Goal: Task Accomplishment & Management: Manage account settings

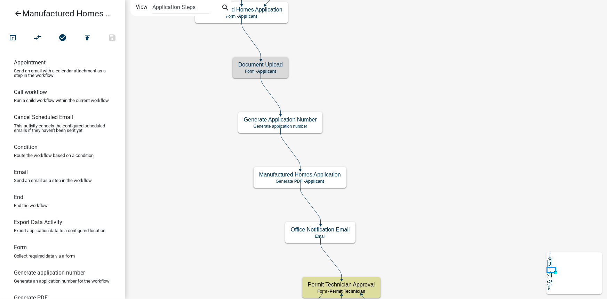
click at [18, 14] on icon "arrow_back" at bounding box center [18, 14] width 8 height 10
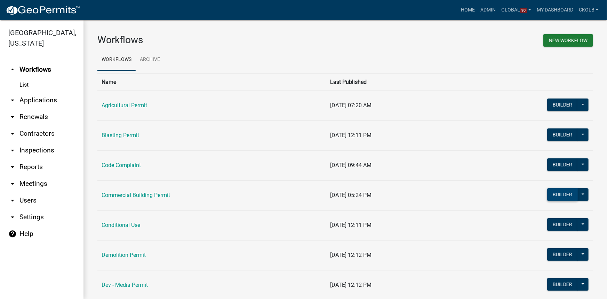
click at [552, 194] on button "Builder" at bounding box center [562, 194] width 31 height 13
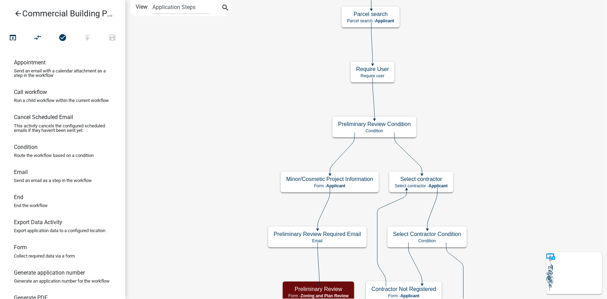
click at [17, 14] on icon "arrow_back" at bounding box center [18, 14] width 8 height 10
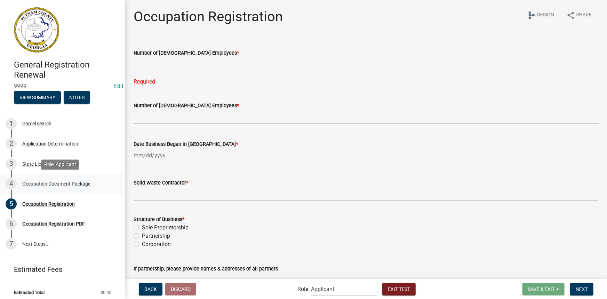
click at [51, 184] on div "Occupation Document Package" at bounding box center [56, 183] width 68 height 5
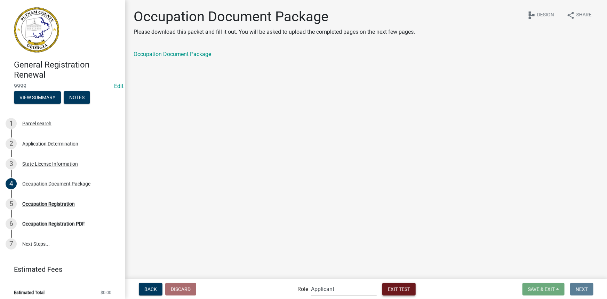
click at [391, 285] on button "Exit Test" at bounding box center [398, 289] width 33 height 13
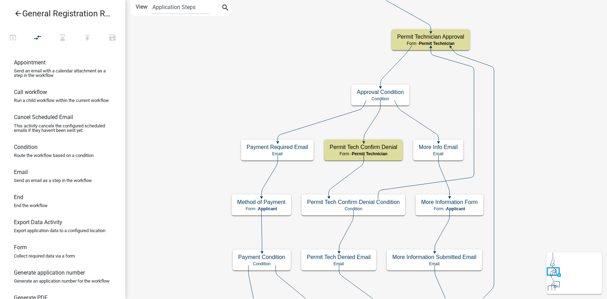
click at [18, 11] on icon "arrow_back" at bounding box center [18, 14] width 8 height 10
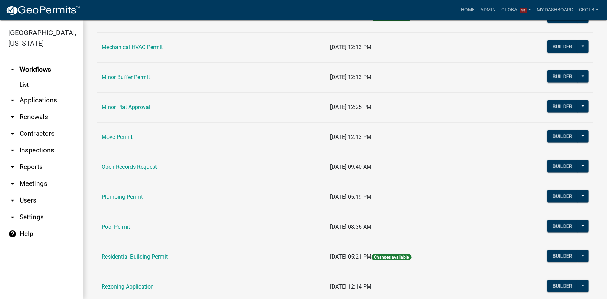
scroll to position [632, 0]
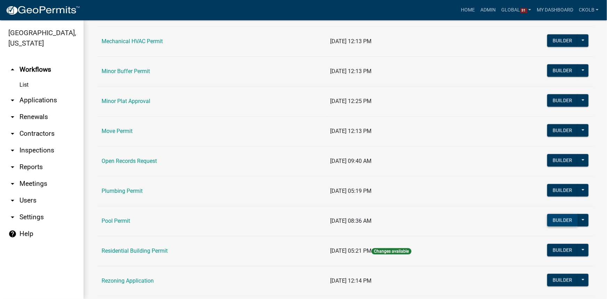
click at [552, 218] on button "Builder" at bounding box center [562, 220] width 31 height 13
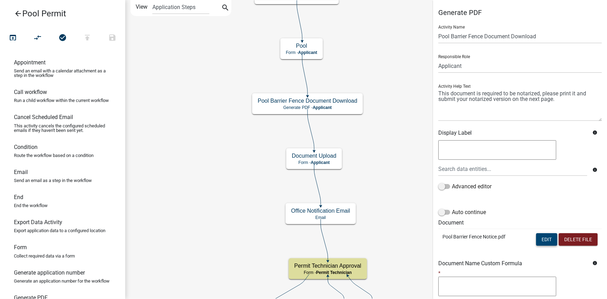
click at [545, 237] on button "Edit" at bounding box center [546, 239] width 21 height 13
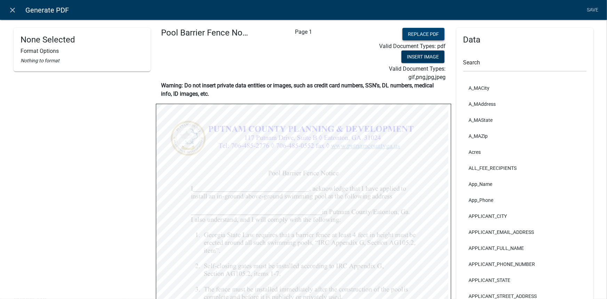
click at [409, 35] on button "Replace PDF" at bounding box center [423, 34] width 42 height 13
click at [596, 11] on link "Save" at bounding box center [592, 9] width 17 height 13
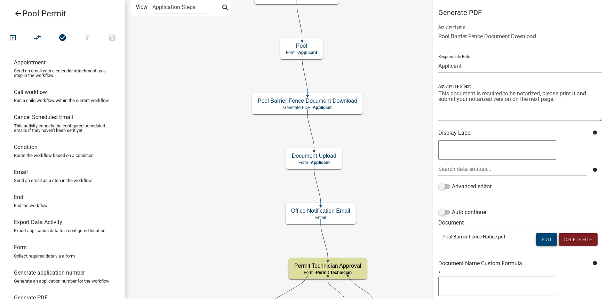
click at [541, 238] on button "Edit" at bounding box center [546, 239] width 21 height 13
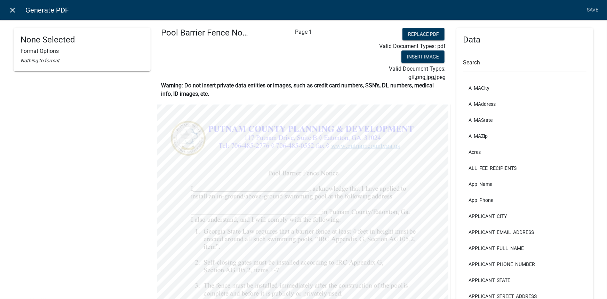
click at [15, 10] on icon "close" at bounding box center [13, 10] width 8 height 8
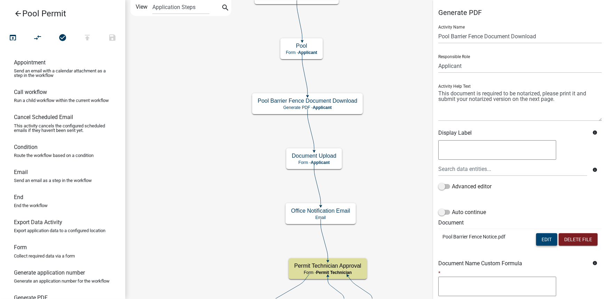
scroll to position [82, 0]
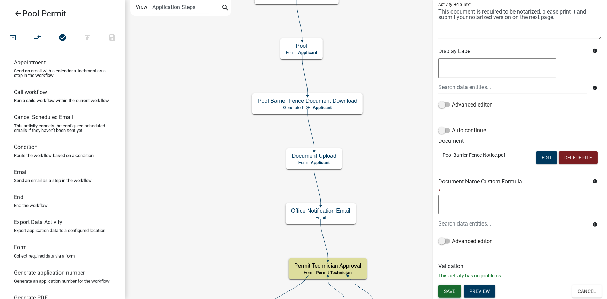
click at [441, 288] on button "Save" at bounding box center [449, 291] width 23 height 13
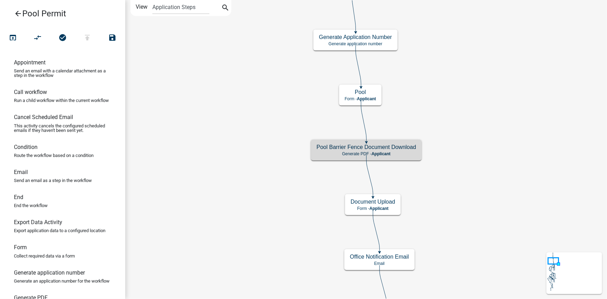
scroll to position [0, 0]
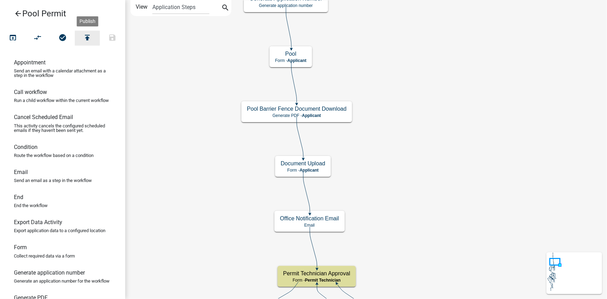
click at [87, 37] on icon "publish" at bounding box center [87, 38] width 8 height 10
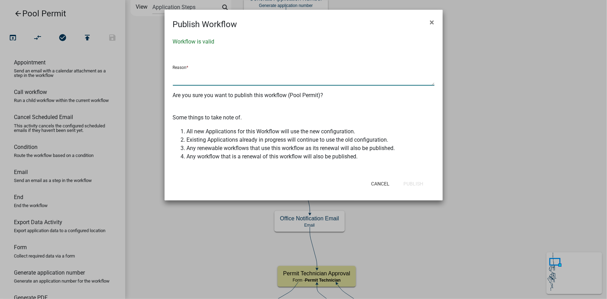
click at [220, 75] on textarea at bounding box center [303, 78] width 261 height 16
type textarea "fence barrier pdf update to include text of not removing the fence after inspec…"
click at [420, 183] on button "Publish" at bounding box center [413, 183] width 31 height 13
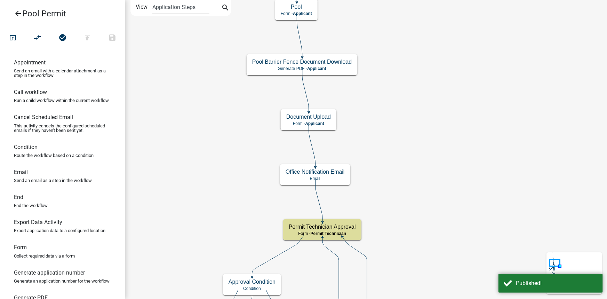
click at [21, 14] on icon "arrow_back" at bounding box center [18, 14] width 8 height 10
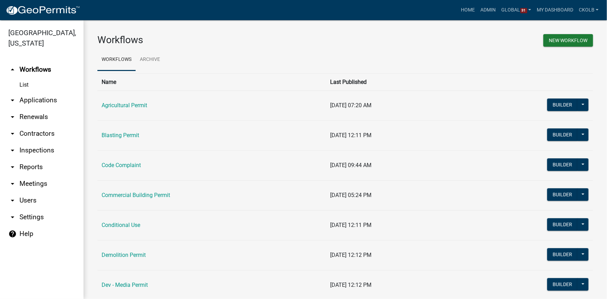
scroll to position [31, 0]
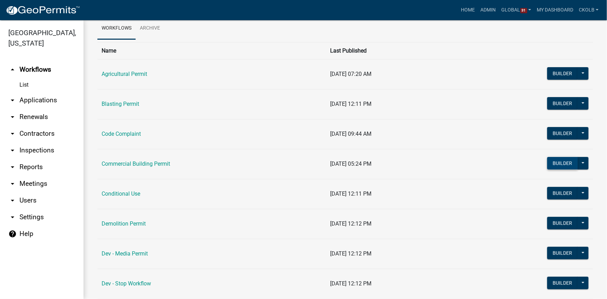
click at [554, 161] on button "Builder" at bounding box center [562, 163] width 31 height 13
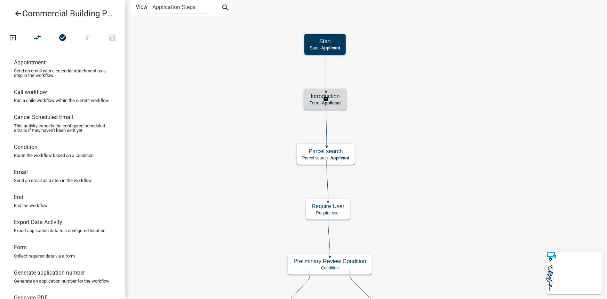
click at [336, 98] on h5 "Introduction" at bounding box center [324, 96] width 31 height 7
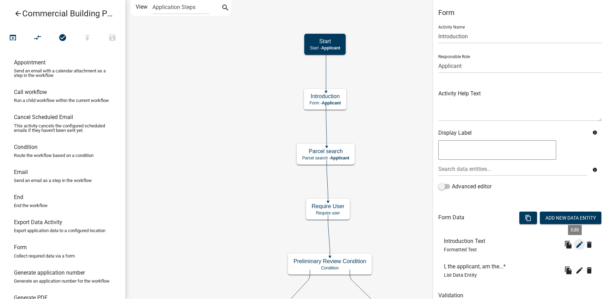
click at [575, 247] on icon "edit" at bounding box center [579, 244] width 8 height 8
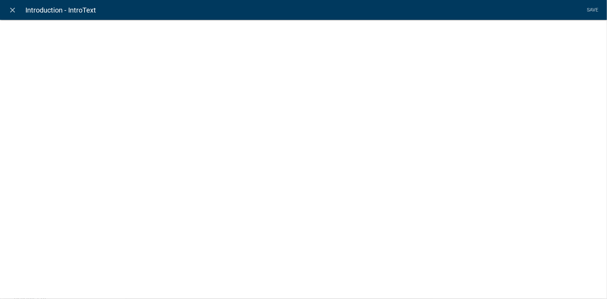
select select "rich-text"
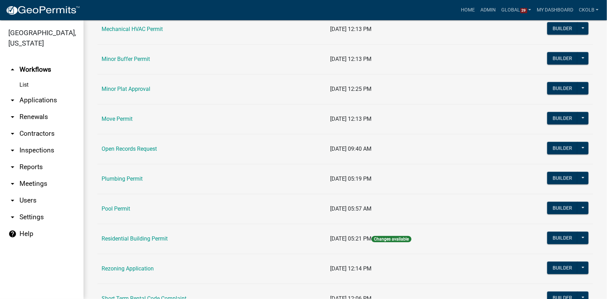
scroll to position [664, 0]
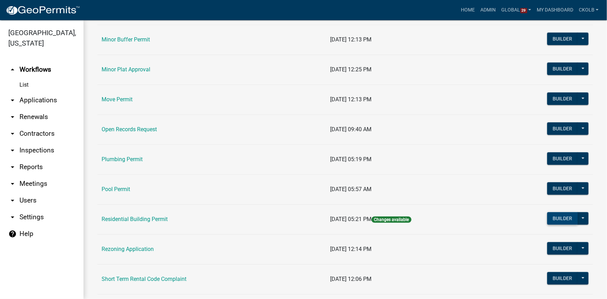
click at [549, 219] on button "Builder" at bounding box center [562, 218] width 31 height 13
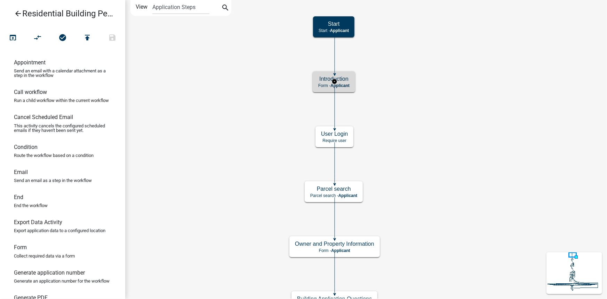
click at [347, 84] on span "Applicant" at bounding box center [339, 85] width 19 height 5
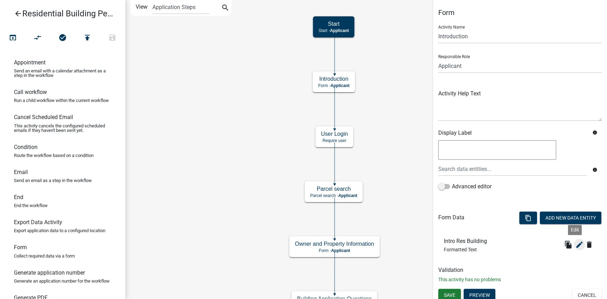
click at [576, 245] on icon "edit" at bounding box center [579, 244] width 8 height 8
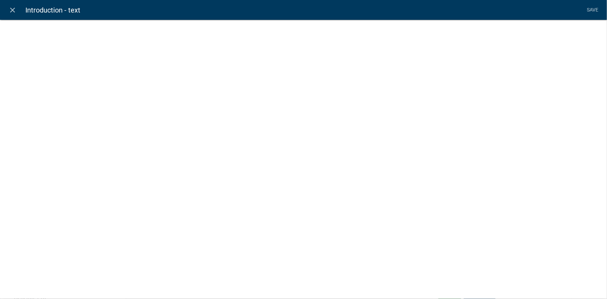
select select "rich-text"
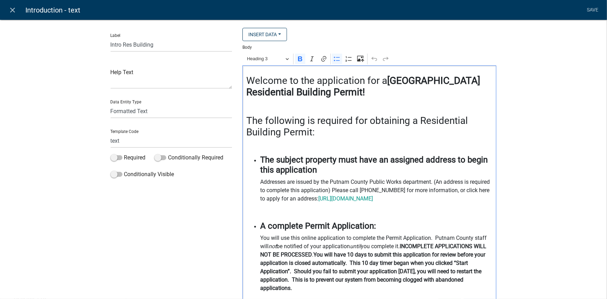
drag, startPoint x: 258, startPoint y: 156, endPoint x: 455, endPoint y: 206, distance: 203.2
click at [455, 206] on li "The subject property must have an assigned address to begin this application Ad…" at bounding box center [376, 186] width 233 height 63
copy li "The subject property must have an assigned address to begin this application Ad…"
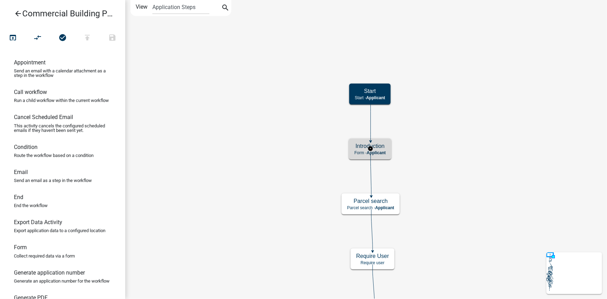
click at [382, 145] on h5 "Introduction" at bounding box center [369, 146] width 31 height 7
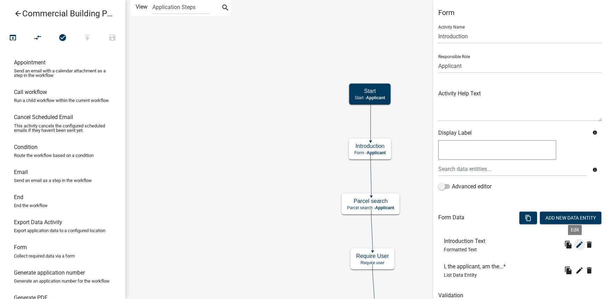
click at [575, 243] on icon "edit" at bounding box center [579, 244] width 8 height 8
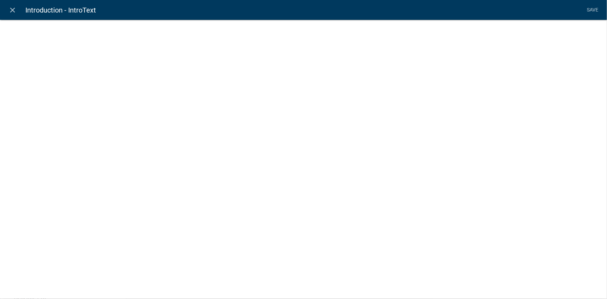
select select "rich-text"
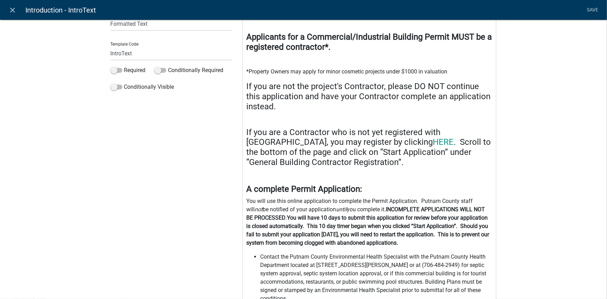
scroll to position [95, 0]
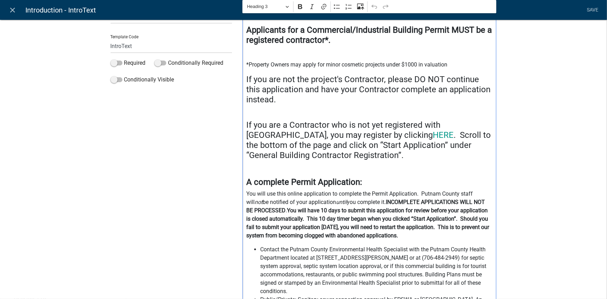
click at [351, 156] on h4 "If you are a Contractor who is not yet registered with Putnam County, you may r…" at bounding box center [369, 140] width 246 height 40
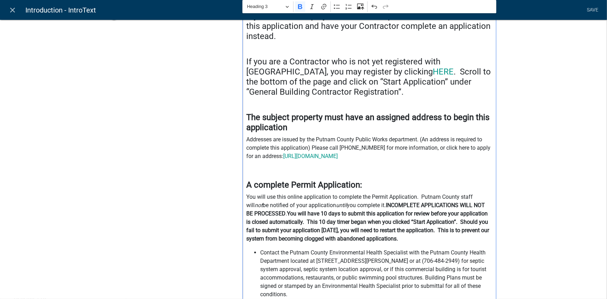
scroll to position [126, 0]
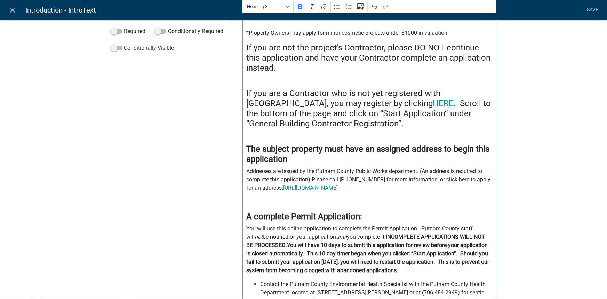
click at [282, 204] on p "Editor editing area: main. Press Alt+0 for help." at bounding box center [369, 201] width 246 height 8
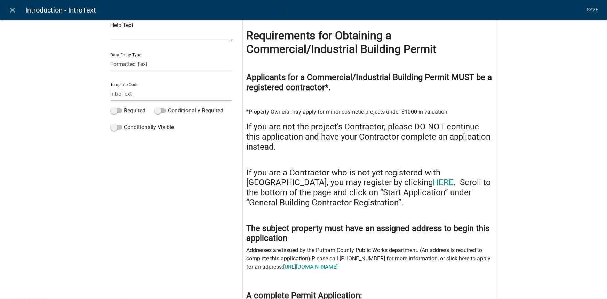
scroll to position [0, 0]
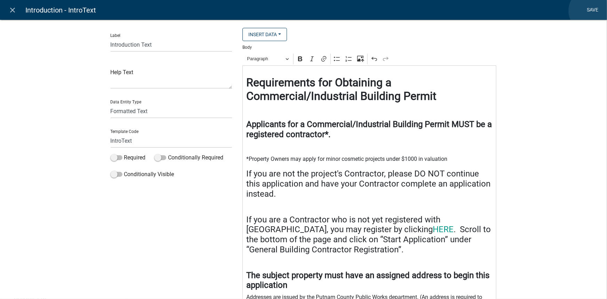
click at [590, 11] on link "Save" at bounding box center [592, 9] width 17 height 13
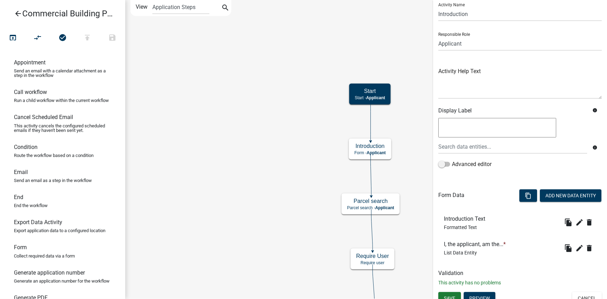
scroll to position [30, 0]
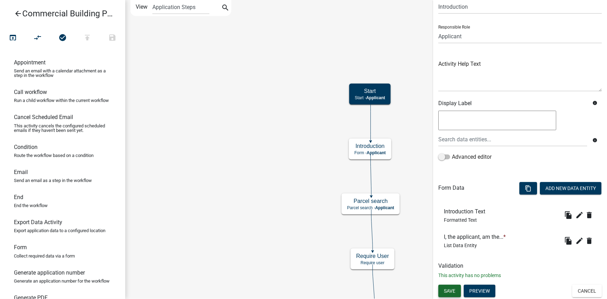
click at [454, 292] on span "Save" at bounding box center [449, 291] width 11 height 6
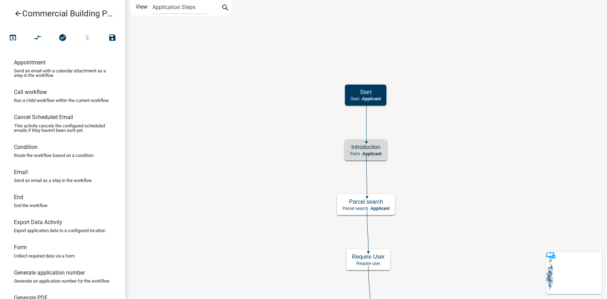
scroll to position [0, 0]
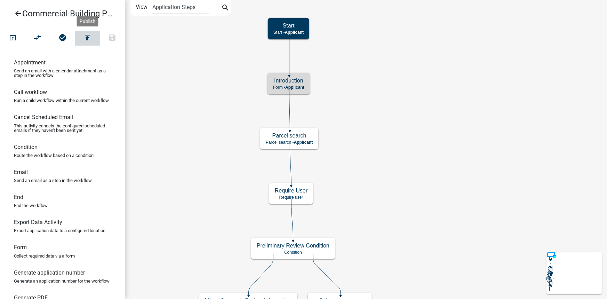
click at [89, 38] on icon "publish" at bounding box center [87, 38] width 8 height 10
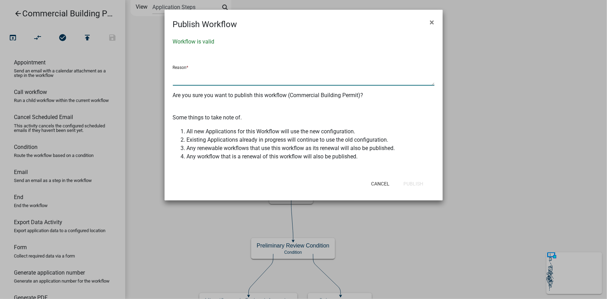
click at [232, 72] on textarea at bounding box center [303, 78] width 261 height 16
type textarea "added property must have assigned address to the intro page"
click at [416, 184] on button "Publish" at bounding box center [413, 183] width 31 height 13
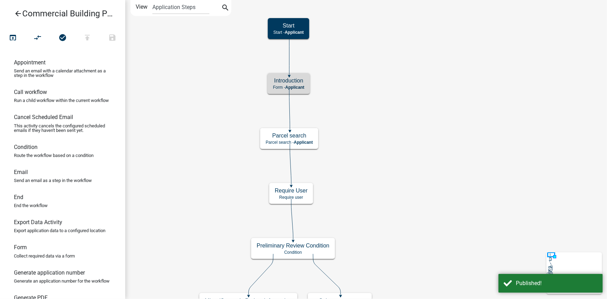
click at [17, 11] on icon "arrow_back" at bounding box center [18, 14] width 8 height 10
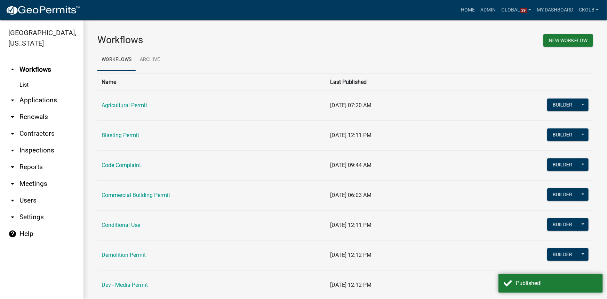
click at [35, 131] on link "arrow_drop_down Contractors" at bounding box center [41, 133] width 83 height 17
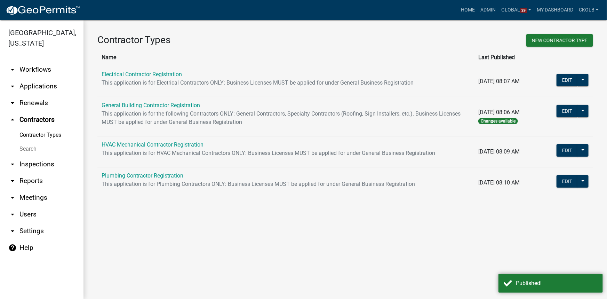
click at [135, 206] on div "Contractor Types New Contractor Type Name Last Published Electrical Contractor …" at bounding box center [344, 118] width 523 height 197
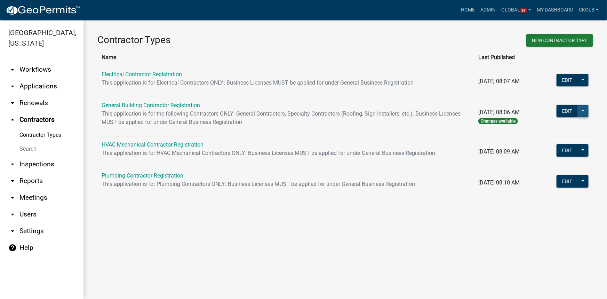
click at [587, 115] on button at bounding box center [582, 111] width 11 height 13
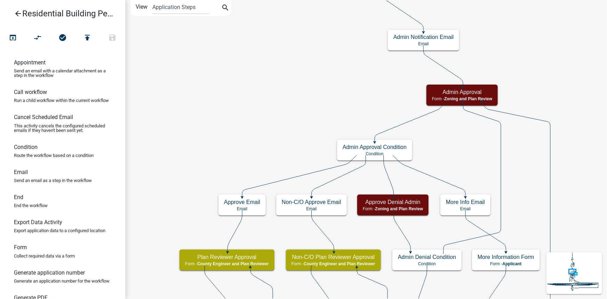
click at [20, 11] on icon "arrow_back" at bounding box center [18, 14] width 8 height 10
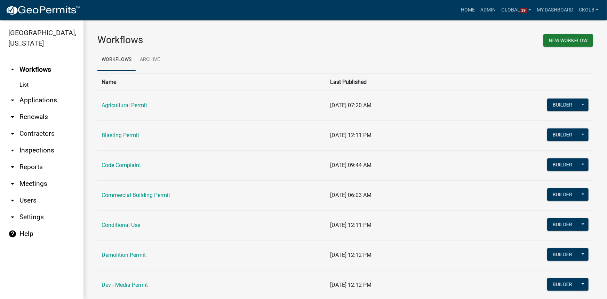
click at [36, 137] on link "arrow_drop_down Contractors" at bounding box center [41, 133] width 83 height 17
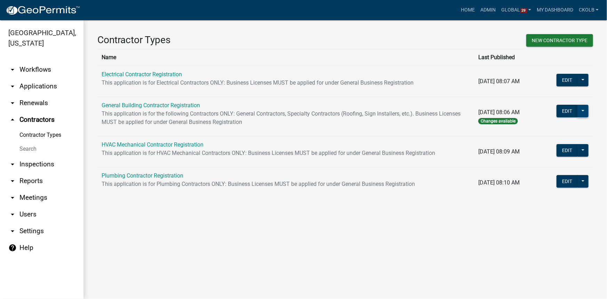
click at [583, 112] on button at bounding box center [582, 111] width 11 height 13
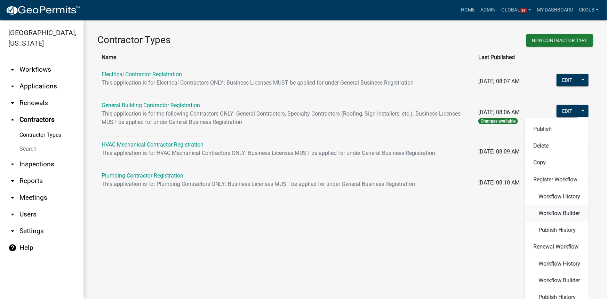
click at [565, 215] on span "Workflow Builder" at bounding box center [558, 213] width 41 height 6
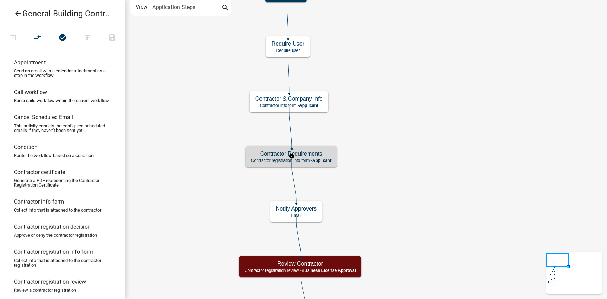
click at [331, 155] on h5 "Contractor Requirements" at bounding box center [291, 153] width 80 height 7
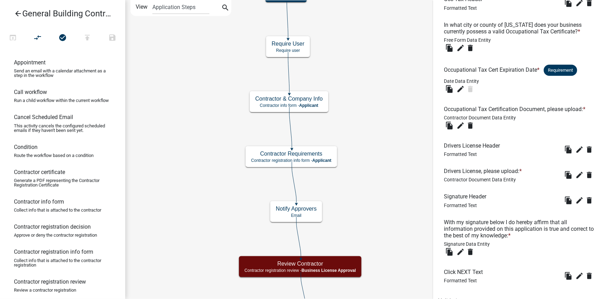
scroll to position [379, 0]
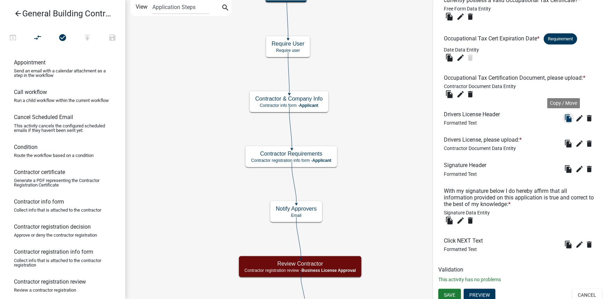
click at [564, 117] on icon "file_copy" at bounding box center [568, 118] width 8 height 8
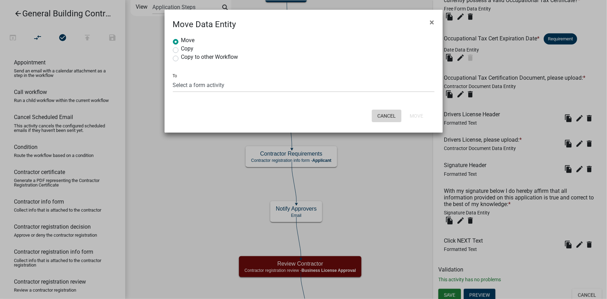
click at [394, 115] on button "Cancel" at bounding box center [387, 115] width 30 height 13
radio input "true"
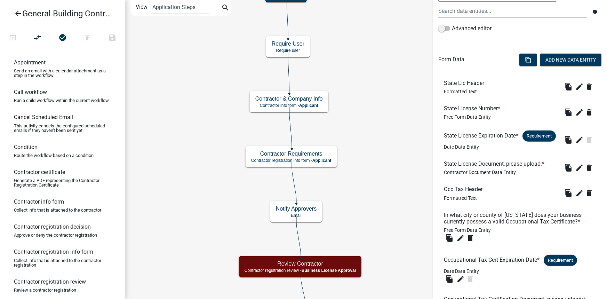
scroll to position [95, 0]
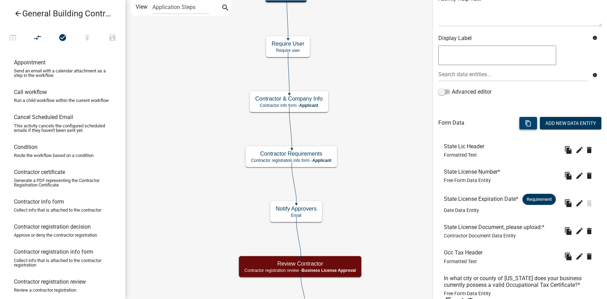
click at [524, 121] on icon "content_copy" at bounding box center [527, 123] width 7 height 7
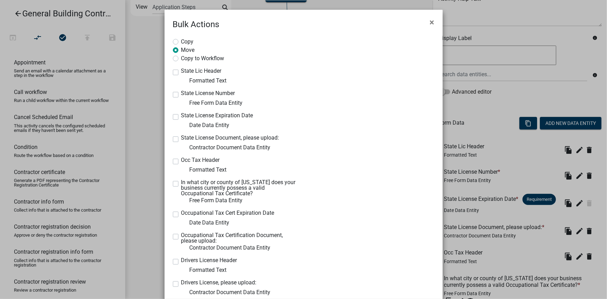
click at [190, 43] on label "Copy" at bounding box center [187, 41] width 13 height 7
click at [186, 42] on input "Copy" at bounding box center [183, 40] width 5 height 5
radio input "true"
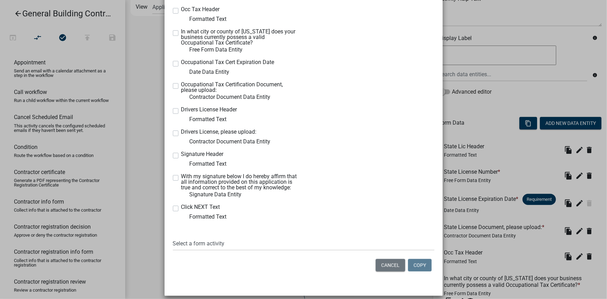
scroll to position [157, 0]
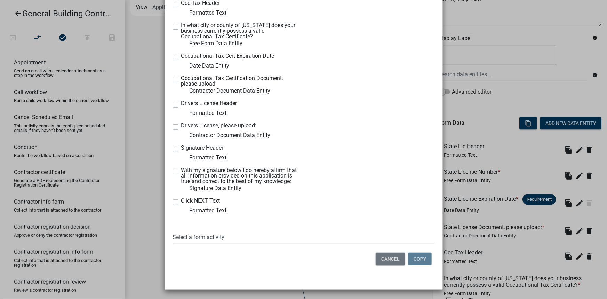
click at [181, 104] on label "Drivers License Header" at bounding box center [209, 103] width 56 height 6
click at [181, 104] on input "Drivers License Header" at bounding box center [183, 102] width 5 height 5
checkbox input "true"
click at [181, 128] on label "Drivers License, please upload:" at bounding box center [218, 126] width 75 height 6
click at [181, 127] on input "Drivers License, please upload:" at bounding box center [183, 125] width 5 height 5
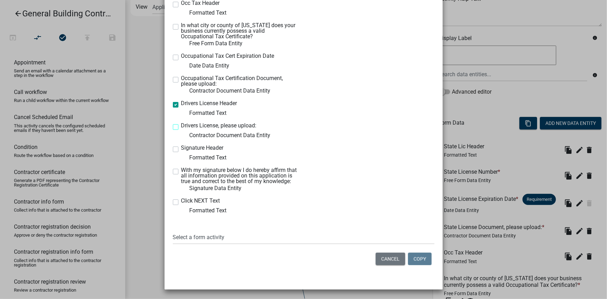
checkbox input "true"
click at [207, 234] on select "Select a form activity Contractor & Company Info Contractor Registration Decisi…" at bounding box center [303, 237] width 261 height 14
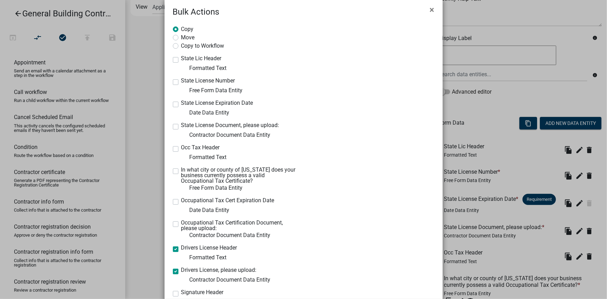
scroll to position [0, 0]
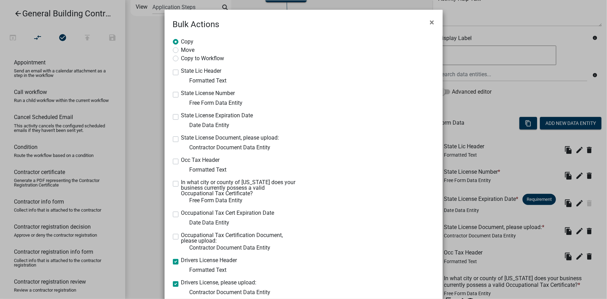
click at [197, 60] on label "Copy to Workflow" at bounding box center [202, 57] width 43 height 7
click at [186, 59] on input "Copy to Workflow" at bounding box center [183, 56] width 5 height 5
radio input "true"
select select "f9166f44-cf3f-4cbd-b0a0-e65846196484"
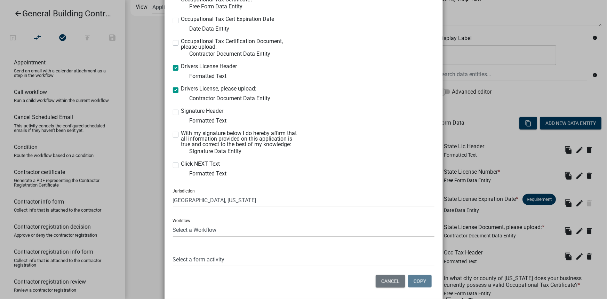
scroll to position [216, 0]
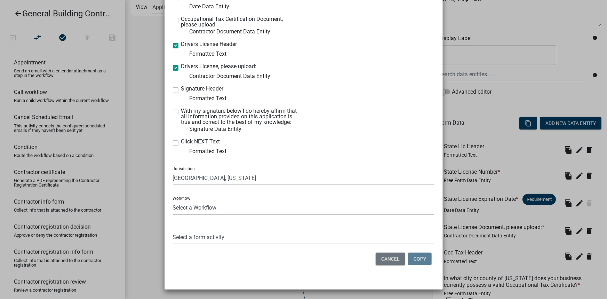
click at [214, 203] on select "Select a Workflow Agricultural Permit Blasting Permit Code Complaint Commercial…" at bounding box center [303, 207] width 261 height 14
drag, startPoint x: 223, startPoint y: 271, endPoint x: 247, endPoint y: 272, distance: 24.0
click at [223, 271] on div "Copy Move Copy to Workflow State Lic Header Formatted Text State License Number…" at bounding box center [303, 45] width 278 height 461
click at [390, 257] on button "Cancel" at bounding box center [390, 258] width 30 height 13
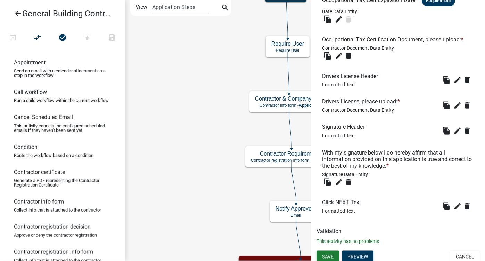
scroll to position [421, 0]
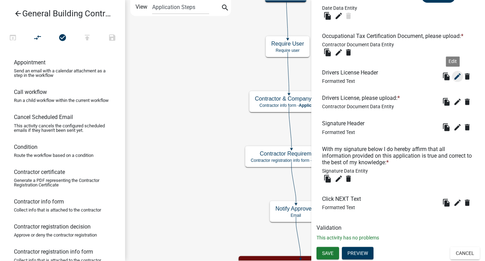
click at [454, 78] on icon "edit" at bounding box center [458, 76] width 8 height 8
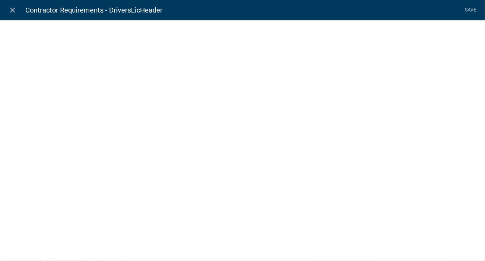
select select "rich-text"
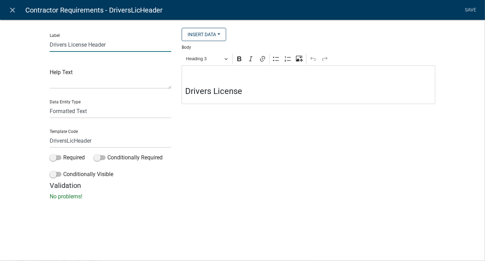
click at [83, 46] on input "Drivers License Header" at bounding box center [111, 45] width 122 height 14
click at [63, 143] on input "DriversLicHeader" at bounding box center [111, 140] width 122 height 14
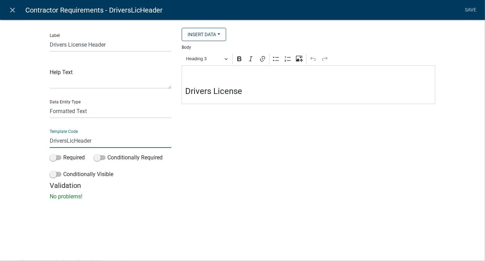
click at [63, 143] on input "DriversLicHeader" at bounding box center [111, 140] width 122 height 14
click at [63, 142] on input "DriversLicHeader" at bounding box center [111, 140] width 122 height 14
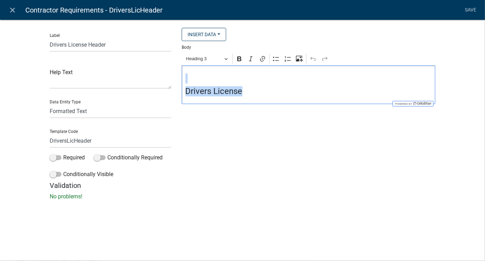
drag, startPoint x: 185, startPoint y: 72, endPoint x: 255, endPoint y: 99, distance: 74.7
click at [255, 99] on div "Drivers License" at bounding box center [309, 84] width 254 height 39
copy div "Drivers License"
drag, startPoint x: 316, startPoint y: 94, endPoint x: 316, endPoint y: 116, distance: 22.6
click at [316, 94] on h4 "Drivers License" at bounding box center [309, 91] width 246 height 10
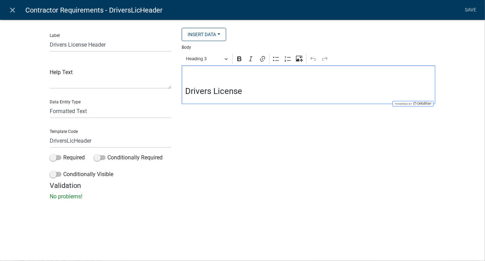
click at [315, 131] on div "Insert Data Fee Recipients City Email Address Full Name Phone Number State Stre…" at bounding box center [309, 104] width 264 height 153
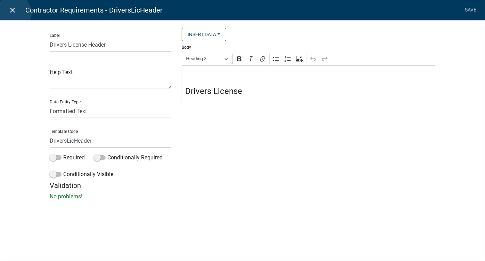
click at [14, 13] on icon "close" at bounding box center [13, 10] width 8 height 8
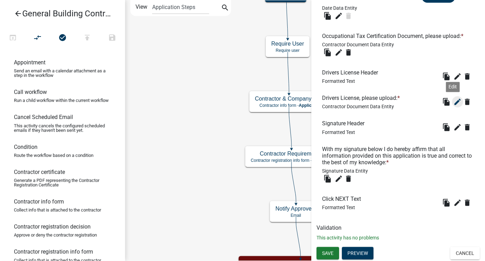
click at [454, 102] on icon "edit" at bounding box center [458, 102] width 8 height 8
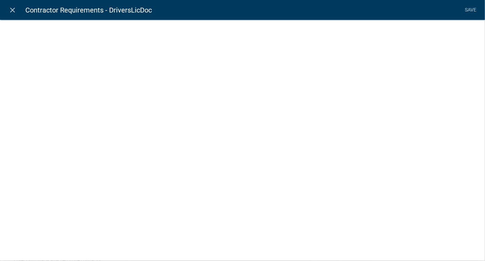
select select "contractor-document"
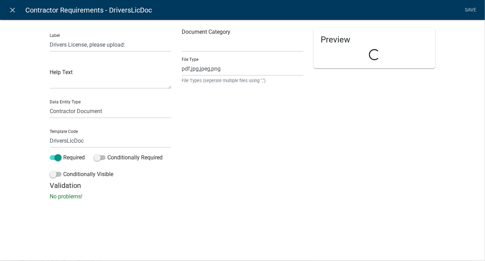
select select "d15c5efd-cfee-4d8f-bd3b-2c2524fbd9f4"
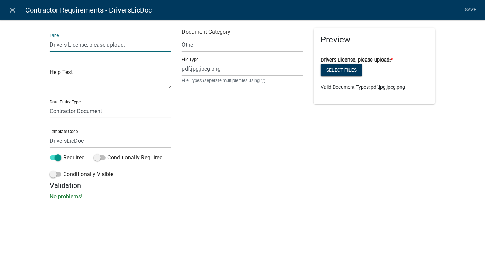
click at [72, 44] on input "Drivers License, please upload:" at bounding box center [111, 45] width 122 height 14
click at [243, 151] on div "Document Category Select Item... Other Affidavit Liability Insurance Bond Profe…" at bounding box center [243, 104] width 132 height 153
click at [63, 141] on input "DriversLicDoc" at bounding box center [111, 140] width 122 height 14
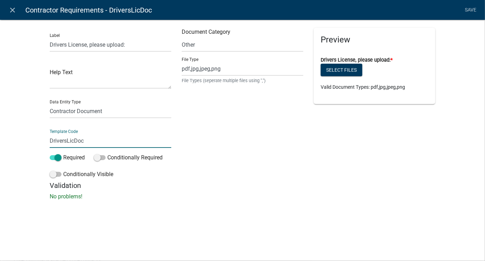
click at [63, 141] on input "DriversLicDoc" at bounding box center [111, 140] width 122 height 14
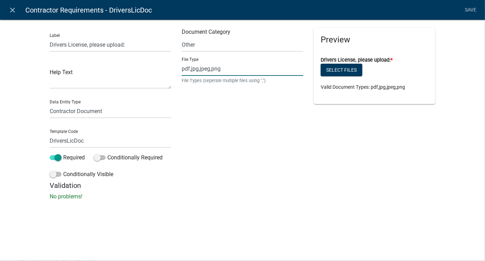
click at [206, 72] on input "pdf,jpg,jpeg,png" at bounding box center [243, 69] width 122 height 14
click at [16, 10] on icon "close" at bounding box center [13, 10] width 8 height 8
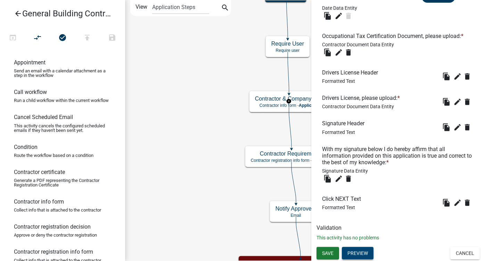
click at [369, 253] on button "Preview" at bounding box center [358, 253] width 32 height 13
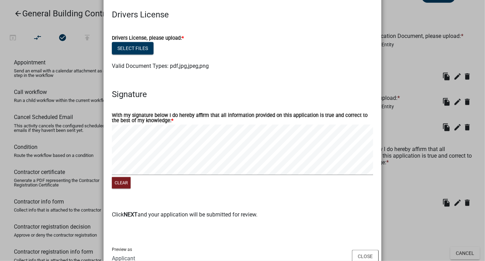
scroll to position [406, 0]
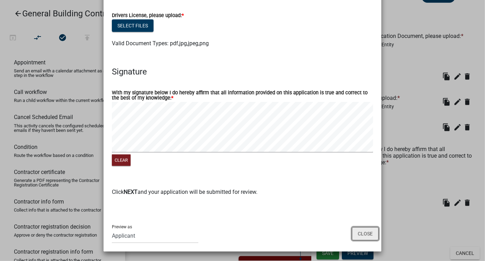
drag, startPoint x: 366, startPoint y: 234, endPoint x: 380, endPoint y: 234, distance: 14.3
click at [366, 234] on button "Close" at bounding box center [365, 233] width 27 height 13
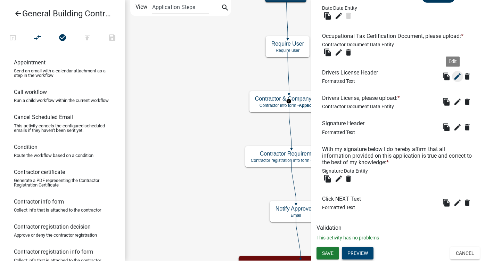
click at [454, 75] on icon "edit" at bounding box center [458, 76] width 8 height 8
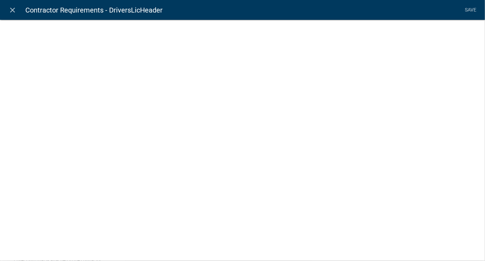
select select "rich-text"
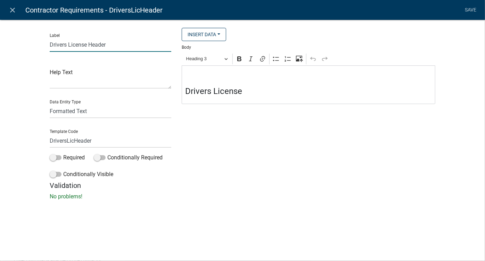
click at [82, 46] on input "Drivers License Header" at bounding box center [111, 45] width 122 height 14
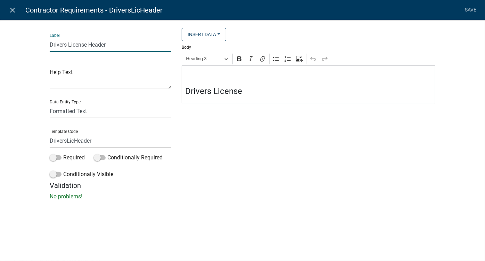
click at [82, 46] on input "Drivers License Header" at bounding box center [111, 45] width 122 height 14
click at [62, 140] on input "DriversLicHeader" at bounding box center [111, 140] width 122 height 14
paste input "License"
type input "DriversLicHeader"
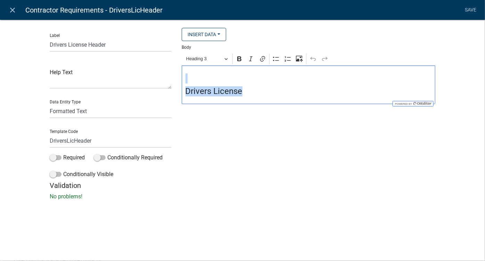
drag, startPoint x: 187, startPoint y: 70, endPoint x: 256, endPoint y: 99, distance: 74.8
click at [256, 99] on div "Drivers License" at bounding box center [309, 84] width 254 height 39
copy div "Drivers License"
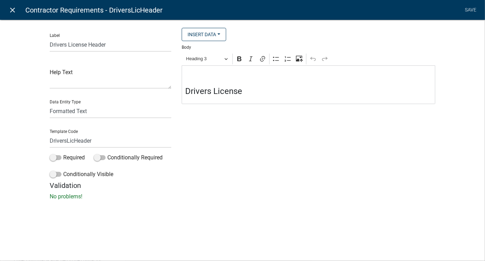
click at [15, 9] on icon "close" at bounding box center [13, 10] width 8 height 8
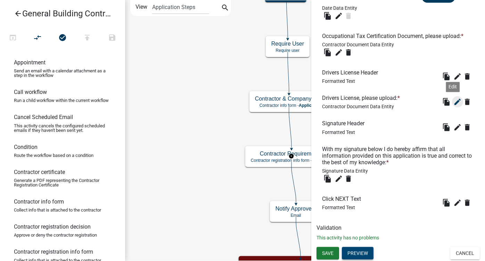
click at [454, 103] on icon "edit" at bounding box center [458, 102] width 8 height 8
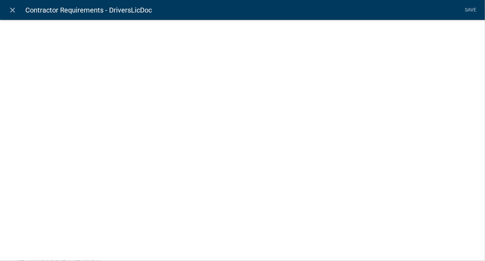
select select "contractor-document"
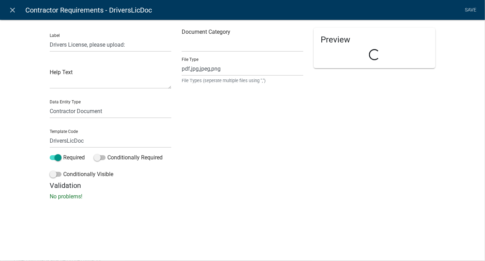
select select "d15c5efd-cfee-4d8f-bd3b-2c2524fbd9f4"
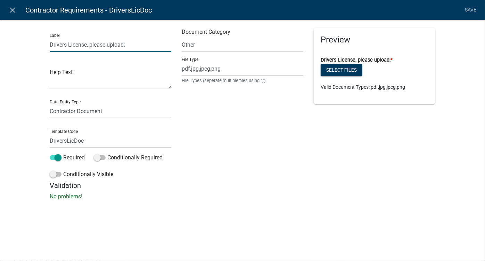
click at [66, 44] on input "Drivers License, please upload:" at bounding box center [111, 45] width 122 height 14
click at [67, 140] on input "DriversLicDoc" at bounding box center [111, 140] width 122 height 14
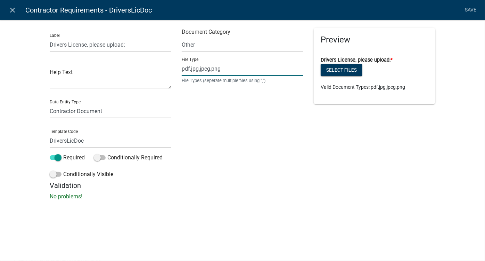
click at [205, 69] on input "pdf,jpg,jpeg,png" at bounding box center [243, 69] width 122 height 14
click at [71, 43] on input "Drivers License, please upload:" at bounding box center [111, 45] width 122 height 14
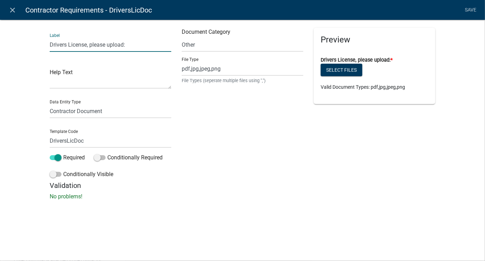
click at [71, 43] on input "Drivers License, please upload:" at bounding box center [111, 45] width 122 height 14
click at [61, 143] on input "DriversLicDoc" at bounding box center [111, 140] width 122 height 14
click at [207, 68] on input "pdf,jpg,jpeg,png" at bounding box center [243, 69] width 122 height 14
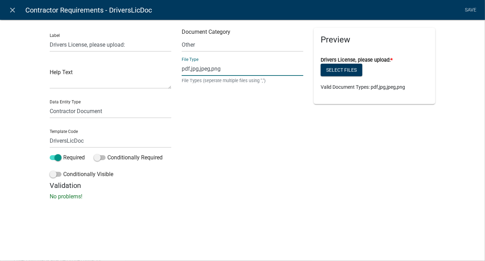
click at [207, 68] on input "pdf,jpg,jpeg,png" at bounding box center [243, 69] width 122 height 14
drag, startPoint x: 12, startPoint y: 11, endPoint x: 34, endPoint y: 21, distance: 23.8
click at [12, 11] on icon "close" at bounding box center [13, 10] width 8 height 8
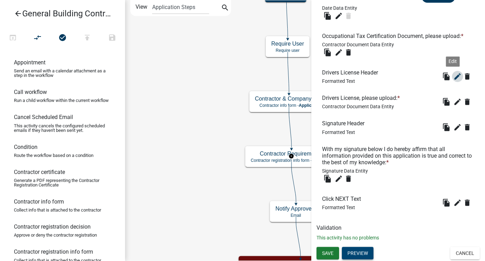
click at [454, 77] on icon "edit" at bounding box center [458, 76] width 8 height 8
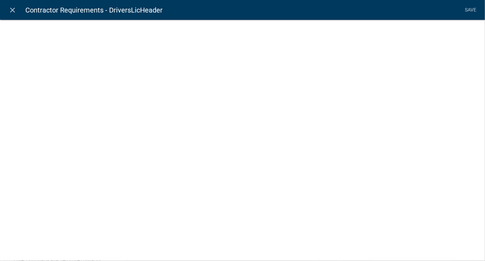
select select "rich-text"
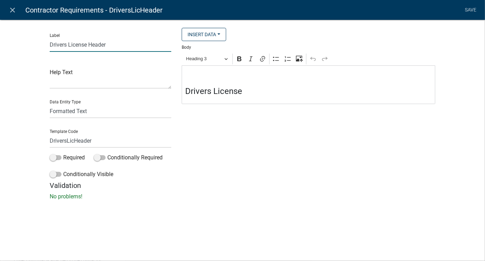
click at [82, 44] on input "Drivers License Header" at bounding box center [111, 45] width 122 height 14
click at [70, 141] on input "DriversLicHeader" at bounding box center [111, 140] width 122 height 14
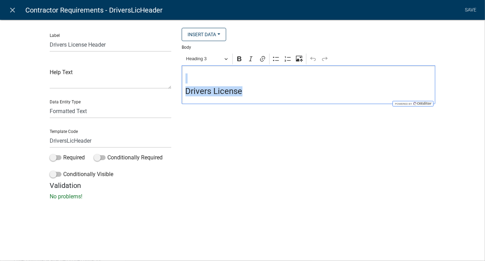
drag, startPoint x: 187, startPoint y: 74, endPoint x: 245, endPoint y: 93, distance: 61.7
click at [245, 93] on div "Drivers License" at bounding box center [309, 84] width 254 height 39
copy div "Drivers License"
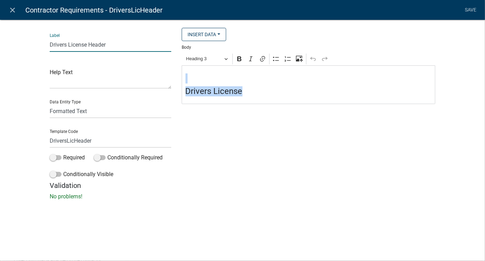
click at [84, 44] on input "Drivers License Header" at bounding box center [111, 45] width 122 height 14
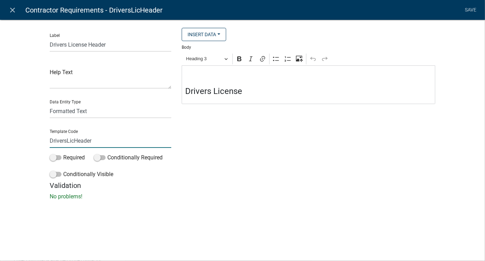
click at [70, 141] on input "DriversLicHeader" at bounding box center [111, 140] width 122 height 14
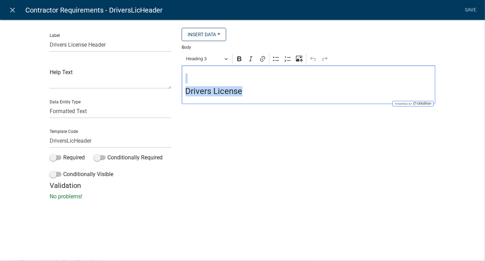
drag, startPoint x: 189, startPoint y: 71, endPoint x: 255, endPoint y: 91, distance: 69.3
click at [255, 91] on div "Drivers License" at bounding box center [309, 84] width 254 height 39
copy div "Drivers License"
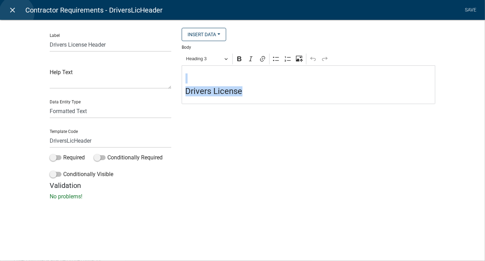
click at [17, 13] on link "close" at bounding box center [13, 10] width 14 height 14
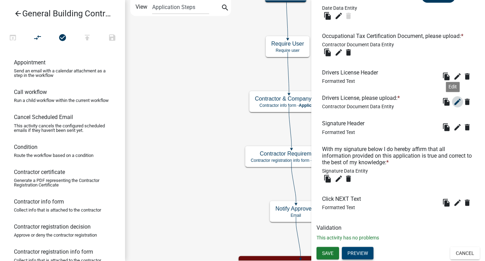
click at [455, 99] on icon "edit" at bounding box center [458, 102] width 8 height 8
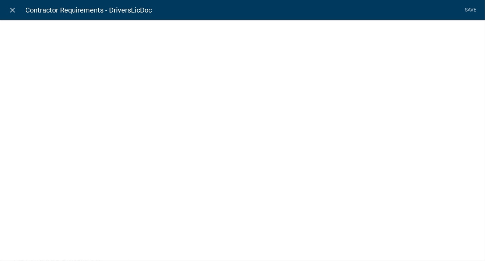
select select "contractor-document"
select select "d15c5efd-cfee-4d8f-bd3b-2c2524fbd9f4"
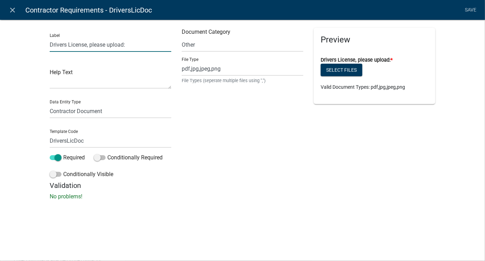
click at [79, 42] on input "Drivers License, please upload:" at bounding box center [111, 45] width 122 height 14
click at [79, 41] on input "Drivers License, please upload:" at bounding box center [111, 45] width 122 height 14
click at [62, 143] on input "DriversLicDoc" at bounding box center [111, 140] width 122 height 14
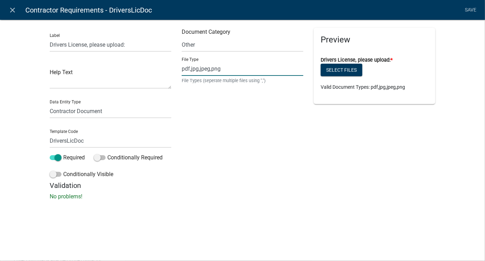
click at [194, 71] on input "pdf,jpg,jpeg,png" at bounding box center [243, 69] width 122 height 14
click at [262, 151] on div "Document Category Select Item... Other Affidavit Liability Insurance Bond Profe…" at bounding box center [243, 104] width 132 height 153
click at [102, 45] on input "Drivers License, please upload:" at bounding box center [111, 45] width 122 height 14
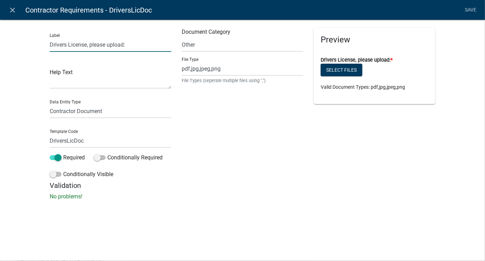
click at [102, 45] on input "Drivers License, please upload:" at bounding box center [111, 45] width 122 height 14
click at [72, 143] on input "DriversLicDoc" at bounding box center [111, 140] width 122 height 14
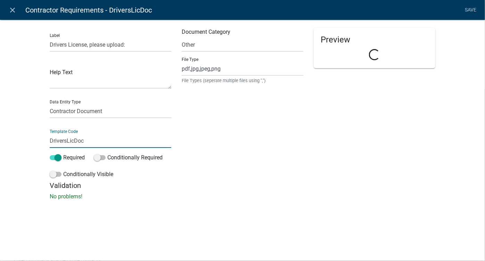
click at [72, 143] on input "DriversLicDoc" at bounding box center [111, 140] width 122 height 14
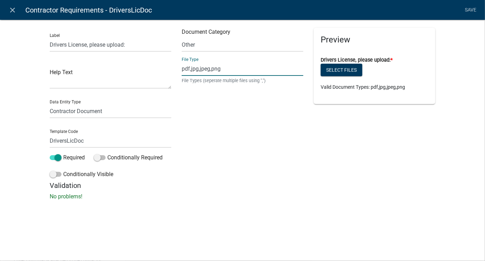
click at [199, 68] on input "pdf,jpg,jpeg,png" at bounding box center [243, 69] width 122 height 14
drag, startPoint x: 15, startPoint y: 12, endPoint x: 60, endPoint y: 33, distance: 49.3
click at [15, 12] on icon "close" at bounding box center [13, 10] width 8 height 8
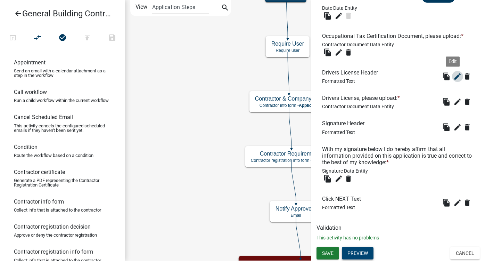
click at [454, 75] on icon "edit" at bounding box center [458, 76] width 8 height 8
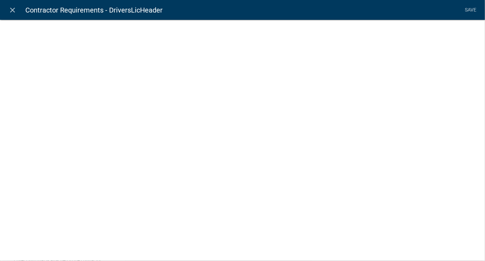
select select "rich-text"
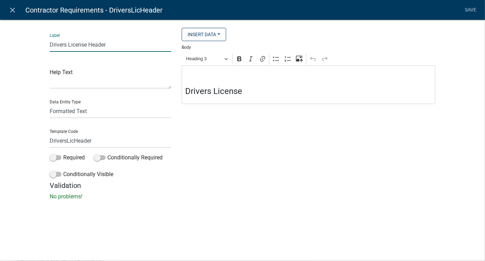
click at [78, 47] on input "Drivers License Header" at bounding box center [111, 45] width 122 height 14
click at [59, 139] on input "DriversLicHeader" at bounding box center [111, 140] width 122 height 14
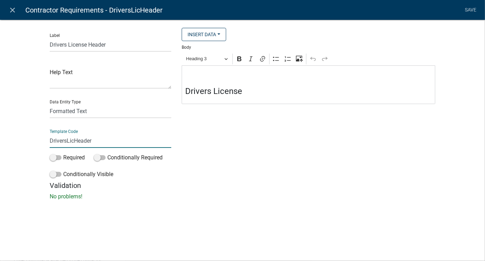
click at [59, 139] on input "DriversLicHeader" at bounding box center [111, 140] width 122 height 14
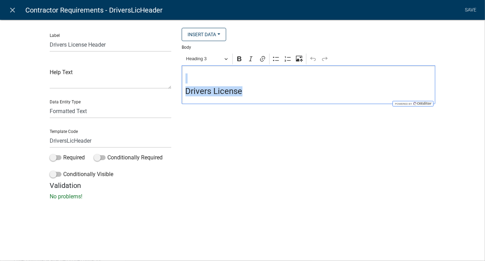
drag, startPoint x: 187, startPoint y: 72, endPoint x: 300, endPoint y: 97, distance: 116.2
click at [300, 97] on div "Drivers License" at bounding box center [309, 84] width 254 height 39
copy div "Drivers License"
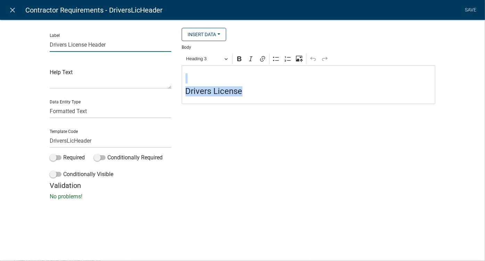
click at [82, 46] on input "Drivers License Header" at bounding box center [111, 45] width 122 height 14
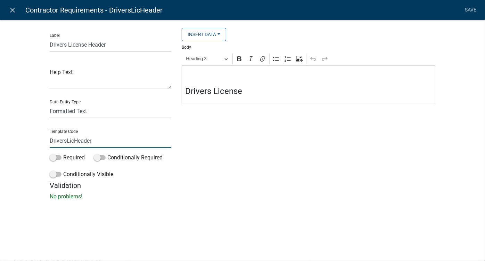
click at [67, 140] on input "DriversLicHeader" at bounding box center [111, 140] width 122 height 14
click at [15, 8] on icon "close" at bounding box center [13, 10] width 8 height 8
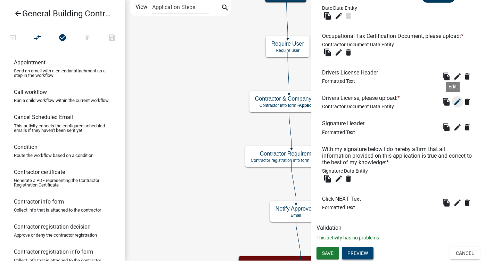
click at [454, 104] on icon "edit" at bounding box center [458, 102] width 8 height 8
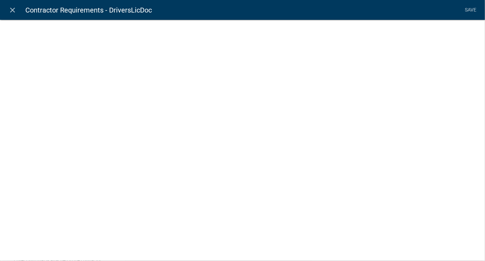
select select "contractor-document"
select select "d15c5efd-cfee-4d8f-bd3b-2c2524fbd9f4"
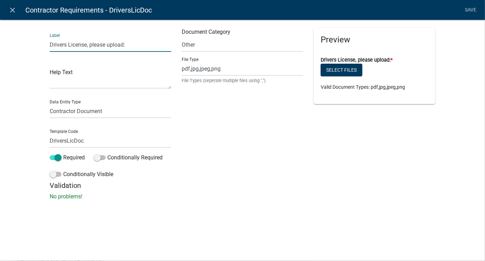
click at [107, 46] on input "Drivers License, please upload:" at bounding box center [111, 45] width 122 height 14
click at [69, 138] on input "DriversLicDoc" at bounding box center [111, 140] width 122 height 14
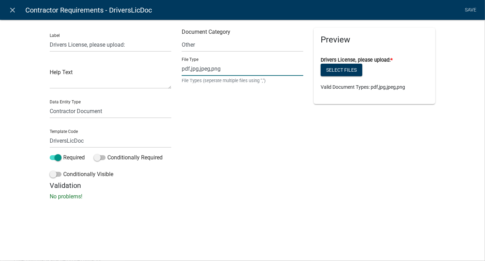
click at [202, 69] on input "pdf,jpg,jpeg,png" at bounding box center [243, 69] width 122 height 14
click at [18, 15] on link "close" at bounding box center [13, 10] width 14 height 14
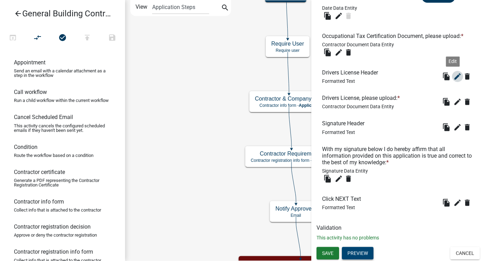
click at [454, 80] on icon "edit" at bounding box center [458, 76] width 8 height 8
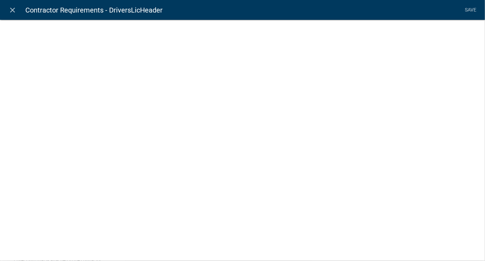
select select "rich-text"
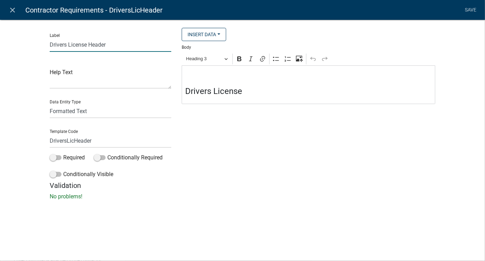
click at [67, 46] on input "Drivers License Header" at bounding box center [111, 45] width 122 height 14
click at [77, 138] on input "DriversLicHeader" at bounding box center [111, 140] width 122 height 14
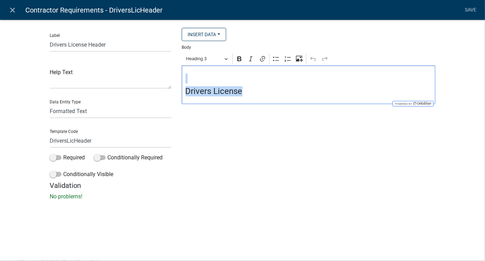
drag, startPoint x: 185, startPoint y: 72, endPoint x: 272, endPoint y: 96, distance: 90.5
click at [272, 96] on div "Drivers License" at bounding box center [309, 84] width 254 height 39
click at [217, 79] on h4 "Editor editing area: main. Press Alt+0 for help." at bounding box center [309, 78] width 246 height 10
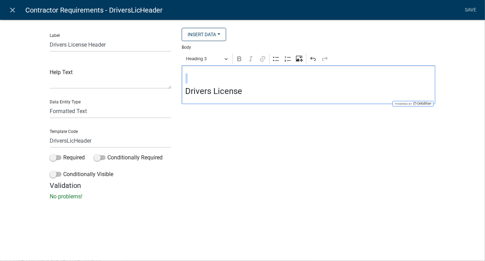
click at [217, 79] on h4 "Editor editing area: main. Press Alt+0 for help." at bounding box center [309, 78] width 246 height 10
drag, startPoint x: 198, startPoint y: 75, endPoint x: 256, endPoint y: 99, distance: 62.5
click at [256, 99] on div "Drivers License" at bounding box center [309, 84] width 254 height 39
copy div "Drivers License"
click at [14, 11] on icon "close" at bounding box center [13, 10] width 8 height 8
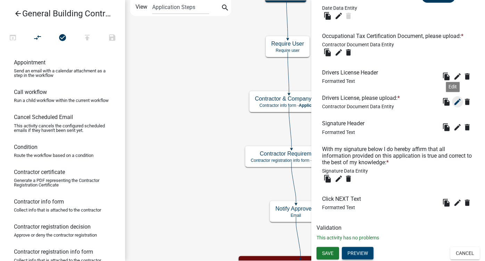
click at [454, 102] on icon "edit" at bounding box center [458, 102] width 8 height 8
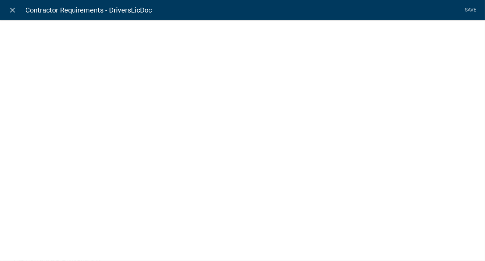
select select "contractor-document"
select select "d15c5efd-cfee-4d8f-bd3b-2c2524fbd9f4"
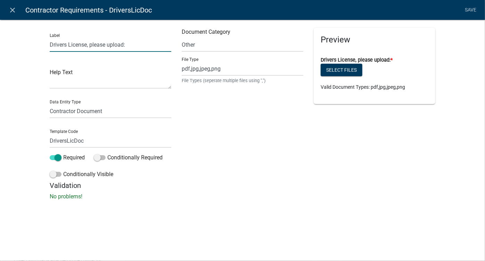
click at [114, 43] on input "Drivers License, please upload:" at bounding box center [111, 45] width 122 height 14
click at [58, 142] on input "DriversLicDoc" at bounding box center [111, 140] width 122 height 14
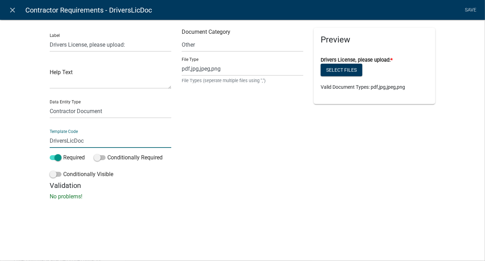
click at [58, 142] on input "DriversLicDoc" at bounding box center [111, 140] width 122 height 14
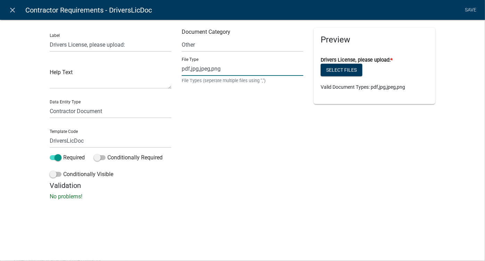
click at [202, 68] on input "pdf,jpg,jpeg,png" at bounding box center [243, 69] width 122 height 14
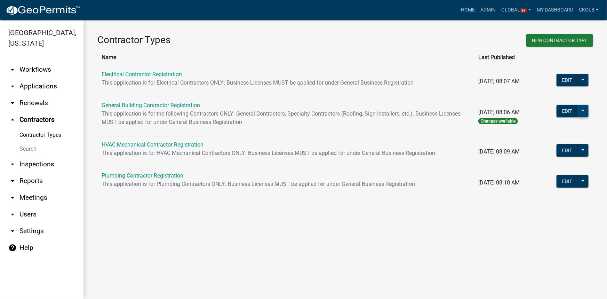
click at [582, 110] on button at bounding box center [582, 111] width 11 height 13
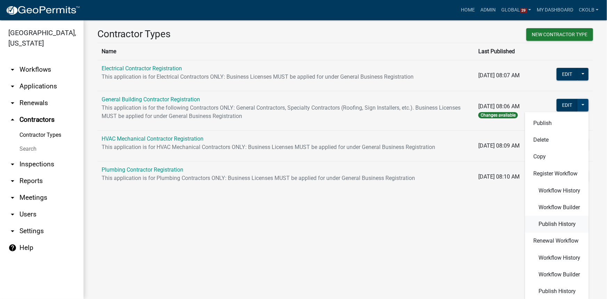
scroll to position [9, 0]
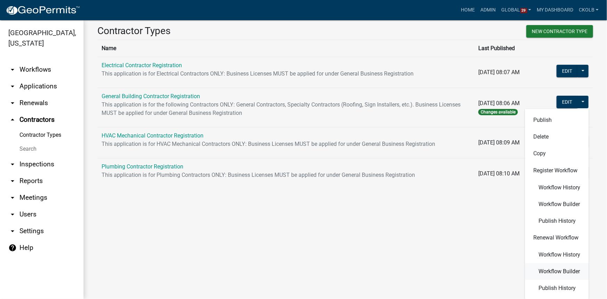
click at [557, 268] on span "Workflow Builder" at bounding box center [558, 271] width 41 height 6
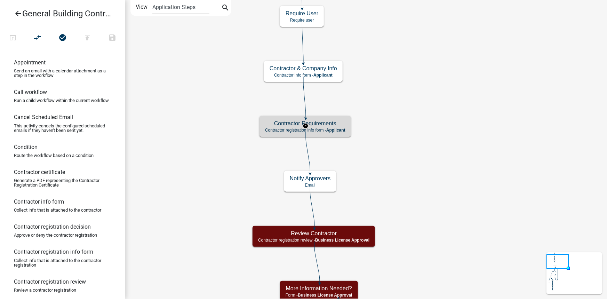
click at [322, 126] on h5 "Contractor Requirements" at bounding box center [305, 123] width 80 height 7
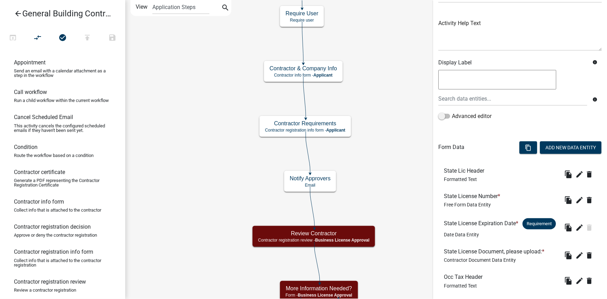
scroll to position [16, 0]
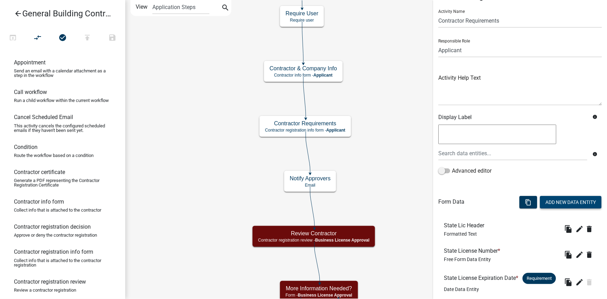
click at [547, 200] on button "Add New Data Entity" at bounding box center [570, 202] width 62 height 13
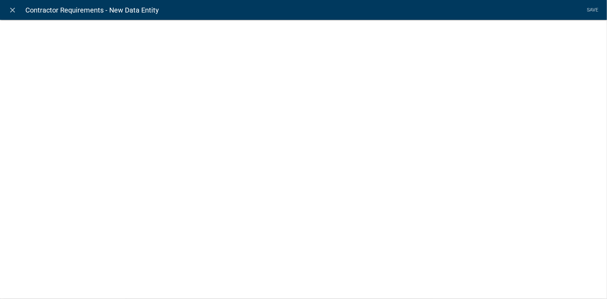
select select
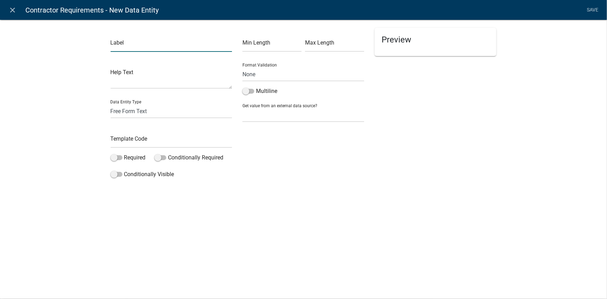
click at [144, 42] on input "text" at bounding box center [172, 45] width 122 height 14
paste input "Drivers License Header"
type input "Drivers License Header"
click at [68, 69] on div "Label Drivers License Header Help Text Data Entity Type Free Form Text Display …" at bounding box center [303, 101] width 607 height 187
click at [156, 143] on input "text" at bounding box center [172, 140] width 122 height 14
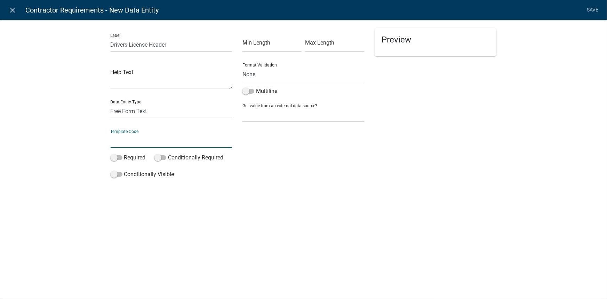
paste input "DriversLicHeader"
type input "DriversLicHeader"
click at [87, 136] on div "Label Drivers License Header Help Text Data Entity Type Free Form Text Display …" at bounding box center [303, 101] width 607 height 187
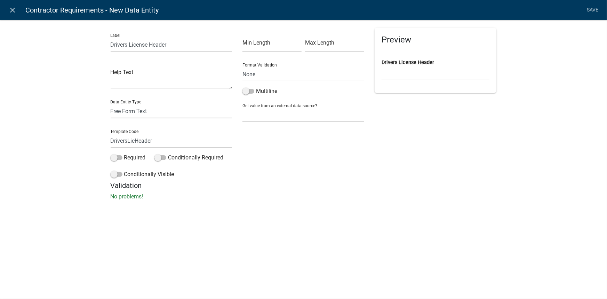
click at [126, 106] on select "Free Form Text Display Entity Value Fee Numeric Data Date Map Sketch Data List …" at bounding box center [172, 111] width 122 height 14
select select "rich-text"
click at [111, 104] on select "Free Form Text Display Entity Value Fee Numeric Data Date Map Sketch Data List …" at bounding box center [172, 111] width 122 height 14
select select "rich-text"
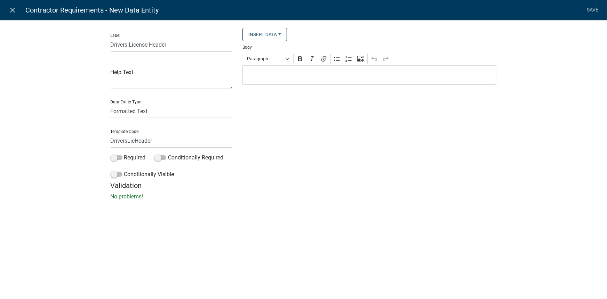
click at [70, 165] on div "Label Drivers License Header Help Text Data Entity Type Free Form Text Display …" at bounding box center [303, 111] width 607 height 207
click at [279, 76] on p "Editor editing area: main. Press Alt+0 for help." at bounding box center [369, 75] width 246 height 8
click at [302, 151] on div "Insert Data Prior Registration Expiration Date Fee Recipients City Email Addres…" at bounding box center [369, 104] width 264 height 153
click at [594, 5] on link "Save" at bounding box center [592, 9] width 17 height 13
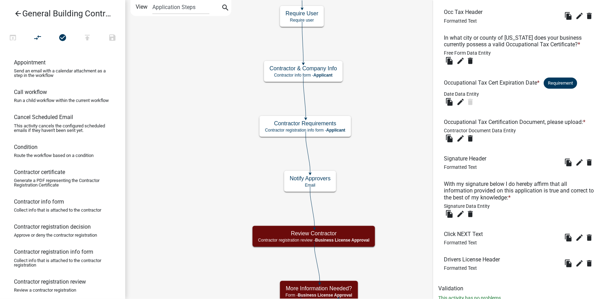
scroll to position [357, 0]
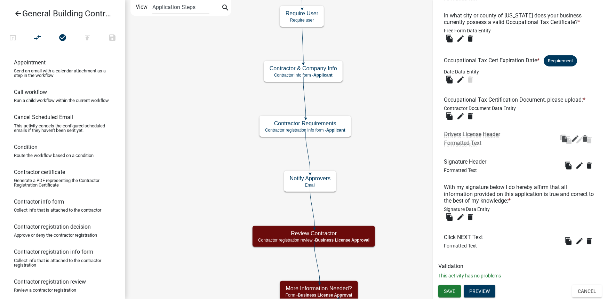
drag, startPoint x: 494, startPoint y: 237, endPoint x: 496, endPoint y: 131, distance: 105.7
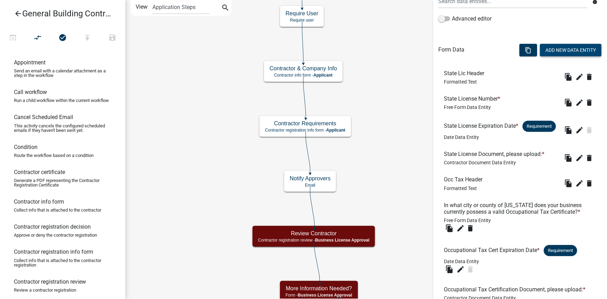
scroll to position [73, 0]
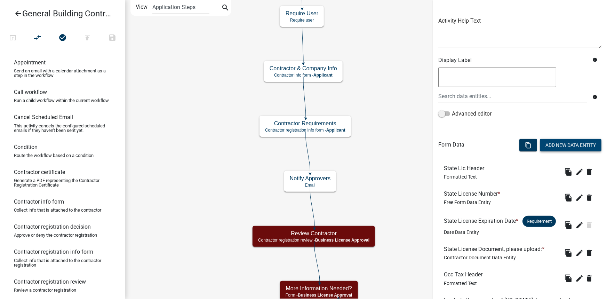
click at [560, 142] on button "Add New Data Entity" at bounding box center [570, 145] width 62 height 13
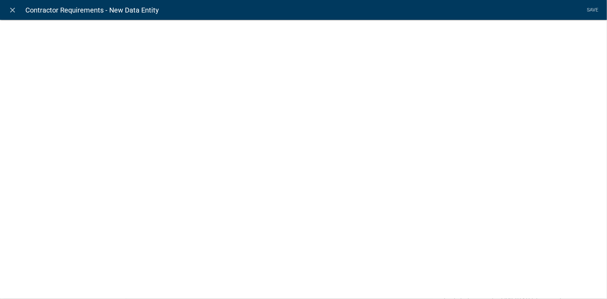
select select
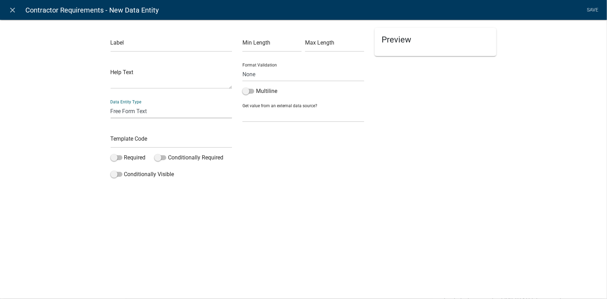
click at [135, 111] on select "Free Form Text Display Entity Value Fee Numeric Data Date Map Sketch Data List …" at bounding box center [172, 111] width 122 height 14
select select "contractor-document"
click at [111, 104] on select "Free Form Text Display Entity Value Fee Numeric Data Date Map Sketch Data List …" at bounding box center [172, 111] width 122 height 14
select select "contractor-document"
select select
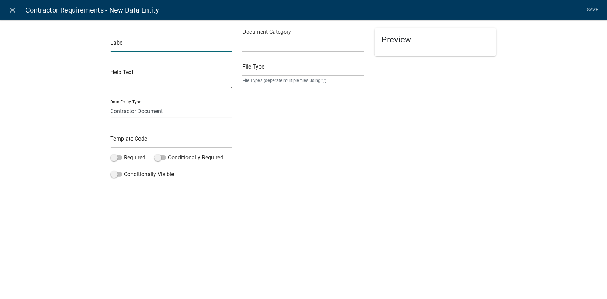
click at [143, 45] on input "text" at bounding box center [172, 45] width 122 height 14
paste input "Drivers License, please upload:"
type input "Drivers License, please upload:"
click at [147, 144] on input "text" at bounding box center [172, 140] width 122 height 14
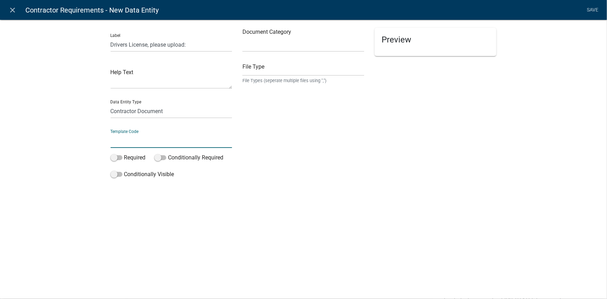
paste input "DriversLicDoc"
type input "DriversLicDoc"
click at [247, 200] on div "close Contractor Requirements - New Data Entity Save Label Drivers License, ple…" at bounding box center [303, 149] width 607 height 299
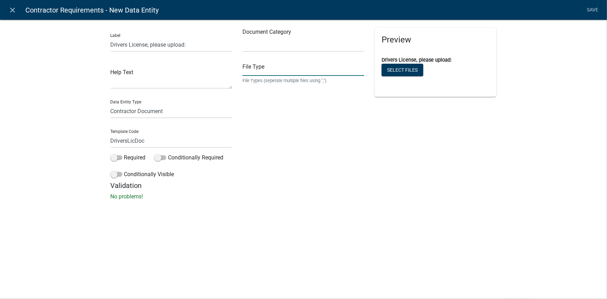
click at [267, 70] on input "text" at bounding box center [303, 69] width 122 height 14
click at [278, 70] on input "text" at bounding box center [303, 69] width 122 height 14
paste input "pdf,jpg,jpeg,png"
type input "pdf,jpg,jpeg,png"
click at [292, 177] on div "Document Category Select Item... Other Affidavit Liability Insurance Bond Profe…" at bounding box center [303, 104] width 132 height 153
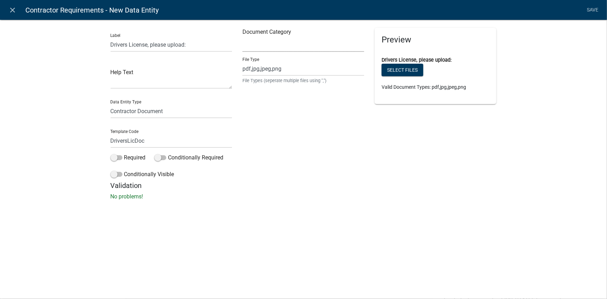
click at [263, 45] on select "Select Item... Other Affidavit Liability Insurance Bond Professional License Wo…" at bounding box center [303, 45] width 122 height 14
select select "d15c5efd-cfee-4d8f-bd3b-2c2524fbd9f4"
click at [242, 38] on select "Select Item... Other Affidavit Liability Insurance Bond Professional License Wo…" at bounding box center [303, 45] width 122 height 14
click at [296, 177] on div "Document Category Select Item... Other Affidavit Liability Insurance Bond Profe…" at bounding box center [303, 104] width 132 height 153
click at [121, 156] on span at bounding box center [117, 157] width 12 height 5
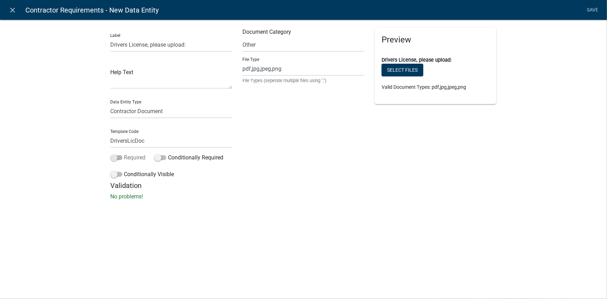
click at [124, 153] on input "Required" at bounding box center [124, 153] width 0 height 0
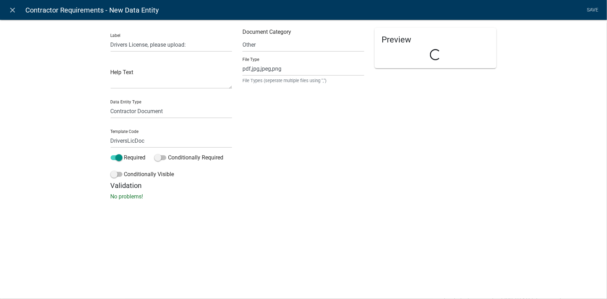
click at [333, 154] on div "Document Category Select Item... Other Affidavit Liability Insurance Bond Profe…" at bounding box center [303, 104] width 132 height 153
click at [590, 11] on link "Save" at bounding box center [592, 9] width 17 height 13
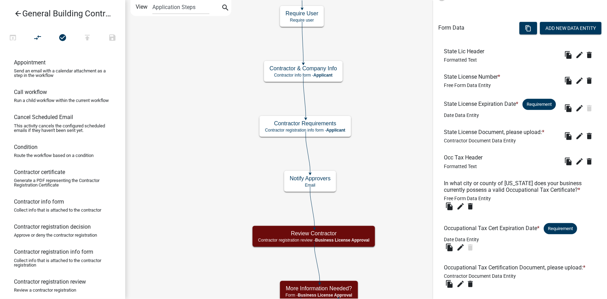
scroll to position [379, 0]
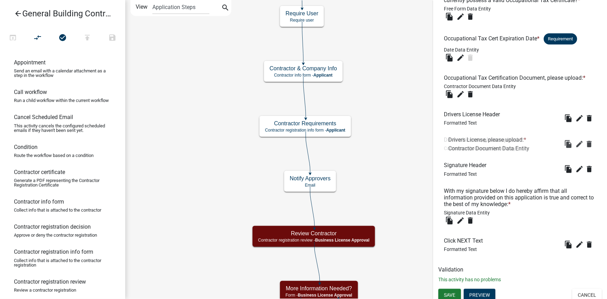
drag, startPoint x: 480, startPoint y: 243, endPoint x: 485, endPoint y: 140, distance: 103.3
click at [449, 292] on span "Save" at bounding box center [449, 295] width 11 height 6
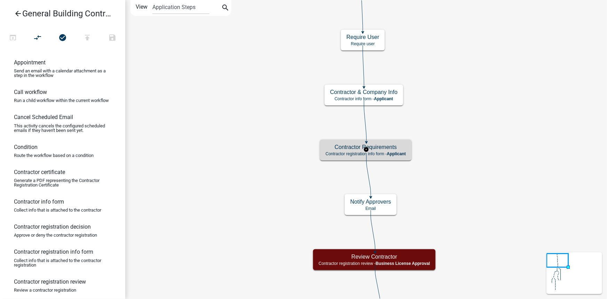
click at [391, 146] on h5 "Contractor Requirements" at bounding box center [365, 147] width 80 height 7
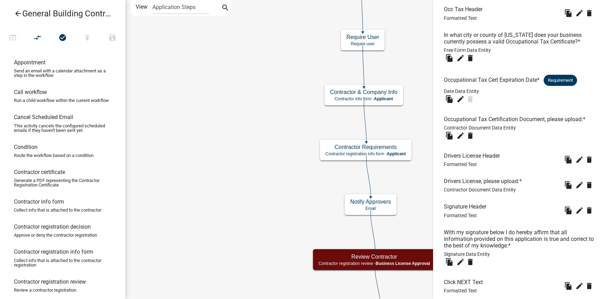
scroll to position [382, 0]
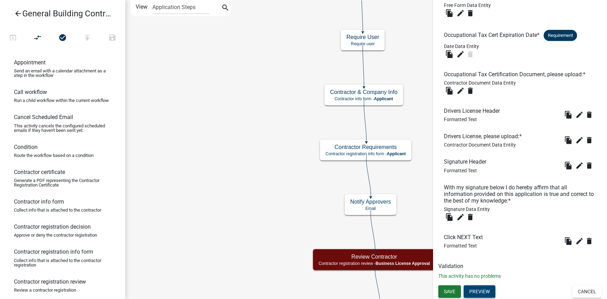
click at [481, 289] on button "Preview" at bounding box center [479, 291] width 32 height 13
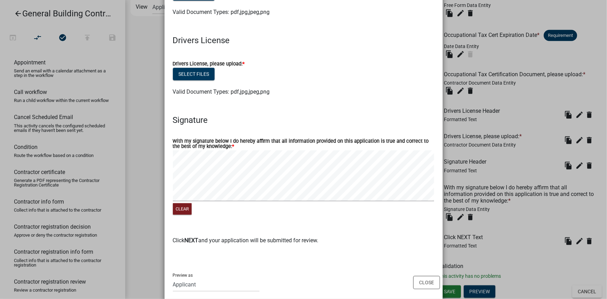
scroll to position [368, 0]
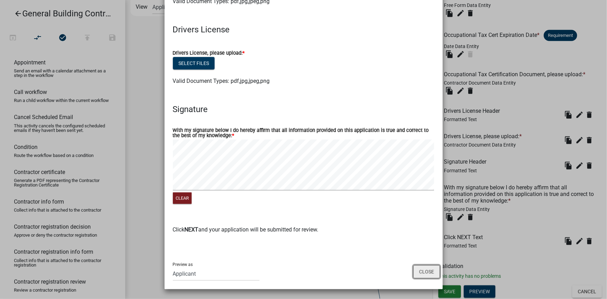
drag, startPoint x: 420, startPoint y: 273, endPoint x: 431, endPoint y: 277, distance: 11.9
click at [420, 273] on button "Close" at bounding box center [426, 271] width 27 height 13
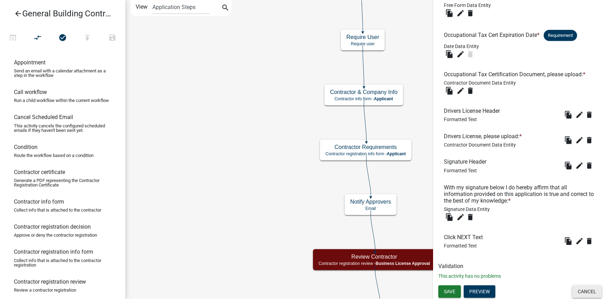
click at [584, 289] on button "Cancel" at bounding box center [587, 291] width 30 height 13
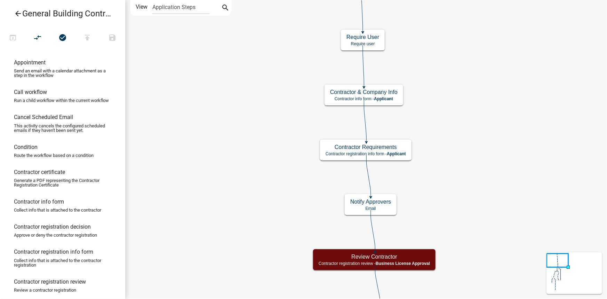
scroll to position [0, 0]
click at [19, 11] on icon "arrow_back" at bounding box center [18, 14] width 8 height 10
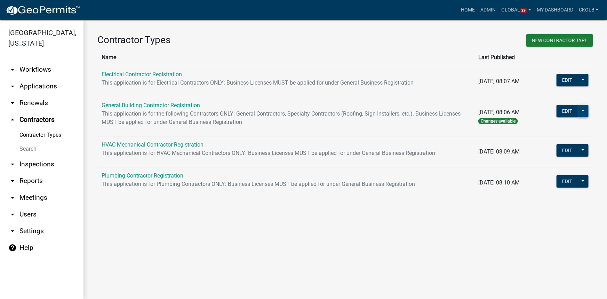
click at [580, 109] on button at bounding box center [582, 111] width 11 height 13
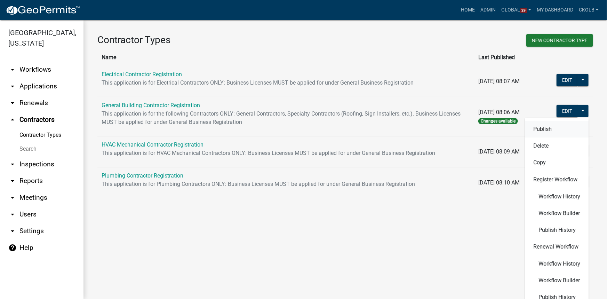
click at [559, 127] on button "Publish" at bounding box center [556, 129] width 64 height 17
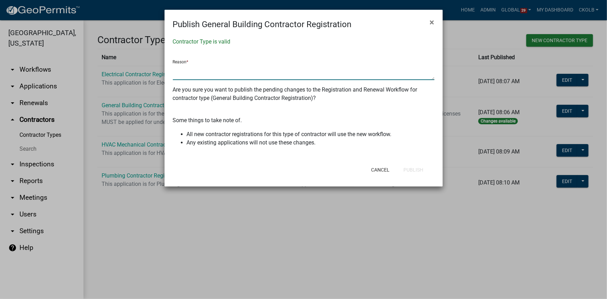
click at [189, 78] on textarea at bounding box center [303, 72] width 261 height 16
type textarea "c"
type textarea "added drivers license upload to registration and renewal"
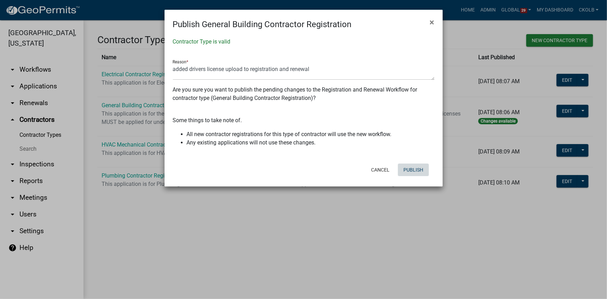
click at [417, 170] on button "Publish" at bounding box center [413, 169] width 31 height 13
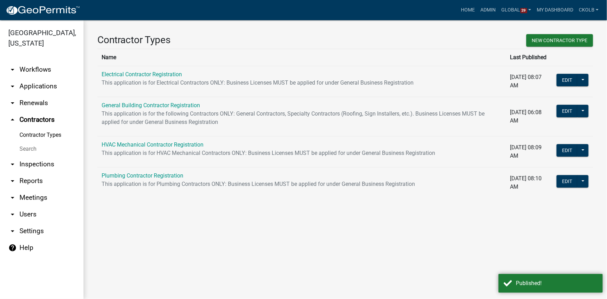
click at [247, 210] on div "Contractor Types New Contractor Type Name Last Published Electrical Contractor …" at bounding box center [344, 118] width 523 height 197
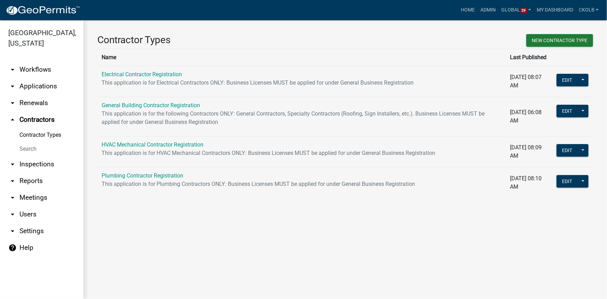
click at [161, 229] on main "Contractor Types New Contractor Type Name Last Published Electrical Contractor …" at bounding box center [344, 159] width 523 height 278
click at [582, 81] on button at bounding box center [582, 80] width 11 height 13
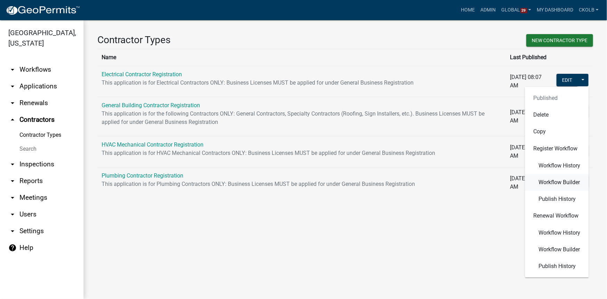
click at [556, 179] on span "Workflow Builder" at bounding box center [558, 182] width 41 height 6
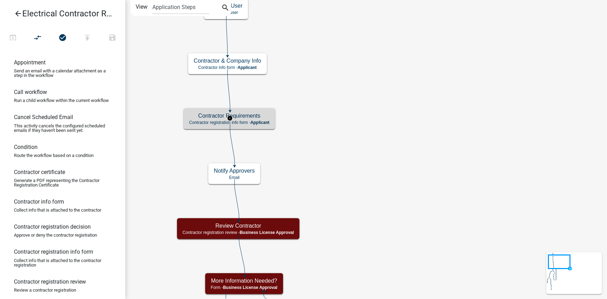
click at [260, 116] on h5 "Contractor Requirements" at bounding box center [229, 115] width 80 height 7
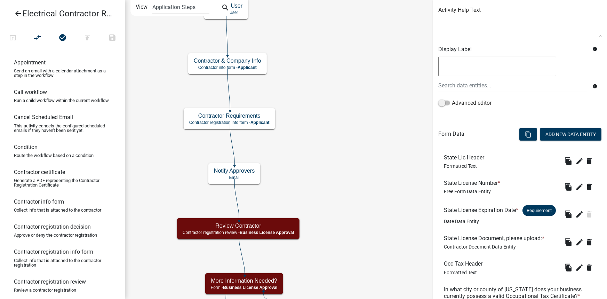
scroll to position [16, 0]
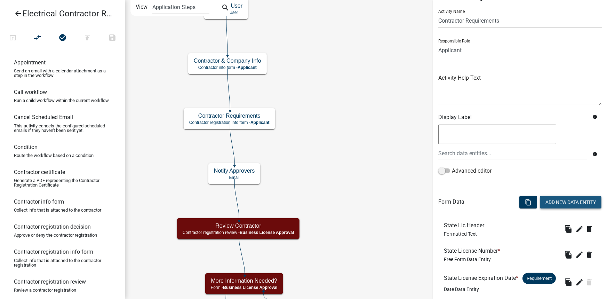
click at [554, 198] on button "Add New Data Entity" at bounding box center [570, 202] width 62 height 13
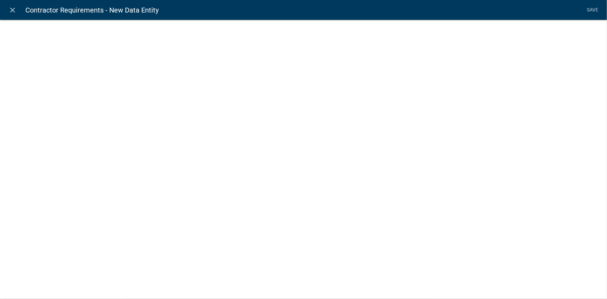
select select
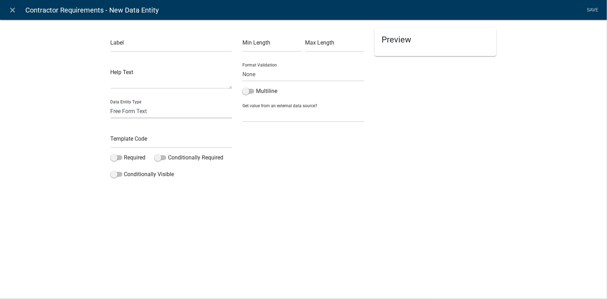
click at [143, 111] on select "Free Form Text Display Entity Value Fee Numeric Data Date Map Sketch Data List …" at bounding box center [172, 111] width 122 height 14
select select "rich-text"
click at [111, 104] on select "Free Form Text Display Entity Value Fee Numeric Data Date Map Sketch Data List …" at bounding box center [172, 111] width 122 height 14
select select "rich-text"
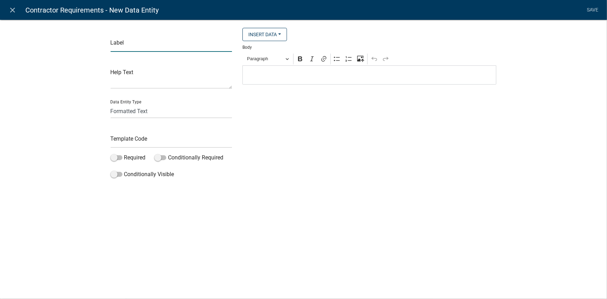
click at [144, 43] on input "text" at bounding box center [172, 45] width 122 height 14
paste input "Drivers License Header"
type input "Drivers License Header"
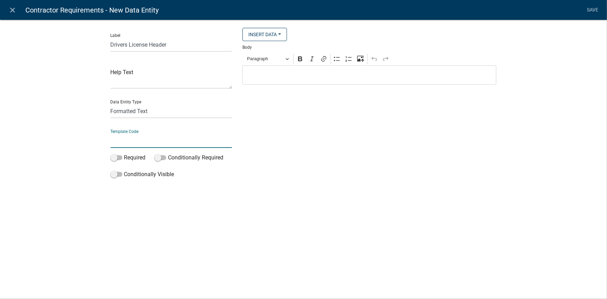
click at [147, 138] on input "text" at bounding box center [172, 140] width 122 height 14
paste input "DriversLicHeader"
type input "DriversLicHeader"
click at [330, 209] on div "close Contractor Requirements - New Data Entity Save Label Drivers License Head…" at bounding box center [303, 149] width 607 height 299
click at [358, 123] on div "Insert Data Fee Recipients City Email Address Full Name Phone Number State Stre…" at bounding box center [369, 104] width 264 height 153
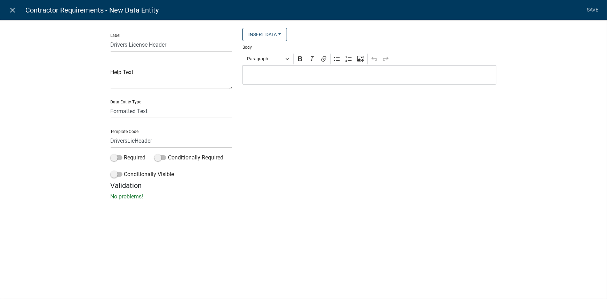
click at [322, 80] on div "Editor editing area: main. Press Alt+0 for help." at bounding box center [369, 74] width 254 height 19
click at [310, 156] on div "Insert Data Fee Recipients City Email Address Full Name Phone Number State Stre…" at bounding box center [369, 104] width 264 height 153
click at [592, 10] on link "Save" at bounding box center [592, 9] width 17 height 13
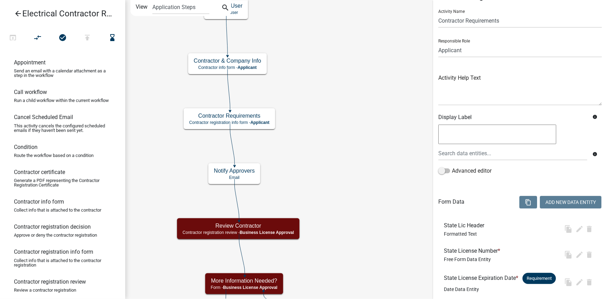
scroll to position [0, 0]
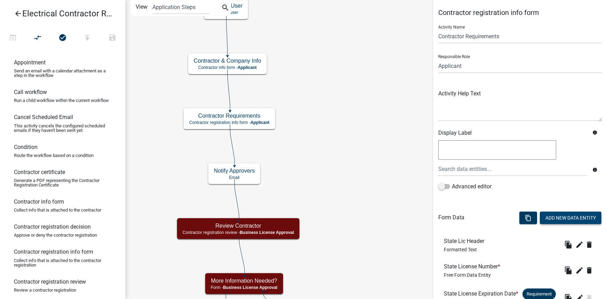
click at [567, 218] on button "Add New Data Entity" at bounding box center [570, 217] width 62 height 13
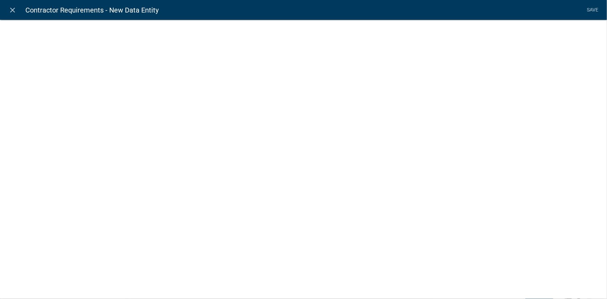
select select
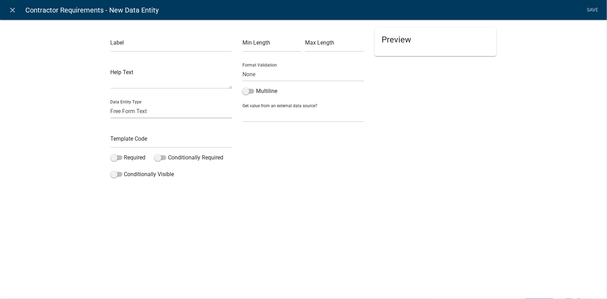
click at [149, 110] on select "Free Form Text Display Entity Value Fee Numeric Data Date Map Sketch Data List …" at bounding box center [172, 111] width 122 height 14
select select "contractor-document"
click at [111, 104] on select "Free Form Text Display Entity Value Fee Numeric Data Date Map Sketch Data List …" at bounding box center [172, 111] width 122 height 14
select select "contractor-document"
select select
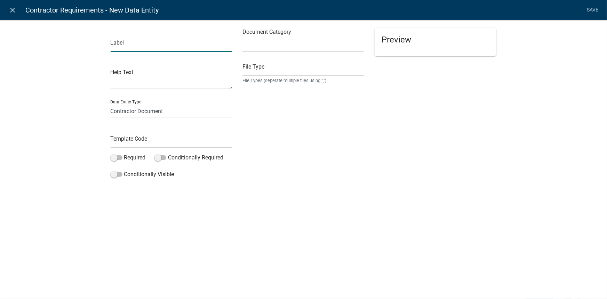
click at [131, 45] on input "text" at bounding box center [172, 45] width 122 height 14
paste input "Drivers License, please upload:"
type input "Drivers License, please upload:"
click at [92, 62] on div "Label Drivers License, please upload: Help Text Data Entity Type Free Form Text…" at bounding box center [303, 101] width 607 height 187
click at [132, 138] on input "text" at bounding box center [172, 140] width 122 height 14
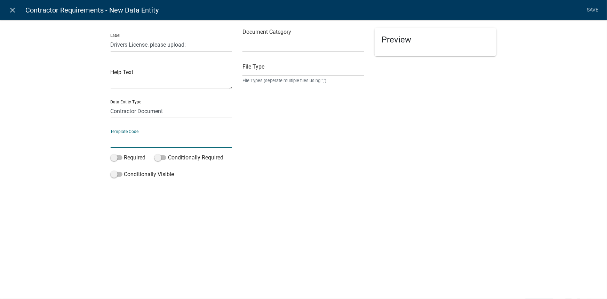
paste input "DriversLicDoc"
type input "DriversLicDoc"
drag, startPoint x: 121, startPoint y: 157, endPoint x: 146, endPoint y: 179, distance: 33.5
click at [121, 157] on span at bounding box center [117, 157] width 12 height 5
click at [124, 153] on input "Required" at bounding box center [124, 153] width 0 height 0
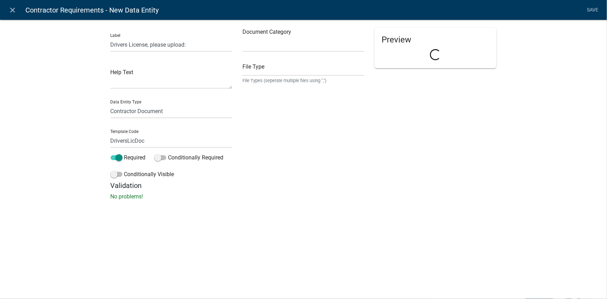
click at [319, 195] on p "No problems!" at bounding box center [304, 196] width 386 height 8
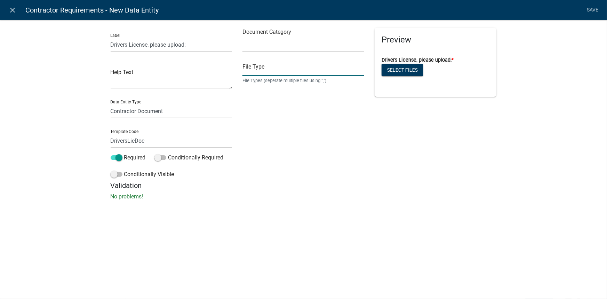
click at [254, 65] on input "text" at bounding box center [303, 69] width 122 height 14
paste input "pdf,jpg,jpeg,png"
type input "pdf,jpg,jpeg,png"
drag, startPoint x: 291, startPoint y: 182, endPoint x: 300, endPoint y: 180, distance: 9.2
click at [292, 182] on h5 "Validation" at bounding box center [304, 185] width 386 height 8
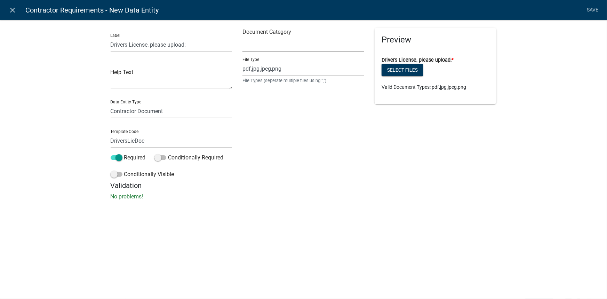
click at [290, 48] on select "Select Item... Other Affidavit Liability Insurance Bond Professional License Wo…" at bounding box center [303, 45] width 122 height 14
select select "d15c5efd-cfee-4d8f-bd3b-2c2524fbd9f4"
click at [242, 38] on select "Select Item... Other Affidavit Liability Insurance Bond Professional License Wo…" at bounding box center [303, 45] width 122 height 14
click at [284, 152] on div "Document Category Select Item... Other Affidavit Liability Insurance Bond Profe…" at bounding box center [303, 104] width 132 height 153
click at [589, 9] on link "Save" at bounding box center [592, 9] width 17 height 13
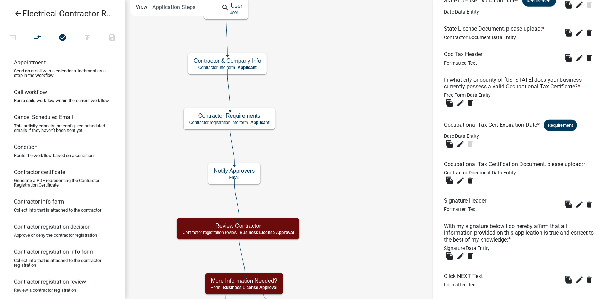
scroll to position [382, 0]
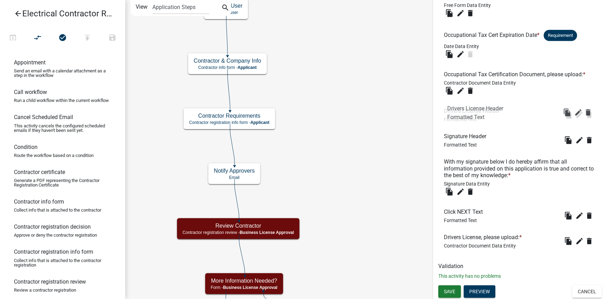
drag, startPoint x: 467, startPoint y: 214, endPoint x: 471, endPoint y: 110, distance: 104.0
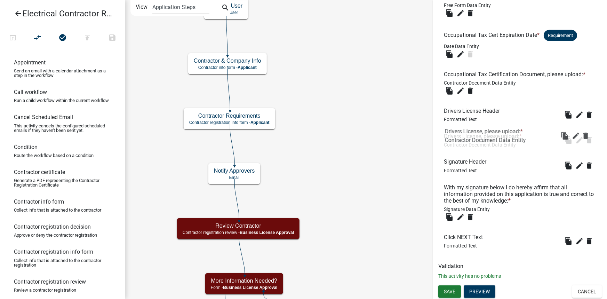
drag, startPoint x: 473, startPoint y: 241, endPoint x: 474, endPoint y: 135, distance: 106.0
click at [452, 290] on span "Save" at bounding box center [449, 291] width 11 height 6
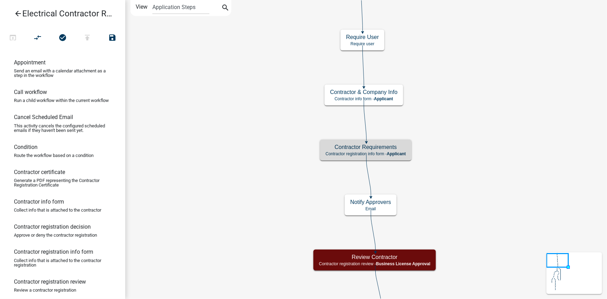
scroll to position [0, 0]
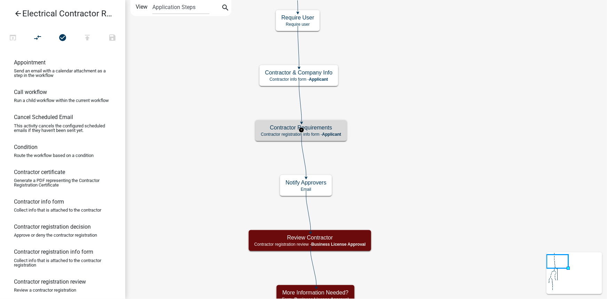
click at [332, 135] on span "Applicant" at bounding box center [331, 134] width 19 height 5
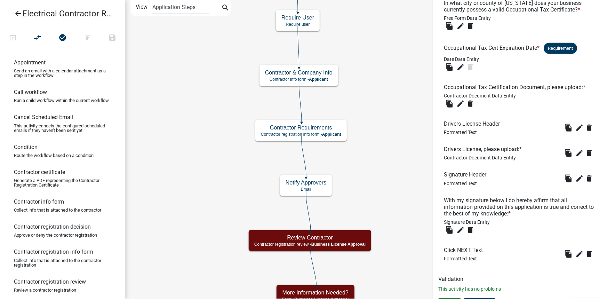
scroll to position [382, 0]
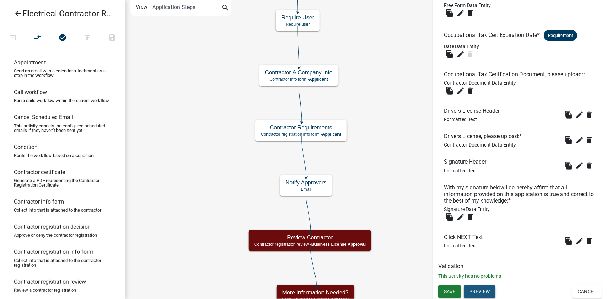
click at [488, 285] on button "Preview" at bounding box center [479, 291] width 32 height 13
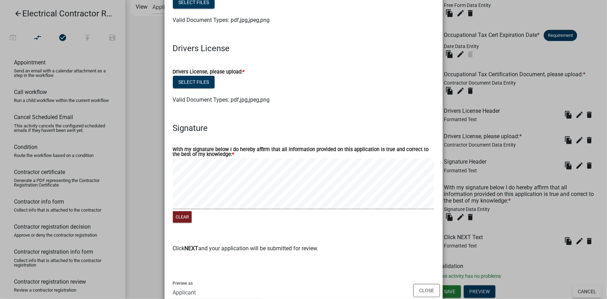
scroll to position [366, 0]
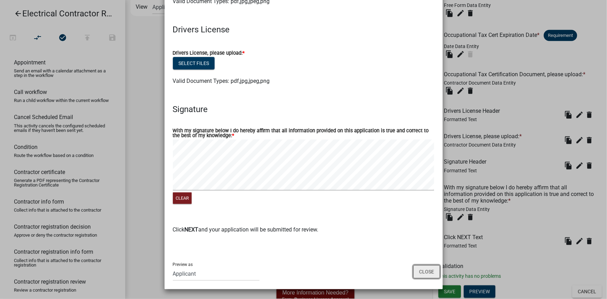
click at [417, 272] on button "Close" at bounding box center [426, 271] width 27 height 13
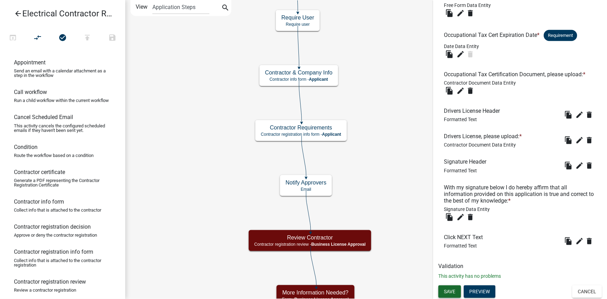
click at [448, 288] on span "Save" at bounding box center [449, 291] width 11 height 6
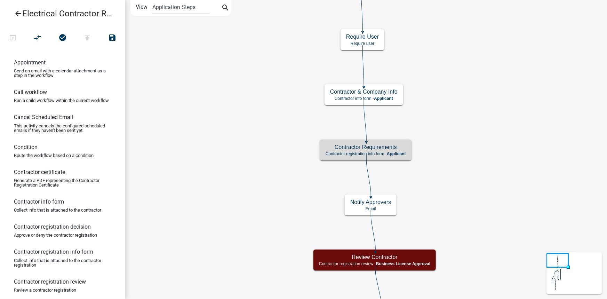
scroll to position [0, 0]
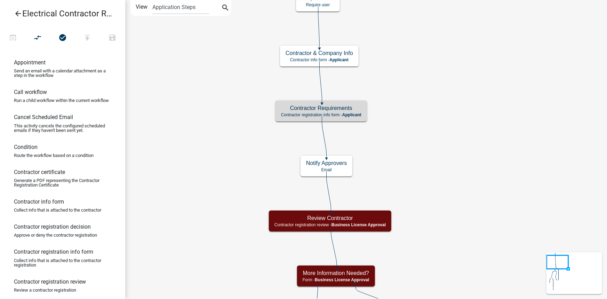
click at [19, 12] on icon "arrow_back" at bounding box center [18, 14] width 8 height 10
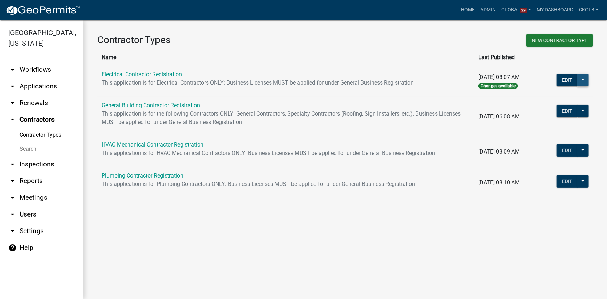
click at [581, 83] on button at bounding box center [582, 80] width 11 height 13
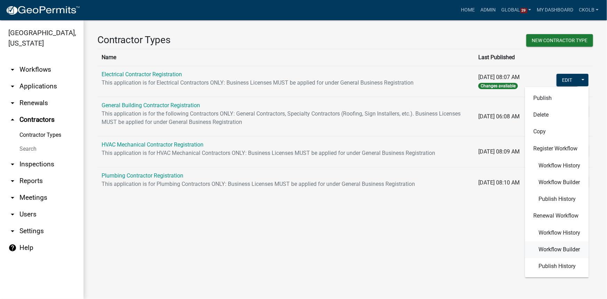
click at [553, 251] on span "Workflow Builder" at bounding box center [558, 249] width 41 height 6
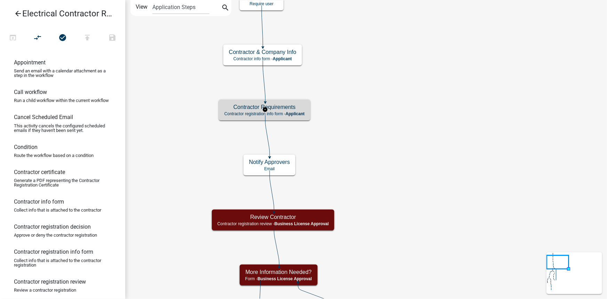
click at [296, 109] on h5 "Contractor Requirements" at bounding box center [264, 107] width 80 height 7
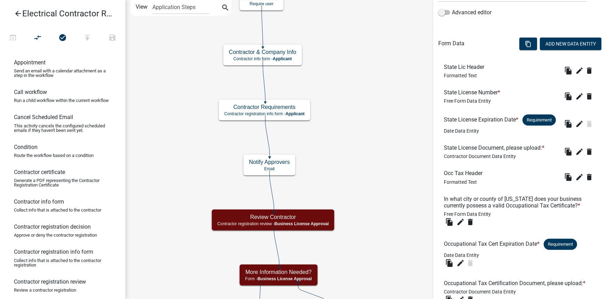
scroll to position [47, 0]
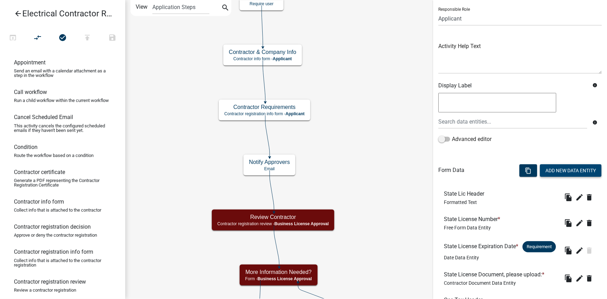
click at [568, 173] on button "Add New Data Entity" at bounding box center [570, 170] width 62 height 13
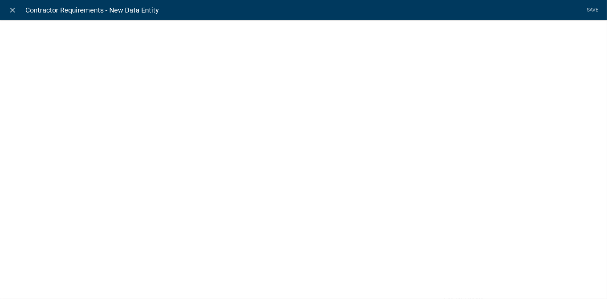
select select
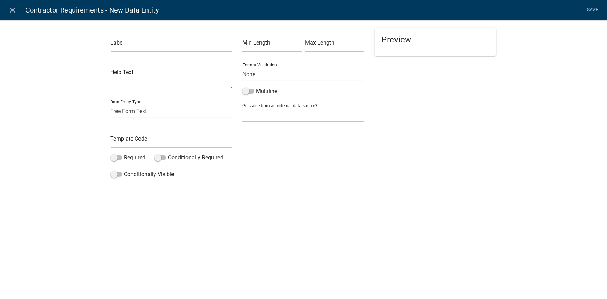
click at [123, 109] on select "Free Form Text Display Entity Value Fee Numeric Data Date Map Sketch Data List …" at bounding box center [172, 111] width 122 height 14
select select "contractor-document"
click at [111, 104] on select "Free Form Text Display Entity Value Fee Numeric Data Date Map Sketch Data List …" at bounding box center [172, 111] width 122 height 14
select select "contractor-document"
select select
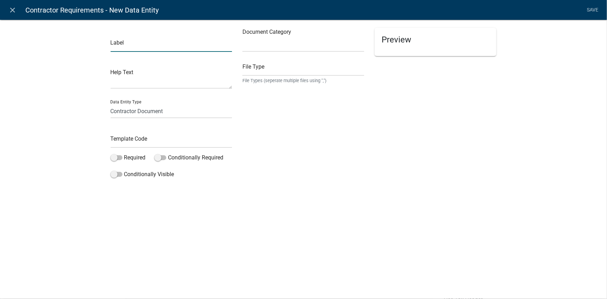
click at [131, 42] on input "text" at bounding box center [172, 45] width 122 height 14
paste input "Drivers License, please upload:"
type input "Drivers License, please upload:"
click at [75, 70] on div "Label Drivers License, please upload: Help Text Data Entity Type Free Form Text…" at bounding box center [303, 101] width 607 height 187
click at [134, 138] on input "text" at bounding box center [172, 140] width 122 height 14
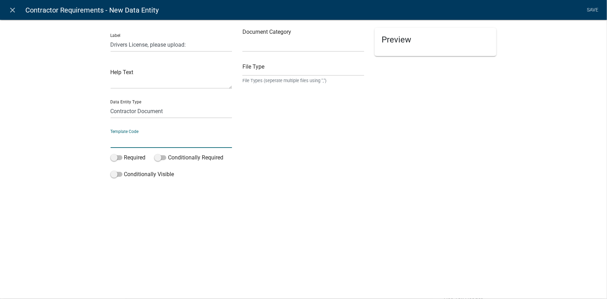
paste input "DriversLicDoc"
type input "DriversLicDoc"
click at [82, 156] on div "Label Drivers License, please upload: Help Text Data Entity Type Free Form Text…" at bounding box center [303, 101] width 607 height 187
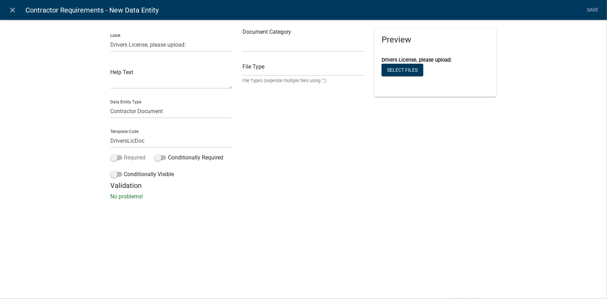
click at [121, 158] on span at bounding box center [117, 157] width 12 height 5
click at [124, 153] on input "Required" at bounding box center [124, 153] width 0 height 0
click at [239, 208] on div "Label Drivers License, please upload: Help Text Data Entity Type Free Form Text…" at bounding box center [303, 111] width 607 height 207
click at [292, 47] on select "Select Item... Other Affidavit Liability Insurance Bond Professional License Wo…" at bounding box center [303, 45] width 122 height 14
select select "d15c5efd-cfee-4d8f-bd3b-2c2524fbd9f4"
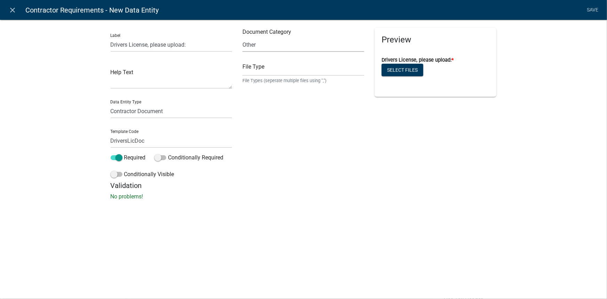
click at [242, 38] on select "Select Item... Other Affidavit Liability Insurance Bond Professional License Wo…" at bounding box center [303, 45] width 122 height 14
click at [280, 64] on input "text" at bounding box center [303, 69] width 122 height 14
paste input "pdf,jpg,jpeg,png"
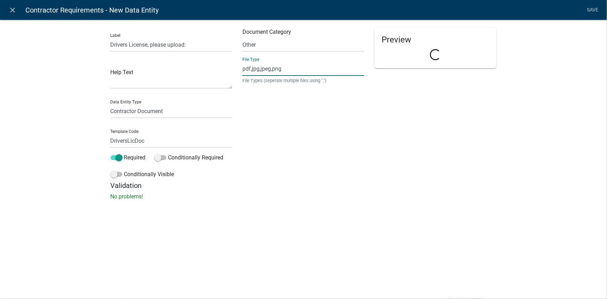
type input "pdf,jpg,jpeg,png"
click at [273, 146] on div "Document Category Select Item... Other Affidavit Liability Insurance Bond Profe…" at bounding box center [303, 104] width 132 height 153
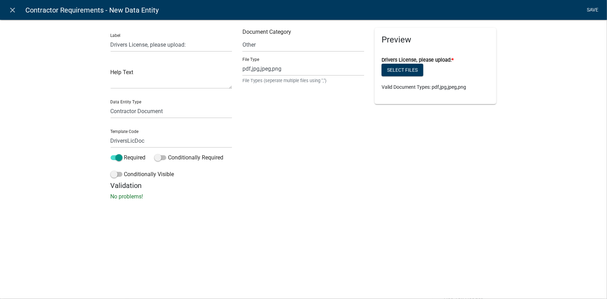
click at [593, 10] on link "Save" at bounding box center [592, 9] width 17 height 13
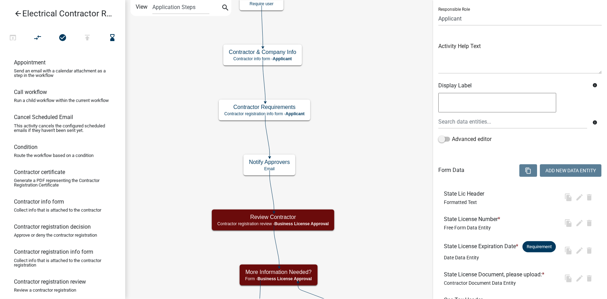
scroll to position [0, 0]
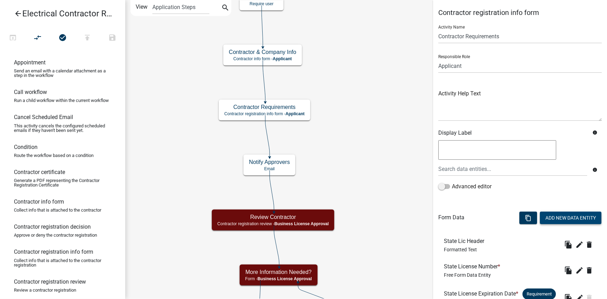
click at [573, 215] on button "Add New Data Entity" at bounding box center [570, 217] width 62 height 13
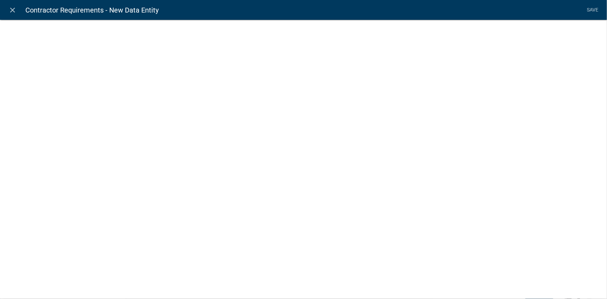
select select
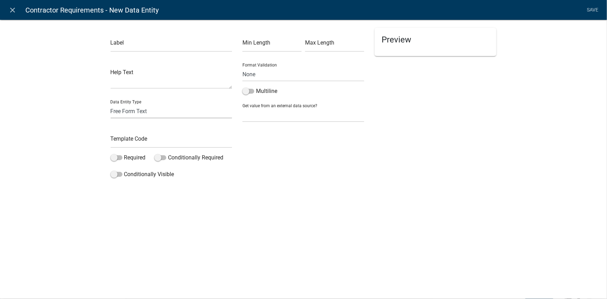
click at [139, 110] on select "Free Form Text Display Entity Value Fee Numeric Data Date Map Sketch Data List …" at bounding box center [172, 111] width 122 height 14
select select "rich-text"
click at [111, 104] on select "Free Form Text Display Entity Value Fee Numeric Data Date Map Sketch Data List …" at bounding box center [172, 111] width 122 height 14
select select "rich-text"
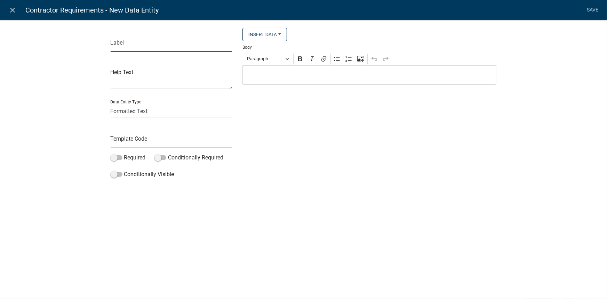
click at [128, 47] on input "text" at bounding box center [172, 45] width 122 height 14
paste input "Drivers License Header"
type input "Drivers License Header"
click at [162, 137] on input "text" at bounding box center [172, 140] width 122 height 14
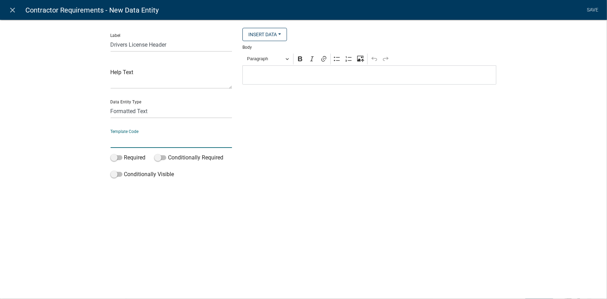
paste input "DriversLicHeader"
type input "DriversLicHeader"
click at [142, 249] on div "close Contractor Requirements - New Data Entity Save Label Drivers License Head…" at bounding box center [303, 149] width 607 height 299
click at [288, 76] on p "Editor editing area: main. Press Alt+0 for help." at bounding box center [369, 75] width 246 height 8
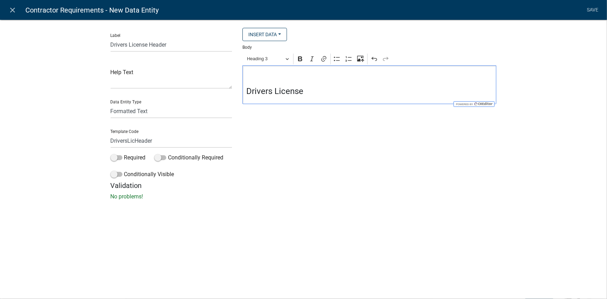
click at [306, 161] on div "Insert Data Prior Registration Expiration Date Fee Recipients City Email Addres…" at bounding box center [369, 104] width 264 height 153
click at [589, 9] on link "Save" at bounding box center [592, 9] width 17 height 13
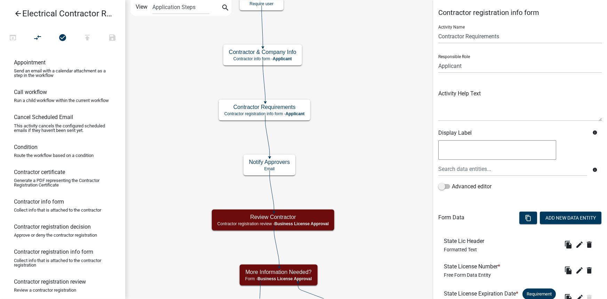
scroll to position [382, 0]
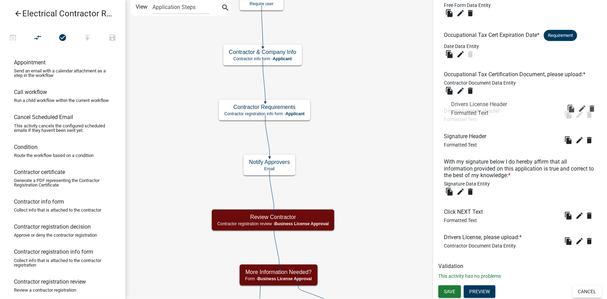
drag, startPoint x: 486, startPoint y: 237, endPoint x: 494, endPoint y: 104, distance: 133.0
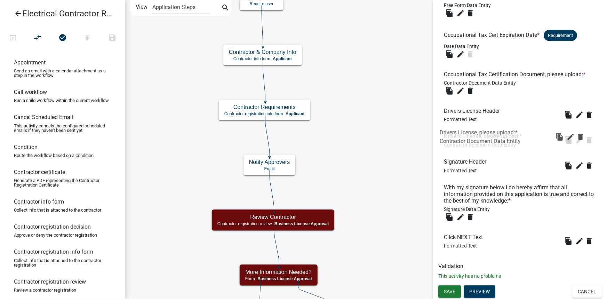
drag, startPoint x: 487, startPoint y: 242, endPoint x: 482, endPoint y: 136, distance: 105.7
click at [457, 290] on button "Save" at bounding box center [449, 291] width 23 height 13
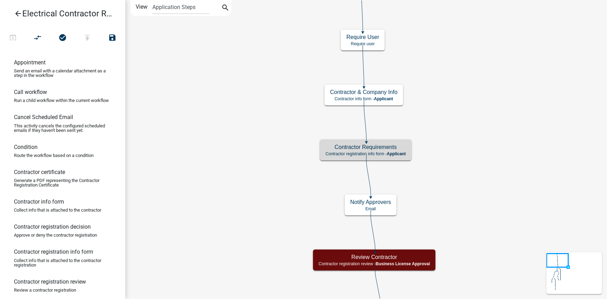
scroll to position [0, 0]
click at [384, 148] on h5 "Contractor Requirements" at bounding box center [365, 147] width 80 height 7
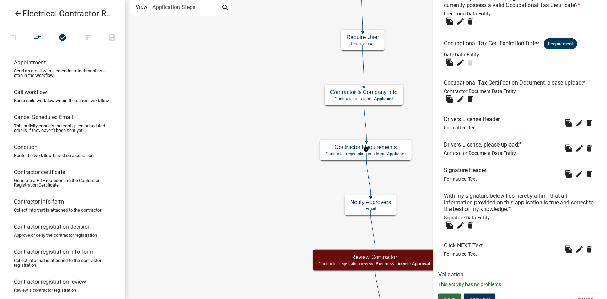
scroll to position [382, 0]
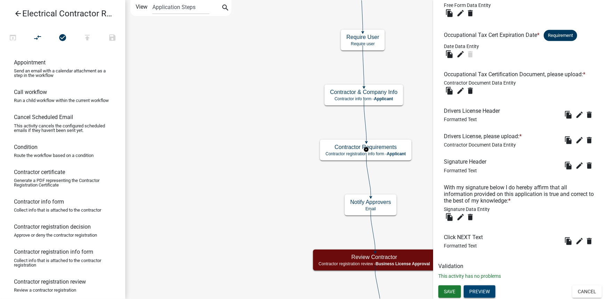
click at [493, 288] on button "Preview" at bounding box center [479, 291] width 32 height 13
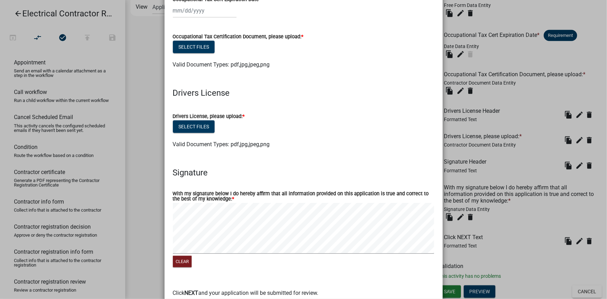
scroll to position [368, 0]
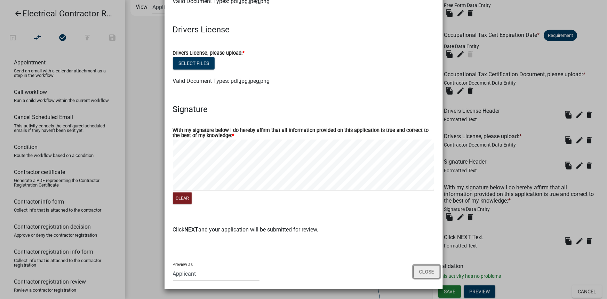
click at [420, 267] on button "Close" at bounding box center [426, 271] width 27 height 13
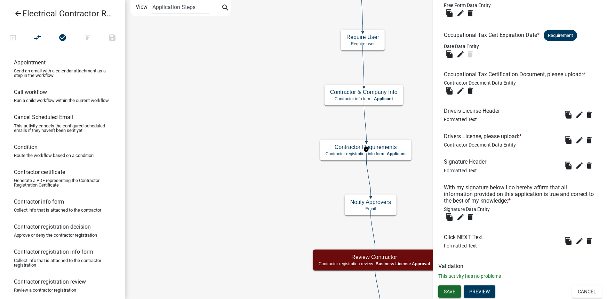
click at [453, 290] on span "Save" at bounding box center [449, 291] width 11 height 6
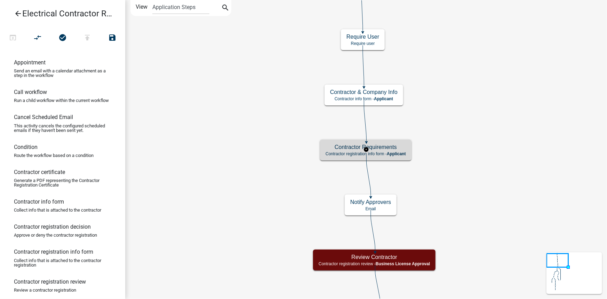
scroll to position [0, 0]
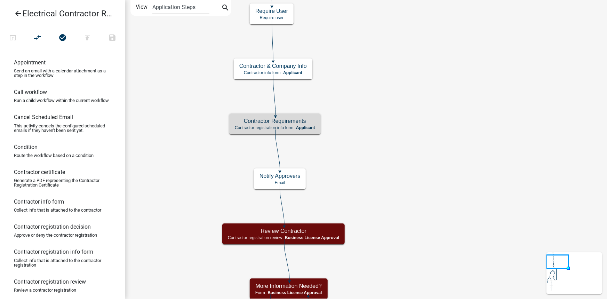
click at [20, 13] on icon "arrow_back" at bounding box center [18, 14] width 8 height 10
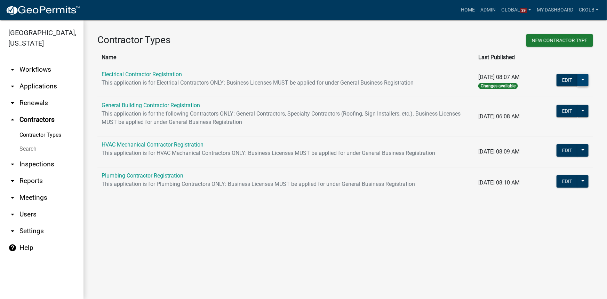
click at [586, 81] on button at bounding box center [582, 80] width 11 height 13
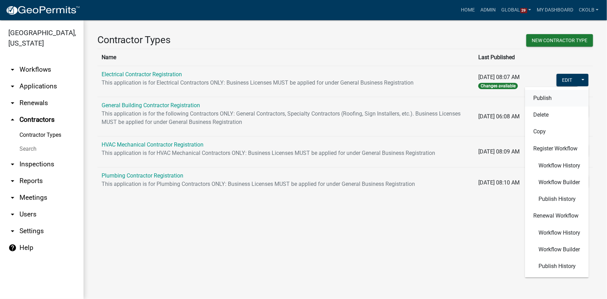
click at [558, 97] on button "Publish" at bounding box center [556, 98] width 64 height 17
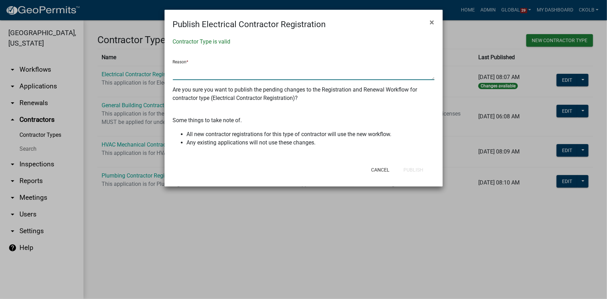
click at [191, 74] on textarea at bounding box center [303, 72] width 261 height 16
type textarea "added Drivers License upload to registration and renewal"
click at [414, 173] on button "Publish" at bounding box center [413, 169] width 31 height 13
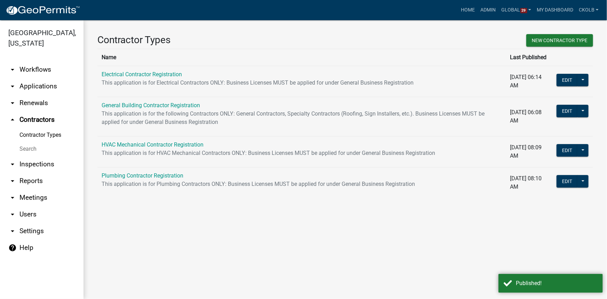
click at [195, 199] on div "Contractor Types New Contractor Type Name Last Published Electrical Contractor …" at bounding box center [344, 118] width 523 height 197
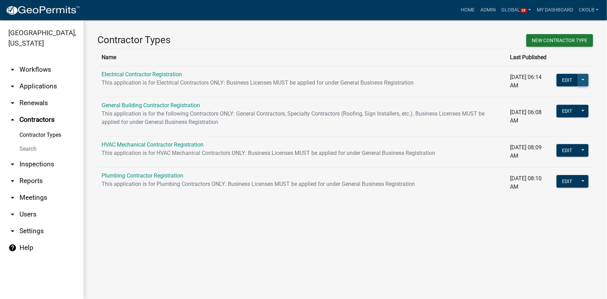
click at [583, 81] on button at bounding box center [582, 80] width 11 height 13
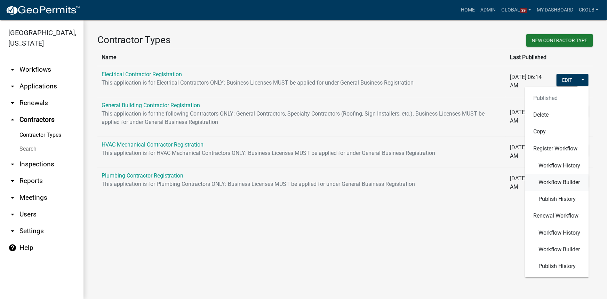
click at [557, 182] on span "Workflow Builder" at bounding box center [558, 182] width 41 height 6
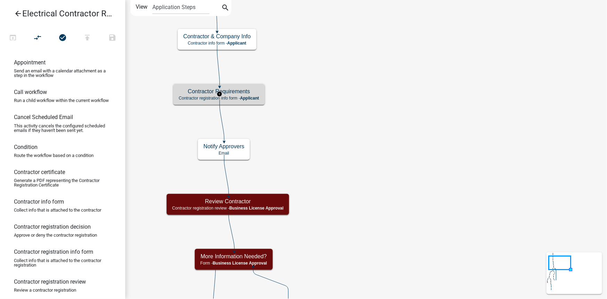
click at [257, 93] on h5 "Contractor Requirements" at bounding box center [219, 91] width 80 height 7
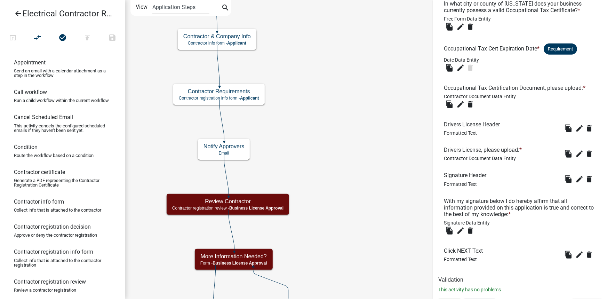
scroll to position [382, 0]
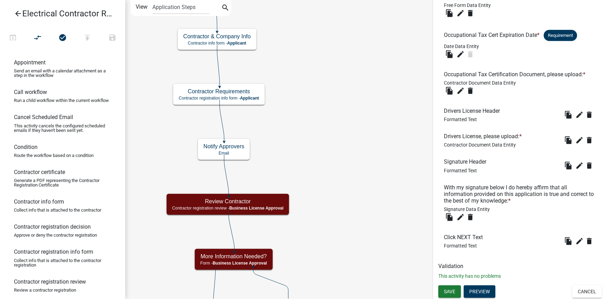
click at [15, 14] on icon "arrow_back" at bounding box center [18, 14] width 8 height 10
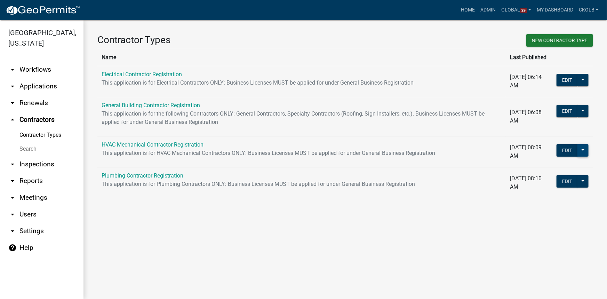
click at [586, 151] on button at bounding box center [582, 150] width 11 height 13
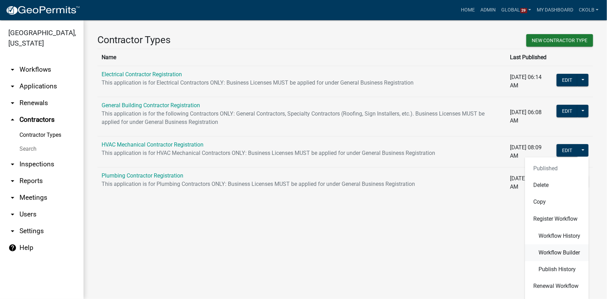
click at [556, 251] on span "Workflow Builder" at bounding box center [558, 253] width 41 height 6
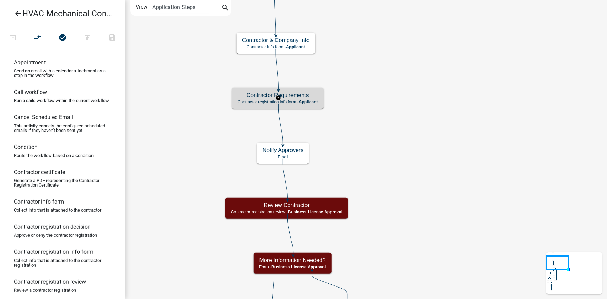
click at [290, 93] on h5 "Contractor Requirements" at bounding box center [277, 95] width 80 height 7
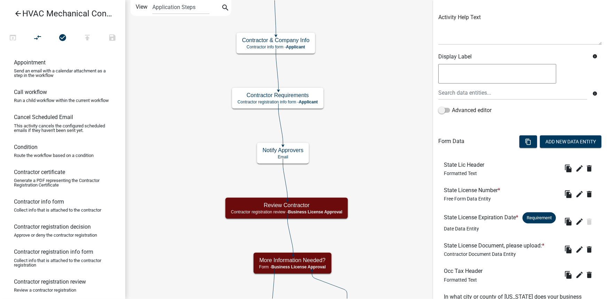
scroll to position [63, 0]
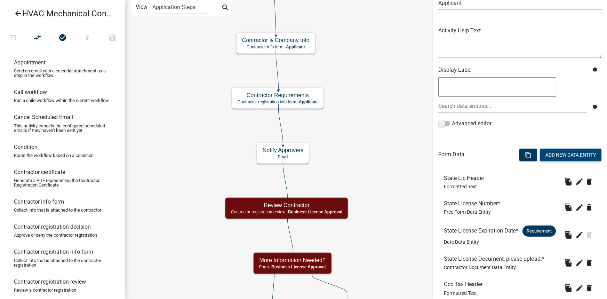
click at [548, 158] on button "Add New Data Entity" at bounding box center [570, 154] width 62 height 13
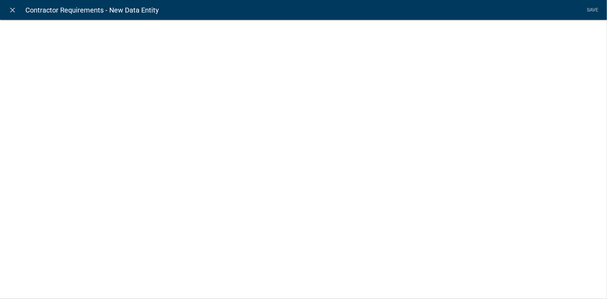
select select
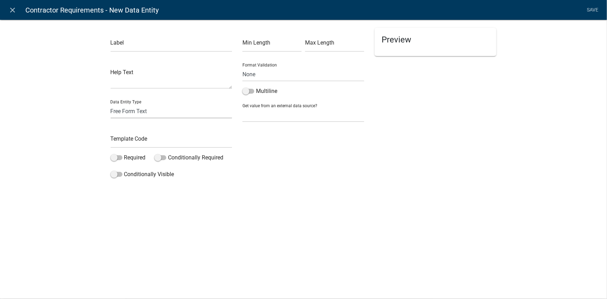
click at [121, 112] on select "Free Form Text Display Entity Value Fee Numeric Data Date Map Sketch Data List …" at bounding box center [172, 111] width 122 height 14
select select "rich-text"
click at [111, 104] on select "Free Form Text Display Entity Value Fee Numeric Data Date Map Sketch Data List …" at bounding box center [172, 111] width 122 height 14
select select "rich-text"
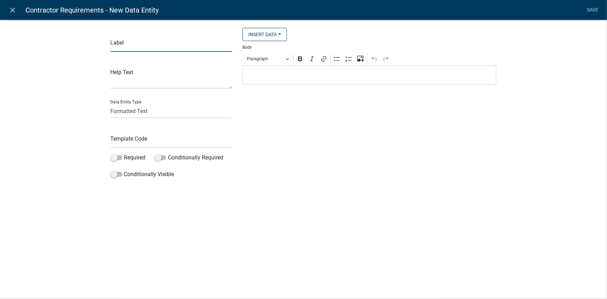
click at [123, 44] on input "text" at bounding box center [172, 45] width 122 height 14
paste input "Drivers License Header"
type input "Drivers License Header"
click at [129, 141] on input "text" at bounding box center [172, 140] width 122 height 14
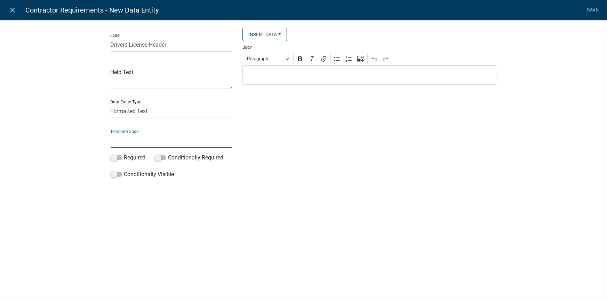
paste input "DriversLicHeader"
type input "DriversLicHeader"
click at [80, 152] on div "Label Drivers License Header Help Text Data Entity Type Free Form Text Display …" at bounding box center [303, 101] width 607 height 187
click at [287, 76] on p "Editor editing area: main. Press Alt+0 for help." at bounding box center [369, 75] width 246 height 8
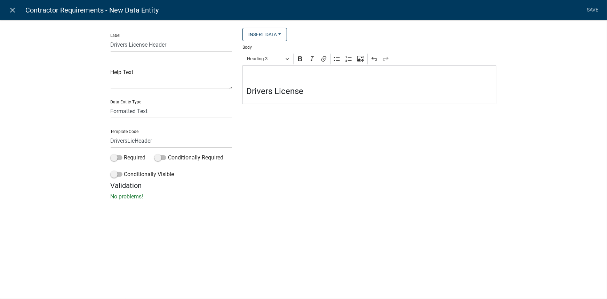
click at [288, 144] on div "Insert Data Fee Recipients City Email Address Full Name Phone Number State Stre…" at bounding box center [369, 104] width 264 height 153
click at [596, 13] on link "Save" at bounding box center [592, 9] width 17 height 13
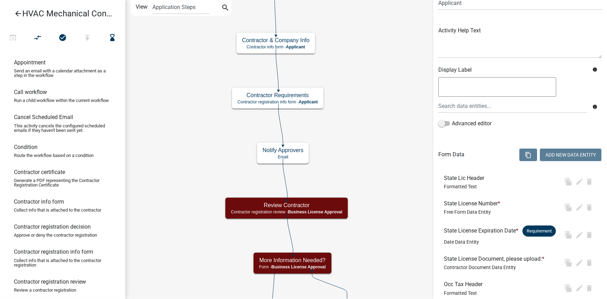
scroll to position [0, 0]
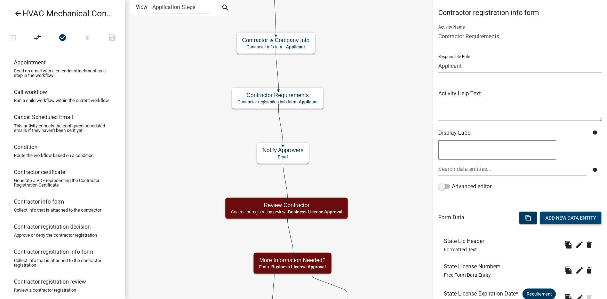
click at [553, 218] on button "Add New Data Entity" at bounding box center [570, 217] width 62 height 13
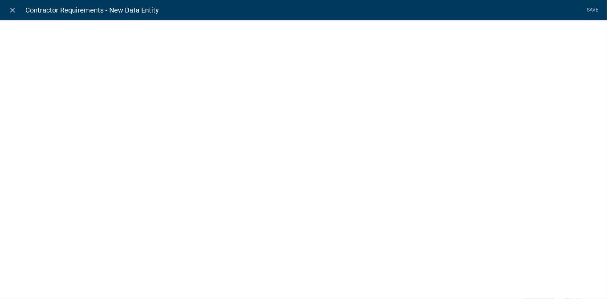
select select
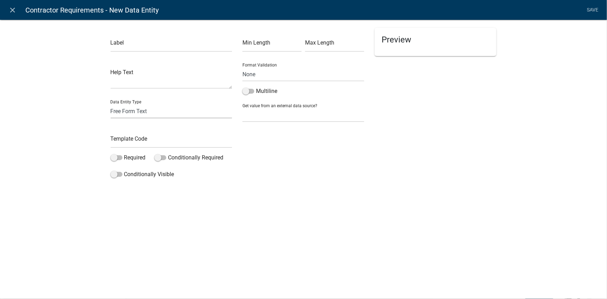
click at [144, 107] on select "Free Form Text Display Entity Value Fee Numeric Data Date Map Sketch Data List …" at bounding box center [172, 111] width 122 height 14
select select "contractor-document"
click at [111, 104] on select "Free Form Text Display Entity Value Fee Numeric Data Date Map Sketch Data List …" at bounding box center [172, 111] width 122 height 14
select select "contractor-document"
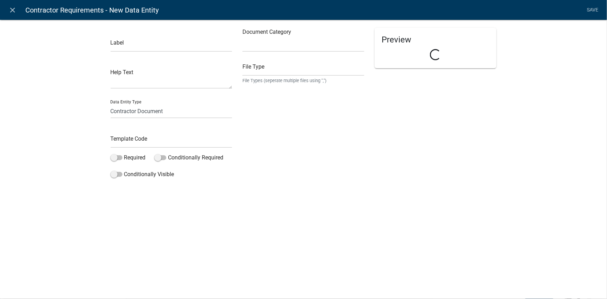
select select
click at [156, 47] on input "text" at bounding box center [172, 45] width 122 height 14
paste input "Drivers License, please upload:"
type input "Drivers License, please upload:"
click at [156, 146] on input "text" at bounding box center [172, 140] width 122 height 14
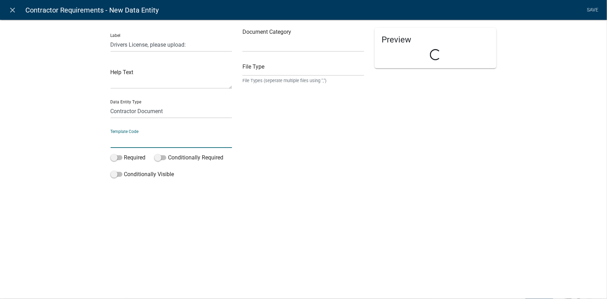
paste input "DriversLicDoc"
type input "DriversLicDoc"
click at [93, 152] on div "Label Drivers License, please upload: Help Text Data Entity Type Free Form Text…" at bounding box center [303, 101] width 607 height 187
click at [120, 157] on span at bounding box center [117, 157] width 12 height 5
click at [124, 153] on input "Required" at bounding box center [124, 153] width 0 height 0
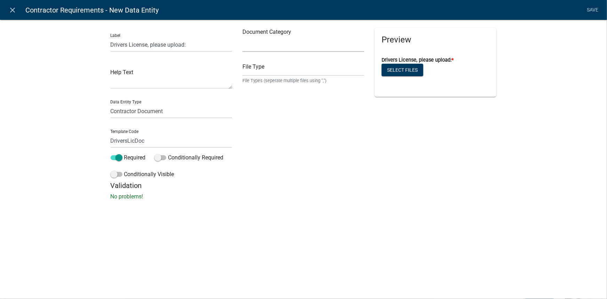
click at [258, 46] on select "Select Item... Other Affidavit Liability Insurance Bond Professional License Wo…" at bounding box center [303, 45] width 122 height 14
select select "d15c5efd-cfee-4d8f-bd3b-2c2524fbd9f4"
click at [242, 38] on select "Select Item... Other Affidavit Liability Insurance Bond Professional License Wo…" at bounding box center [303, 45] width 122 height 14
click at [72, 119] on div "Label Drivers License, please upload: Help Text Data Entity Type Free Form Text…" at bounding box center [303, 111] width 607 height 207
click at [267, 72] on input "text" at bounding box center [303, 69] width 122 height 14
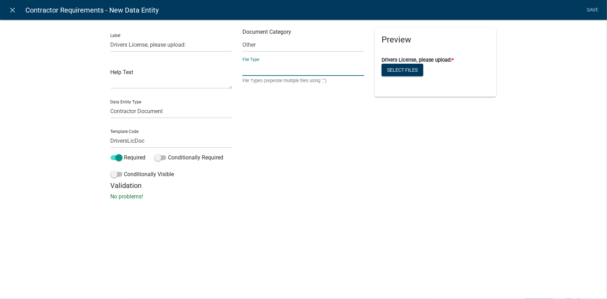
paste input "pdf,jpg,jpeg,png"
type input "pdf,jpg,jpeg,png"
click at [263, 142] on div "Document Category Select Item... Other Affidavit Liability Insurance Bond Profe…" at bounding box center [303, 104] width 132 height 153
click at [592, 13] on link "Save" at bounding box center [592, 9] width 17 height 13
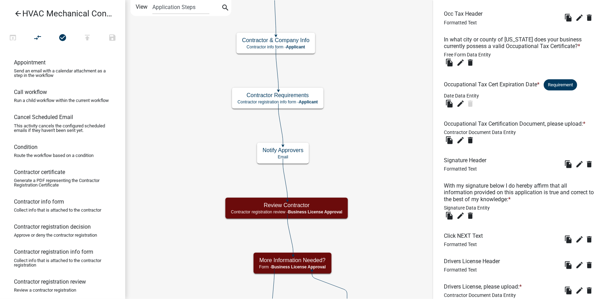
scroll to position [382, 0]
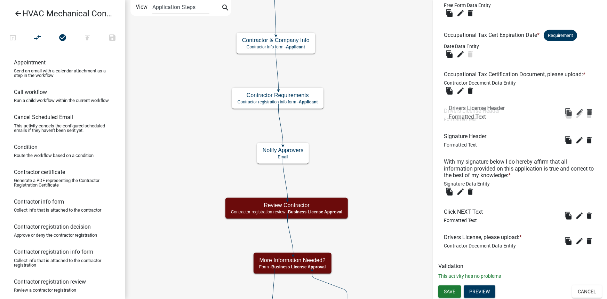
drag, startPoint x: 470, startPoint y: 216, endPoint x: 475, endPoint y: 112, distance: 104.4
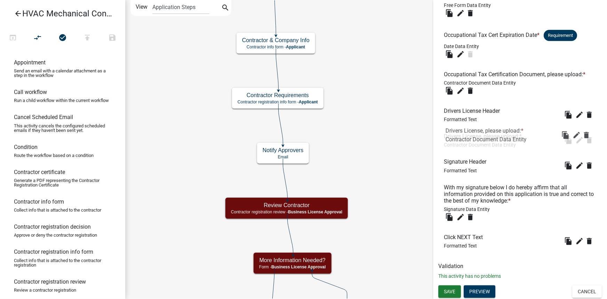
drag, startPoint x: 483, startPoint y: 241, endPoint x: 485, endPoint y: 134, distance: 107.1
click at [457, 292] on button "Save" at bounding box center [449, 291] width 23 height 13
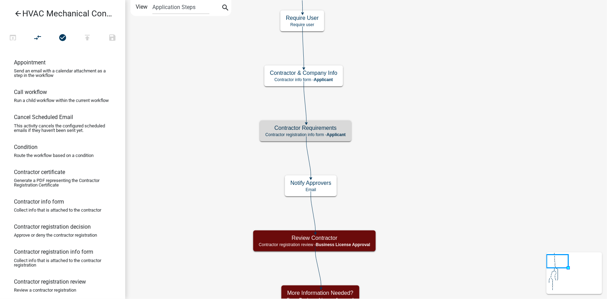
click at [342, 133] on span "Applicant" at bounding box center [335, 134] width 19 height 5
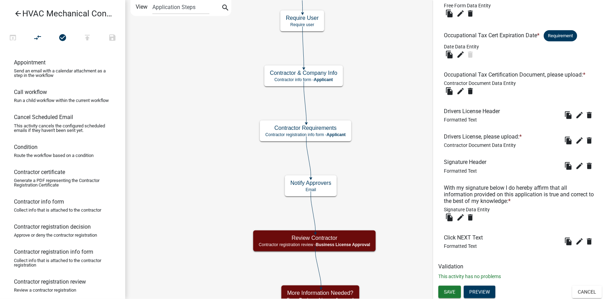
scroll to position [382, 0]
click at [483, 290] on button "Preview" at bounding box center [479, 291] width 32 height 13
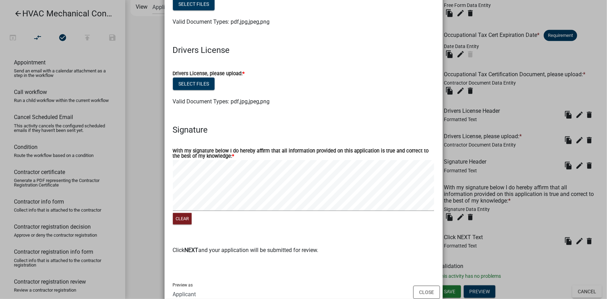
scroll to position [368, 0]
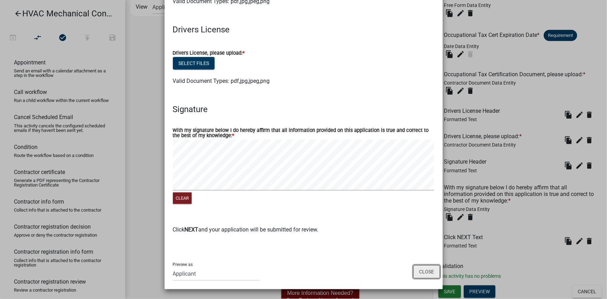
click at [420, 274] on button "Close" at bounding box center [426, 271] width 27 height 13
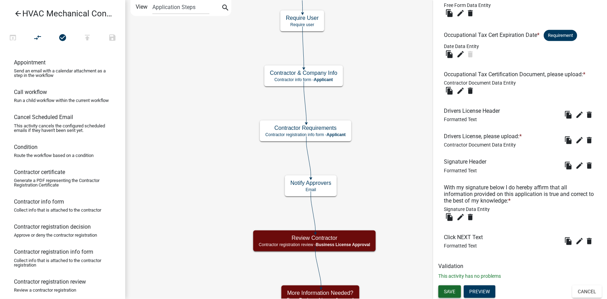
click at [447, 288] on span "Save" at bounding box center [449, 291] width 11 height 6
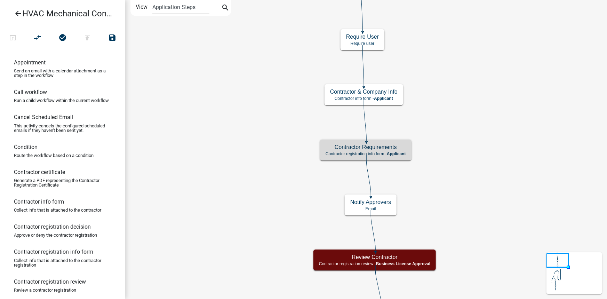
scroll to position [0, 0]
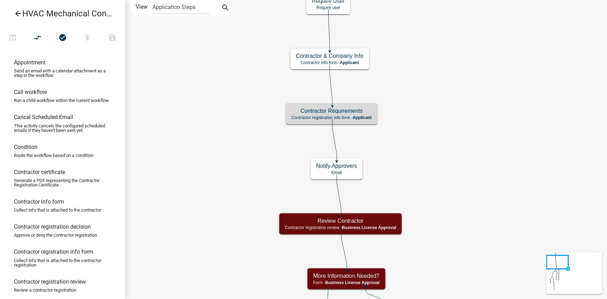
click at [99, 13] on link "arrow_back HVAC Mechanical Contractor Registration" at bounding box center [60, 14] width 108 height 16
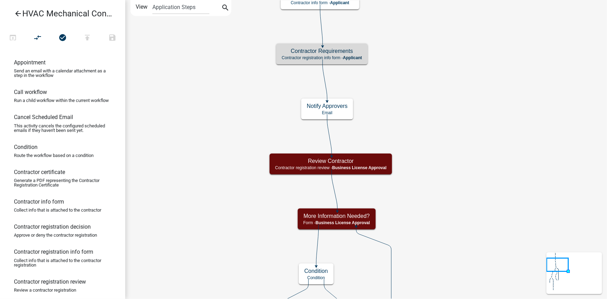
click at [20, 10] on icon "arrow_back" at bounding box center [18, 14] width 8 height 10
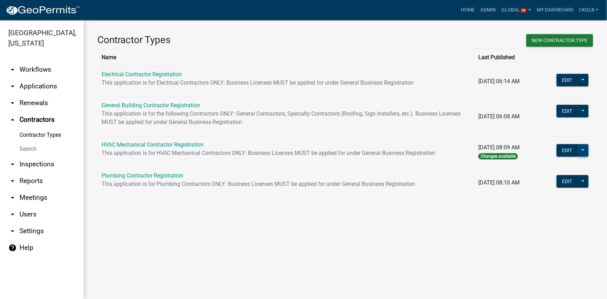
click at [583, 149] on button at bounding box center [582, 150] width 11 height 13
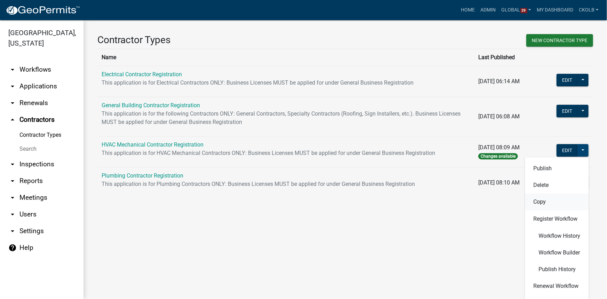
scroll to position [48, 0]
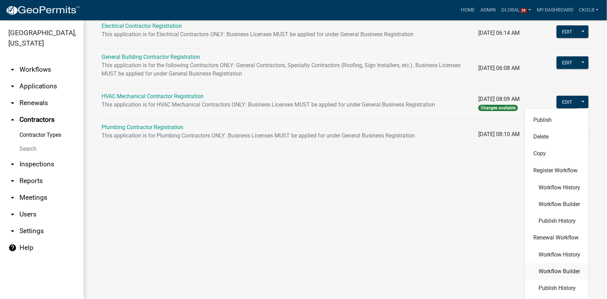
click at [549, 273] on span "Workflow Builder" at bounding box center [558, 271] width 41 height 6
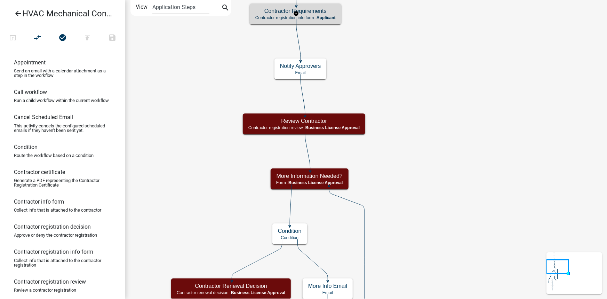
click at [315, 16] on p "Contractor registration info form - Applicant" at bounding box center [295, 17] width 80 height 5
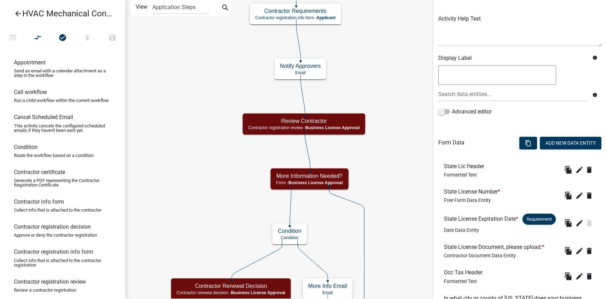
scroll to position [63, 0]
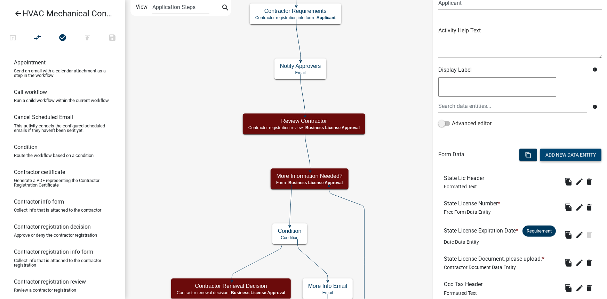
click at [570, 154] on button "Add New Data Entity" at bounding box center [570, 154] width 62 height 13
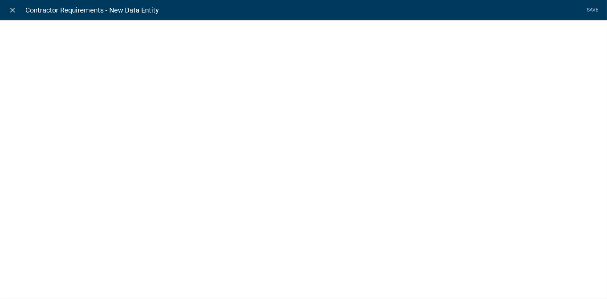
select select
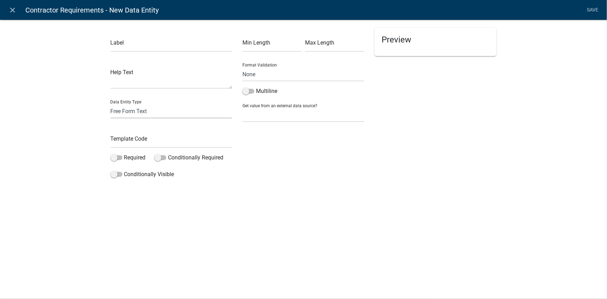
click at [143, 109] on select "Free Form Text Display Entity Value Fee Numeric Data Date Map Sketch Data List …" at bounding box center [172, 111] width 122 height 14
select select "contractor-document"
click at [111, 104] on select "Free Form Text Display Entity Value Fee Numeric Data Date Map Sketch Data List …" at bounding box center [172, 111] width 122 height 14
select select "contractor-document"
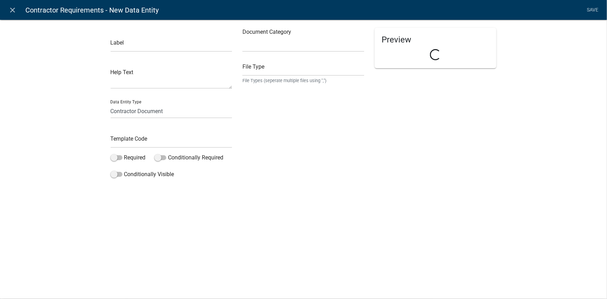
select select
click at [150, 49] on input "text" at bounding box center [172, 45] width 122 height 14
paste input "Drivers License, please upload:"
type input "Drivers License, please upload:"
click at [134, 138] on input "text" at bounding box center [172, 140] width 122 height 14
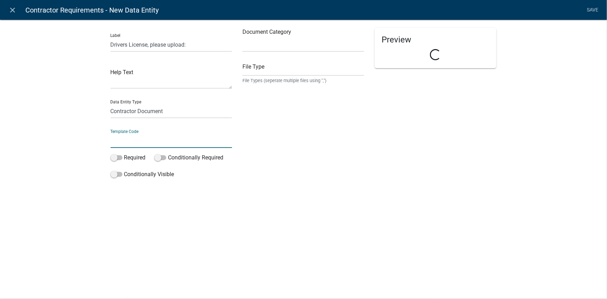
paste input "DriversLicDoc"
type input "DriversLicDoc"
click at [94, 149] on div "Label Drivers License, please upload: Help Text Data Entity Type Free Form Text…" at bounding box center [303, 101] width 607 height 187
click at [113, 156] on span at bounding box center [117, 157] width 12 height 5
click at [124, 153] on input "Required" at bounding box center [124, 153] width 0 height 0
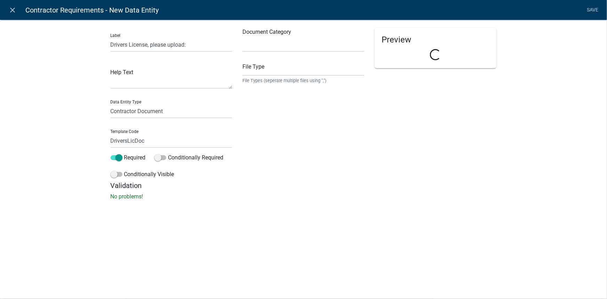
click at [73, 224] on div "close Contractor Requirements - New Data Entity Save Label Drivers License, ple…" at bounding box center [303, 149] width 607 height 299
click at [273, 42] on select "Select Item... Other Affidavit Liability Insurance Bond Professional License Wo…" at bounding box center [303, 45] width 122 height 14
select select "d15c5efd-cfee-4d8f-bd3b-2c2524fbd9f4"
click at [242, 38] on select "Select Item... Other Affidavit Liability Insurance Bond Professional License Wo…" at bounding box center [303, 45] width 122 height 14
click at [284, 176] on div "Document Category Select Item... Other Affidavit Liability Insurance Bond Profe…" at bounding box center [303, 104] width 132 height 153
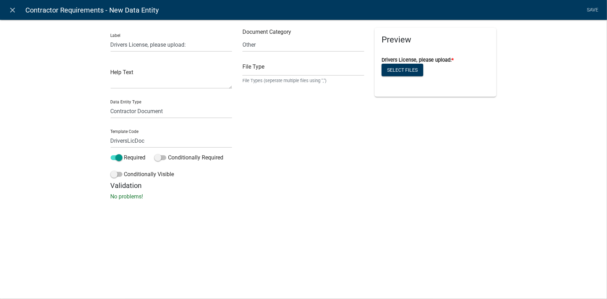
click at [319, 131] on div "Document Category Select Item... Other Affidavit Liability Insurance Bond Profe…" at bounding box center [303, 104] width 132 height 153
click at [266, 67] on input "text" at bounding box center [303, 69] width 122 height 14
paste input "pdf,jpg,jpeg,png"
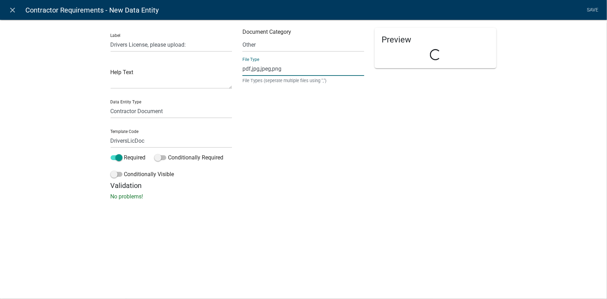
type input "pdf,jpg,jpeg,png"
click at [276, 125] on div "Document Category Select Item... Other Affidavit Liability Insurance Bond Profe…" at bounding box center [303, 104] width 132 height 153
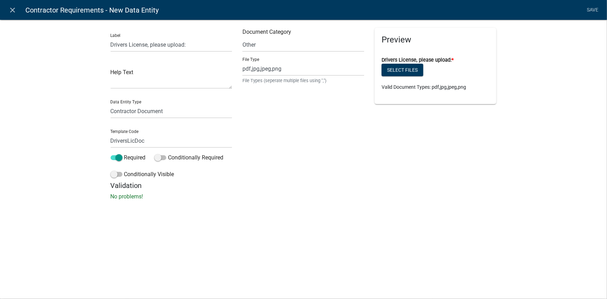
click at [276, 125] on div "Document Category Select Item... Other Affidavit Liability Insurance Bond Profe…" at bounding box center [303, 104] width 132 height 153
click at [587, 9] on link "Save" at bounding box center [592, 9] width 17 height 13
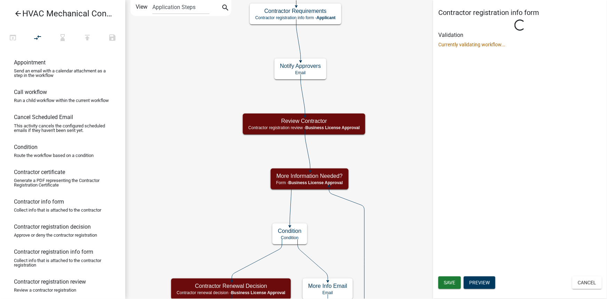
scroll to position [0, 0]
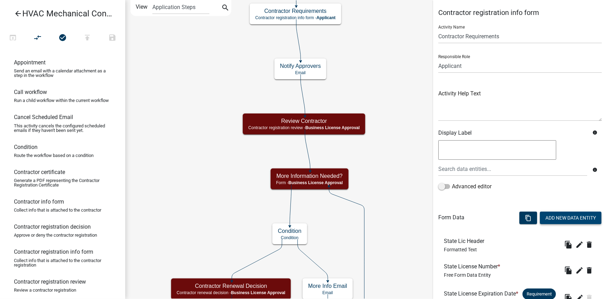
click at [552, 213] on button "Add New Data Entity" at bounding box center [570, 217] width 62 height 13
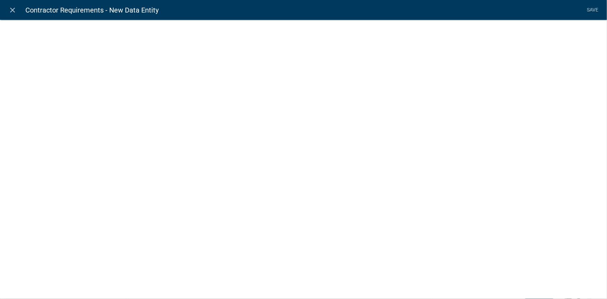
select select
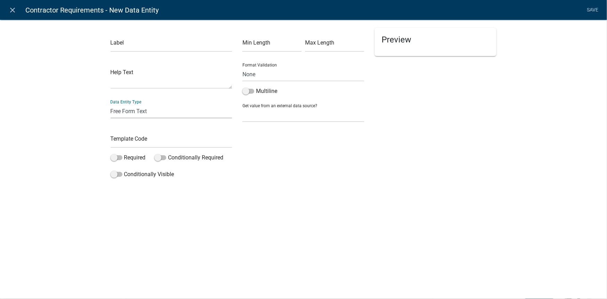
click at [135, 110] on select "Free Form Text Display Entity Value Fee Numeric Data Date Map Sketch Data List …" at bounding box center [172, 111] width 122 height 14
select select "rich-text"
click at [111, 104] on select "Free Form Text Display Entity Value Fee Numeric Data Date Map Sketch Data List …" at bounding box center [172, 111] width 122 height 14
select select "rich-text"
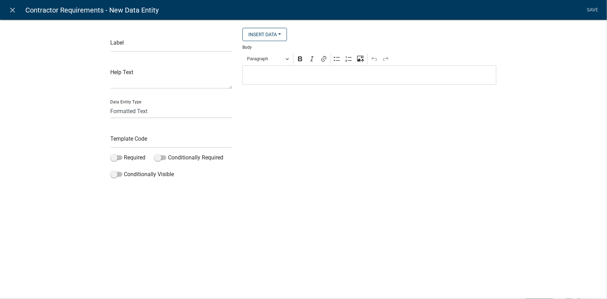
click at [79, 176] on div "Label Help Text Data Entity Type Free Form Text Display Entity Value Fee Numeri…" at bounding box center [303, 101] width 607 height 187
click at [139, 42] on input "text" at bounding box center [172, 45] width 122 height 14
paste input "Drivers License Header"
type input "Drivers License Header"
click at [92, 75] on div "Label Drivers License Header Help Text Data Entity Type Free Form Text Display …" at bounding box center [303, 101] width 607 height 187
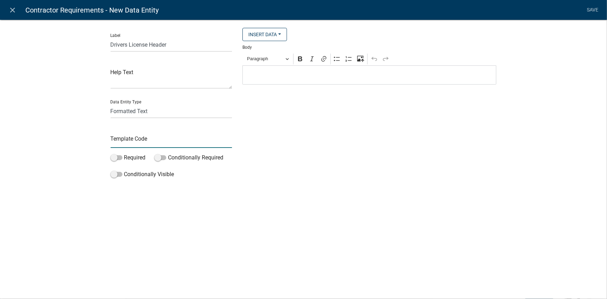
click at [133, 144] on input "text" at bounding box center [172, 140] width 122 height 14
paste input "DriversLicHeader"
type input "DriversLicHeader"
click at [86, 145] on div "Label Drivers License Header Help Text Data Entity Type Free Form Text Display …" at bounding box center [303, 101] width 607 height 187
click at [257, 158] on div "Insert Data Prior Registration Expiration Date Fee Recipients City Email Addres…" at bounding box center [369, 104] width 264 height 153
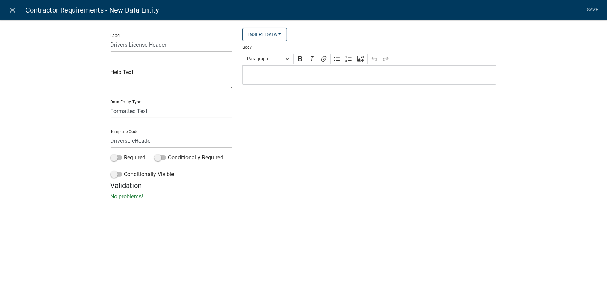
click at [261, 72] on p "Editor editing area: main. Press Alt+0 for help." at bounding box center [369, 75] width 246 height 8
click at [335, 148] on div "Insert Data Prior Registration Expiration Date Fee Recipients City Email Addres…" at bounding box center [369, 104] width 264 height 153
click at [594, 9] on link "Save" at bounding box center [592, 9] width 17 height 13
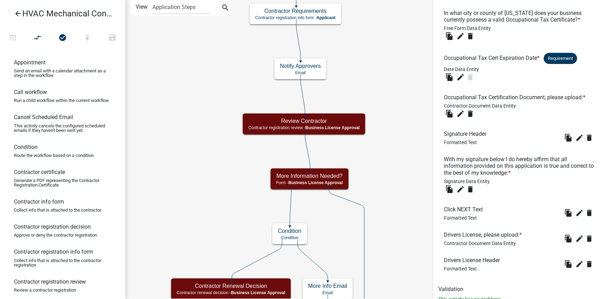
scroll to position [382, 0]
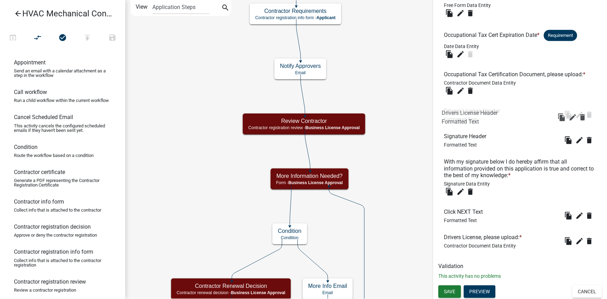
drag, startPoint x: 471, startPoint y: 237, endPoint x: 469, endPoint y: 107, distance: 129.7
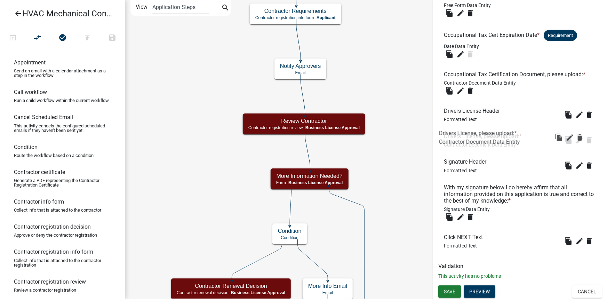
drag, startPoint x: 485, startPoint y: 236, endPoint x: 480, endPoint y: 131, distance: 104.4
click at [450, 290] on span "Save" at bounding box center [449, 291] width 11 height 6
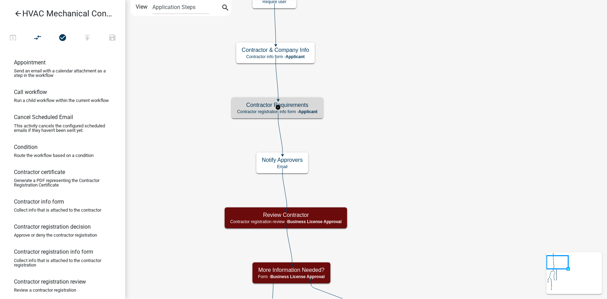
click at [311, 106] on h5 "Contractor Requirements" at bounding box center [277, 104] width 80 height 7
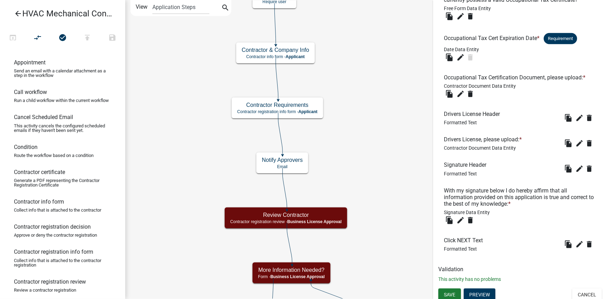
scroll to position [382, 0]
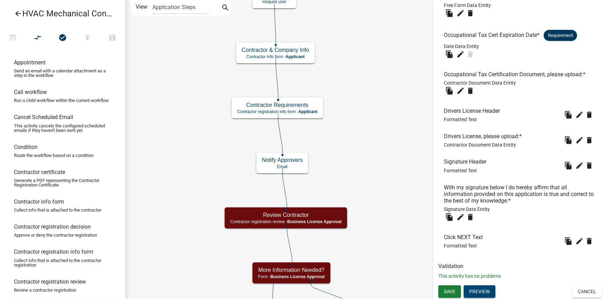
click at [485, 291] on button "Preview" at bounding box center [479, 291] width 32 height 13
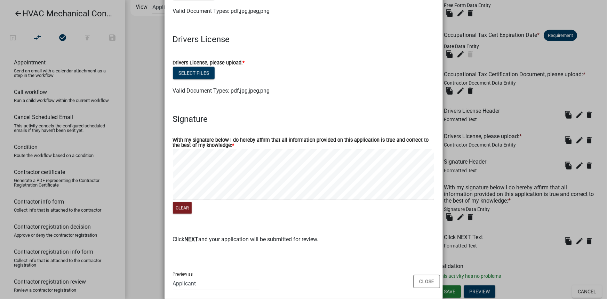
scroll to position [368, 0]
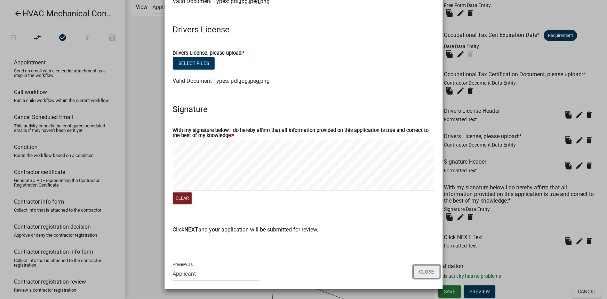
click at [426, 271] on button "Close" at bounding box center [426, 271] width 27 height 13
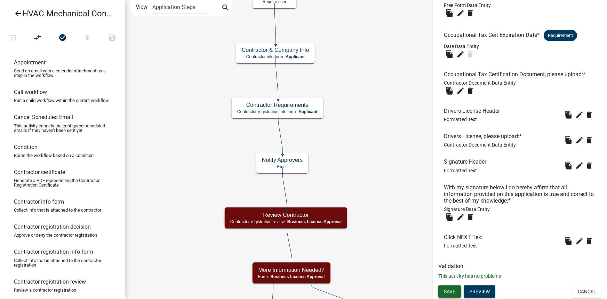
click at [452, 292] on span "Save" at bounding box center [449, 291] width 11 height 6
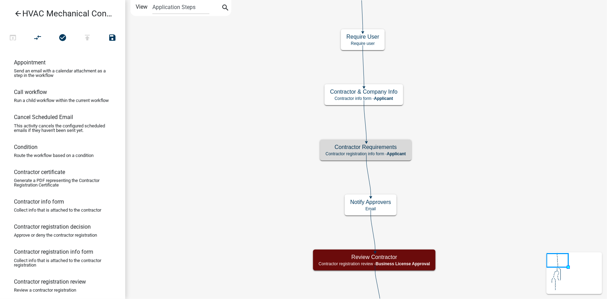
scroll to position [0, 0]
click at [18, 12] on icon "arrow_back" at bounding box center [18, 14] width 8 height 10
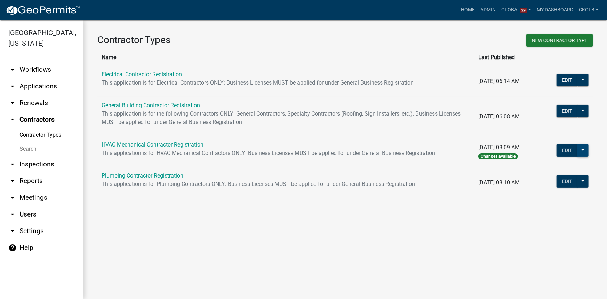
click at [584, 152] on button at bounding box center [582, 150] width 11 height 13
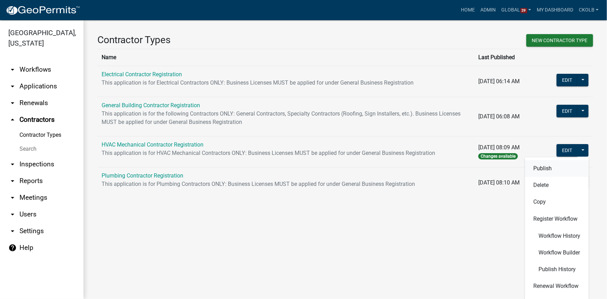
click at [536, 169] on button "Publish" at bounding box center [556, 168] width 64 height 17
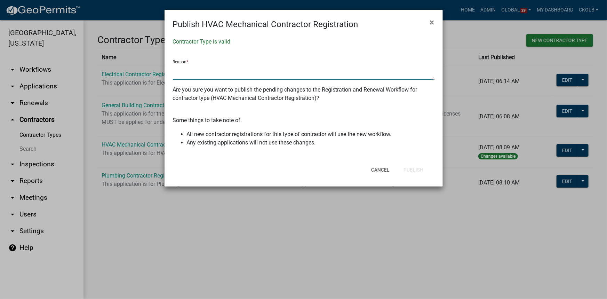
click at [186, 75] on textarea at bounding box center [303, 72] width 261 height 16
click at [275, 70] on textarea "added Drivers License upload to registratin and renewal" at bounding box center [303, 72] width 261 height 16
click at [254, 75] on textarea "added Drivers License upload to registration and renewal" at bounding box center [303, 72] width 261 height 16
click at [327, 70] on textarea "added Drivers License upload to registration and renewal" at bounding box center [303, 72] width 261 height 16
type textarea "added Drivers License upload to registration and renewal"
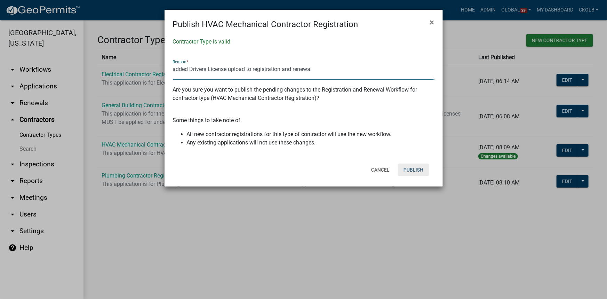
click at [417, 169] on button "Publish" at bounding box center [413, 169] width 31 height 13
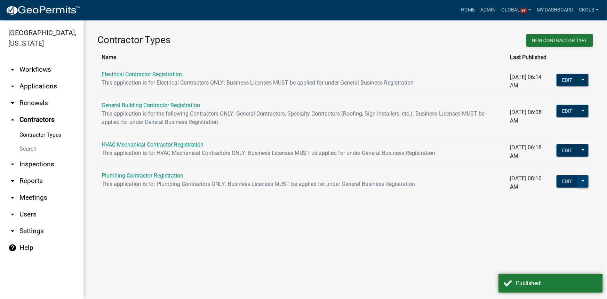
click at [584, 181] on button at bounding box center [582, 181] width 11 height 13
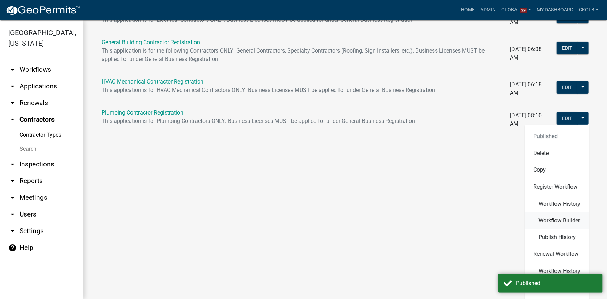
click at [559, 221] on span "Workflow Builder" at bounding box center [558, 221] width 41 height 6
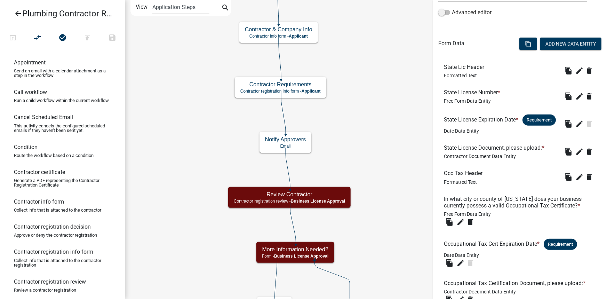
scroll to position [47, 0]
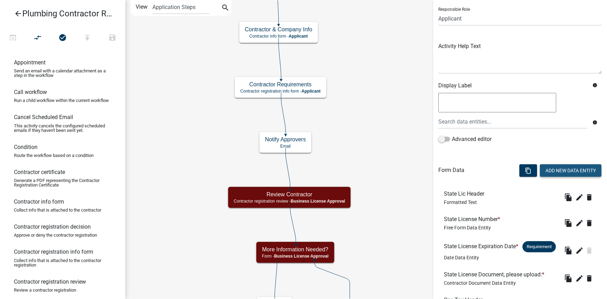
click at [573, 168] on button "Add New Data Entity" at bounding box center [570, 170] width 62 height 13
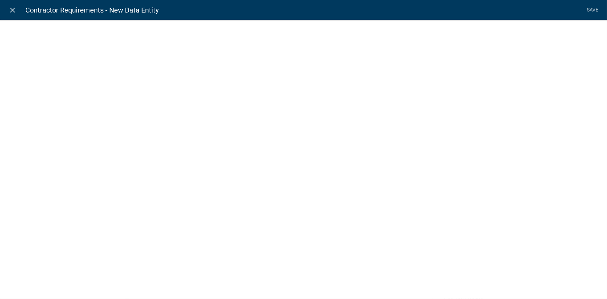
select select
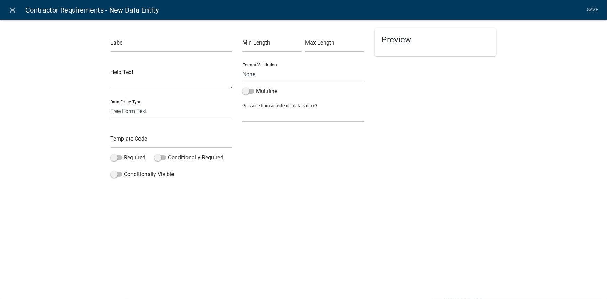
click at [130, 111] on select "Free Form Text Display Entity Value Fee Numeric Data Date Map Sketch Data List …" at bounding box center [172, 111] width 122 height 14
select select "rich-text"
click at [111, 104] on select "Free Form Text Display Entity Value Fee Numeric Data Date Map Sketch Data List …" at bounding box center [172, 111] width 122 height 14
select select "rich-text"
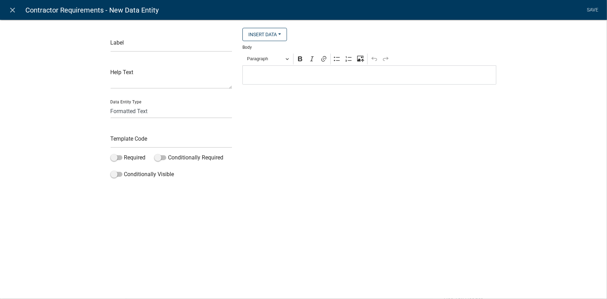
click at [277, 74] on p "Editor editing area: main. Press Alt+0 for help." at bounding box center [369, 75] width 246 height 8
click at [279, 169] on div "Insert Data Fee Recipients City Email Address Full Name Phone Number State Stre…" at bounding box center [369, 104] width 264 height 153
click at [136, 48] on input "text" at bounding box center [172, 45] width 122 height 14
paste input "Drivers License Header"
type input "Drivers License Header"
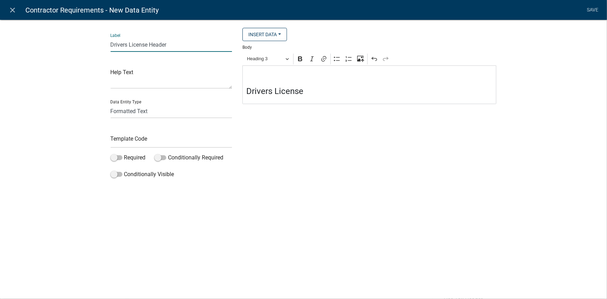
click at [85, 89] on div "Label Drivers License Header Help Text Data Entity Type Free Form Text Display …" at bounding box center [303, 101] width 607 height 187
click at [126, 144] on input "text" at bounding box center [172, 140] width 122 height 14
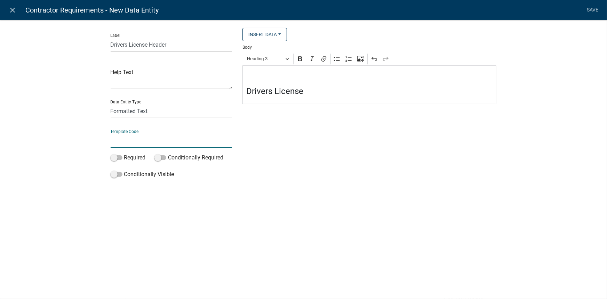
paste input "DriversLicHeader"
type input "DriversLicHeader"
click at [84, 139] on div "Label Drivers License Header Help Text Data Entity Type Free Form Text Display …" at bounding box center [303, 101] width 607 height 187
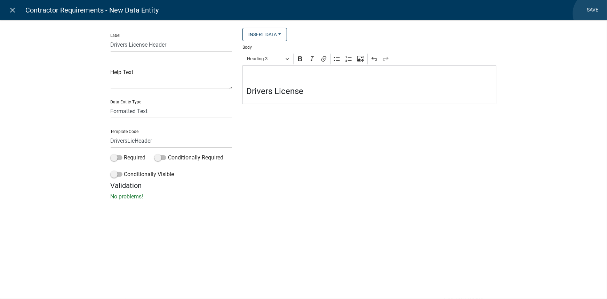
click at [594, 14] on link "Save" at bounding box center [592, 9] width 17 height 13
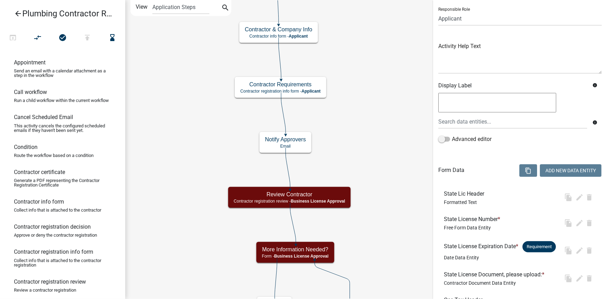
scroll to position [0, 0]
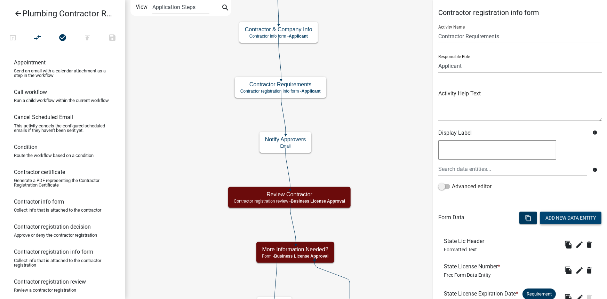
click at [562, 217] on button "Add New Data Entity" at bounding box center [570, 217] width 62 height 13
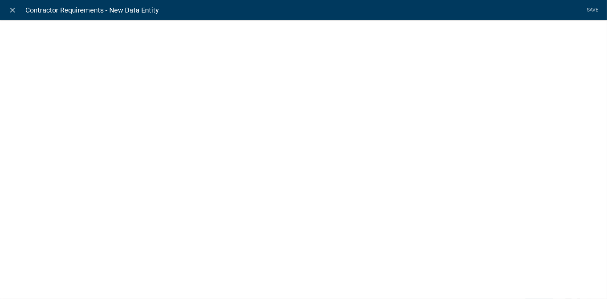
select select
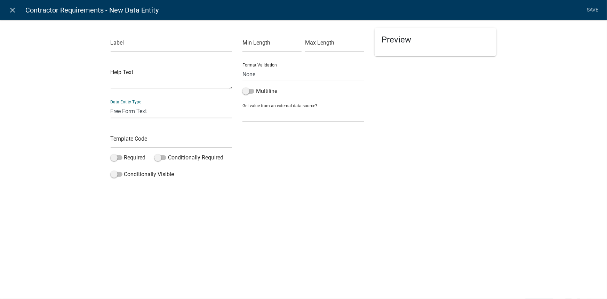
drag, startPoint x: 127, startPoint y: 111, endPoint x: 127, endPoint y: 117, distance: 5.9
click at [127, 111] on select "Free Form Text Display Entity Value Fee Numeric Data Date Map Sketch Data List …" at bounding box center [172, 111] width 122 height 14
select select "contractor-document"
click at [111, 104] on select "Free Form Text Display Entity Value Fee Numeric Data Date Map Sketch Data List …" at bounding box center [172, 111] width 122 height 14
select select "contractor-document"
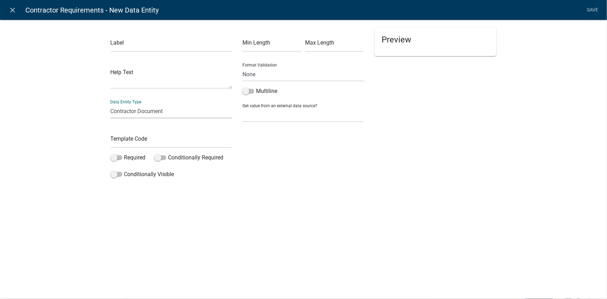
select select
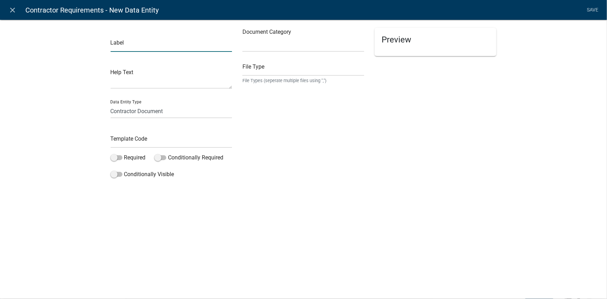
click at [158, 39] on input "text" at bounding box center [172, 45] width 122 height 14
paste input "Drivers License, please upload:"
type input "Drivers License, please upload:"
click at [76, 69] on div "Label Drivers License, please upload: Help Text Data Entity Type Free Form Text…" at bounding box center [303, 101] width 607 height 187
click at [149, 139] on input "text" at bounding box center [172, 140] width 122 height 14
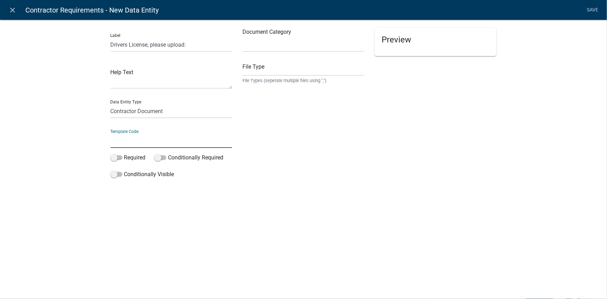
paste input "DriversLicDoc"
type input "DriversLicDoc"
click at [82, 140] on div "Label Drivers License, please upload: Help Text Data Entity Type Free Form Text…" at bounding box center [303, 101] width 607 height 187
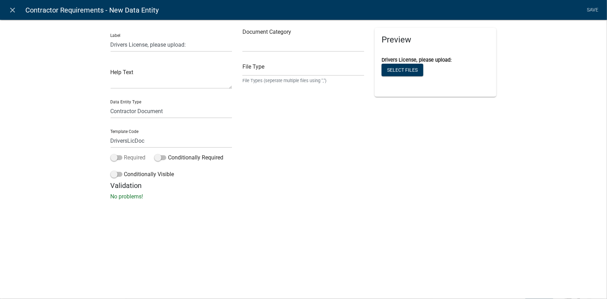
click at [113, 160] on span at bounding box center [117, 157] width 12 height 5
click at [124, 153] on input "Required" at bounding box center [124, 153] width 0 height 0
click at [276, 47] on select "Select Item... Other Affidavit Liability Insurance Bond Professional License Wo…" at bounding box center [303, 45] width 122 height 14
select select "d15c5efd-cfee-4d8f-bd3b-2c2524fbd9f4"
click at [242, 38] on select "Select Item... Other Affidavit Liability Insurance Bond Professional License Wo…" at bounding box center [303, 45] width 122 height 14
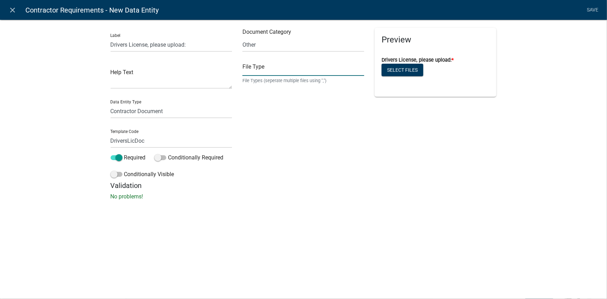
click at [256, 69] on input "text" at bounding box center [303, 69] width 122 height 14
paste input "pdf,jpg,jpeg,png"
type input "pdf,jpg,jpeg,png"
click at [262, 140] on div "Document Category Select Item... Other Affidavit Liability Insurance Bond Profe…" at bounding box center [303, 104] width 132 height 153
click at [337, 137] on div "Document Category Select Item... Other Affidavit Liability Insurance Bond Profe…" at bounding box center [303, 104] width 132 height 153
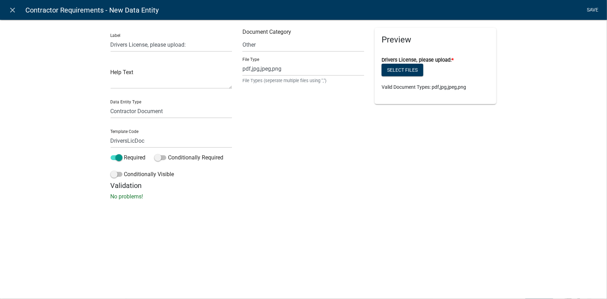
click at [596, 11] on link "Save" at bounding box center [592, 9] width 17 height 13
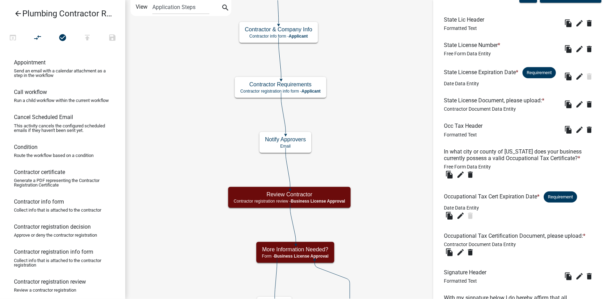
scroll to position [382, 0]
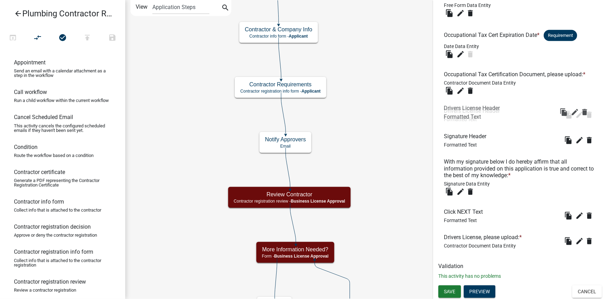
drag, startPoint x: 476, startPoint y: 211, endPoint x: 476, endPoint y: 107, distance: 103.9
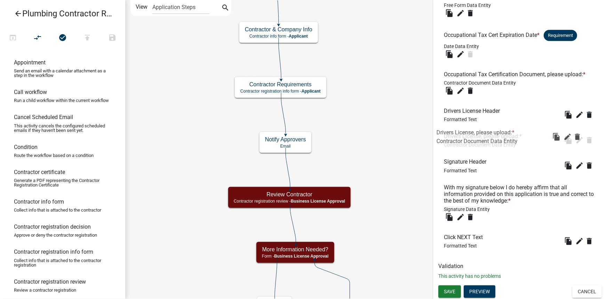
drag, startPoint x: 487, startPoint y: 239, endPoint x: 480, endPoint y: 133, distance: 106.6
click at [457, 287] on button "Save" at bounding box center [449, 291] width 23 height 13
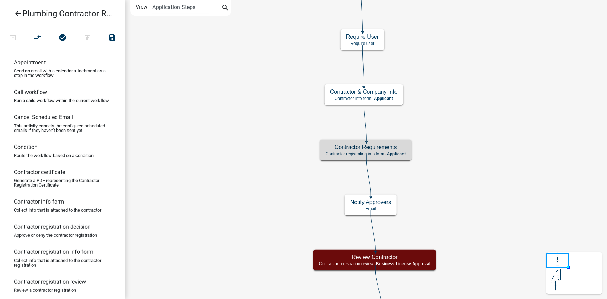
scroll to position [0, 0]
click at [399, 150] on h5 "Contractor Requirements" at bounding box center [365, 147] width 80 height 7
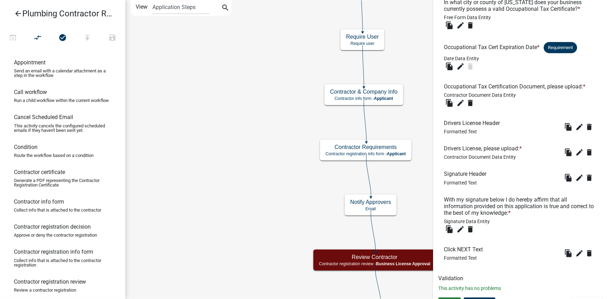
scroll to position [382, 0]
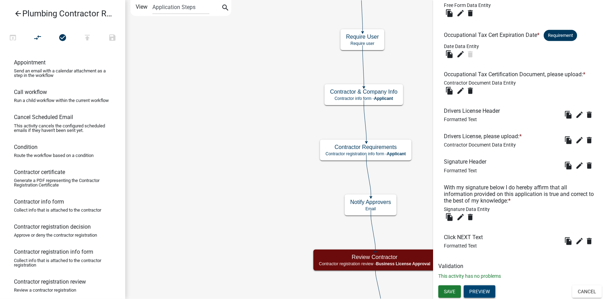
click at [477, 288] on button "Preview" at bounding box center [479, 291] width 32 height 13
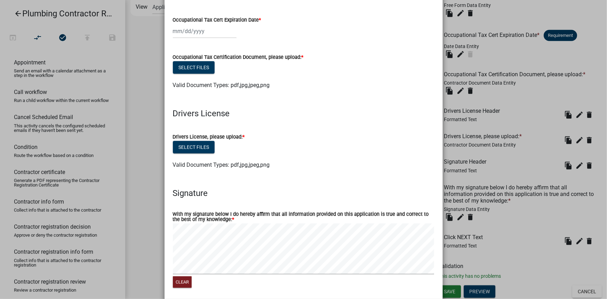
scroll to position [368, 0]
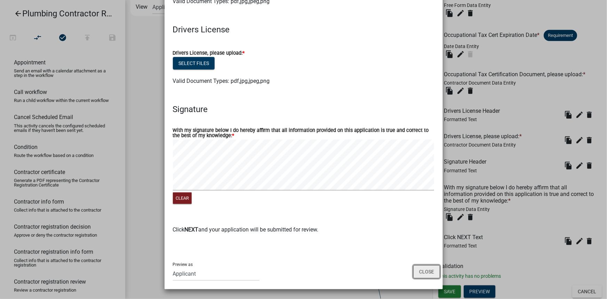
click at [424, 271] on button "Close" at bounding box center [426, 271] width 27 height 13
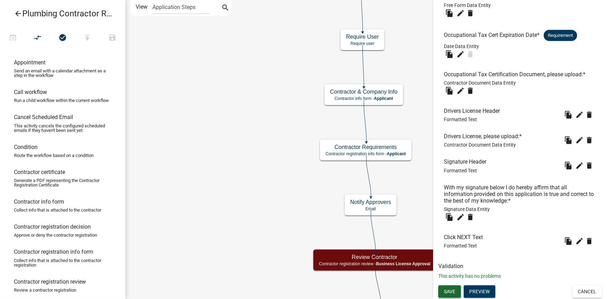
click at [453, 295] on button "Save" at bounding box center [449, 291] width 23 height 13
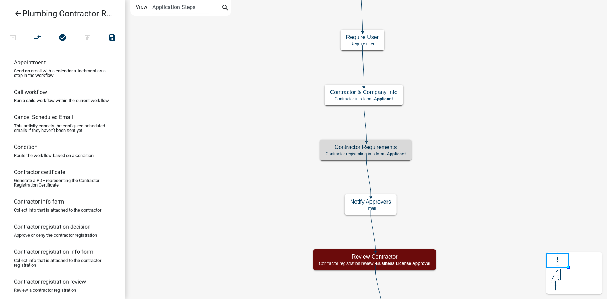
scroll to position [0, 0]
click at [15, 11] on icon "arrow_back" at bounding box center [18, 14] width 8 height 10
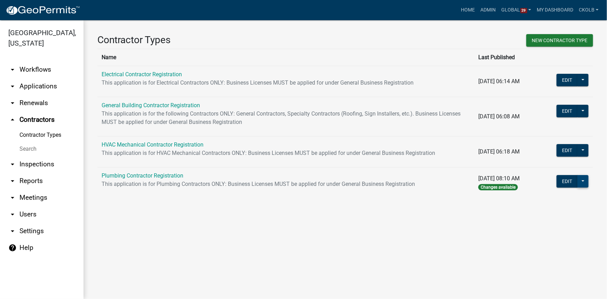
click at [585, 185] on button at bounding box center [582, 181] width 11 height 13
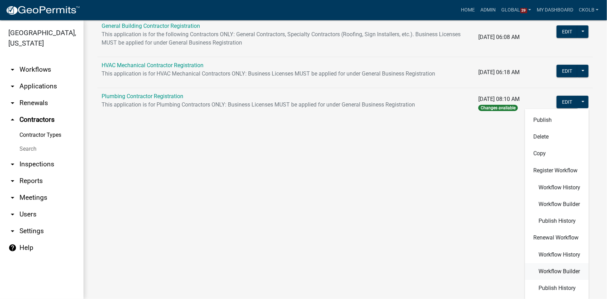
click at [563, 271] on span "Workflow Builder" at bounding box center [558, 271] width 41 height 6
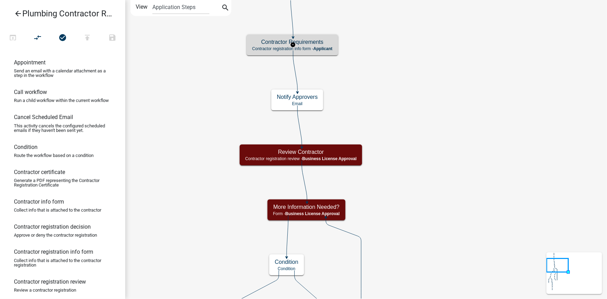
click at [316, 42] on h5 "Contractor Requirements" at bounding box center [292, 42] width 80 height 7
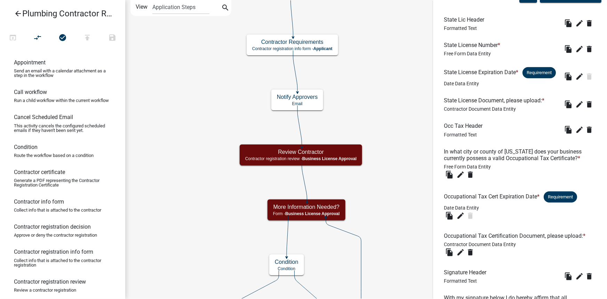
scroll to position [95, 0]
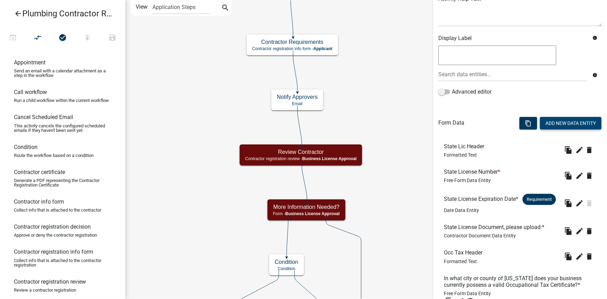
click at [548, 124] on button "Add New Data Entity" at bounding box center [570, 123] width 62 height 13
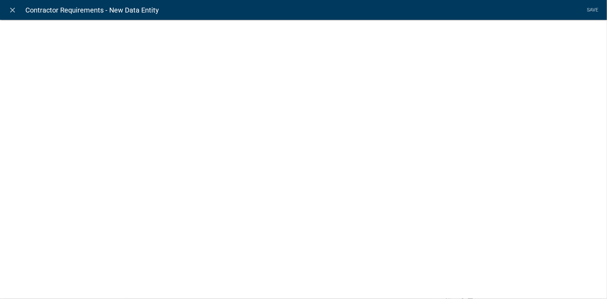
select select
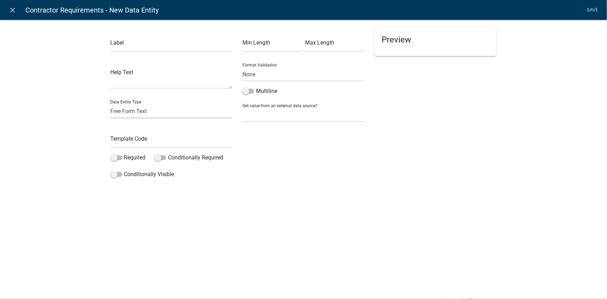
click at [136, 115] on select "Free Form Text Display Entity Value Fee Numeric Data Date Map Sketch Data List …" at bounding box center [172, 111] width 122 height 14
select select "rich-text"
click at [111, 104] on select "Free Form Text Display Entity Value Fee Numeric Data Date Map Sketch Data List …" at bounding box center [172, 111] width 122 height 14
select select "rich-text"
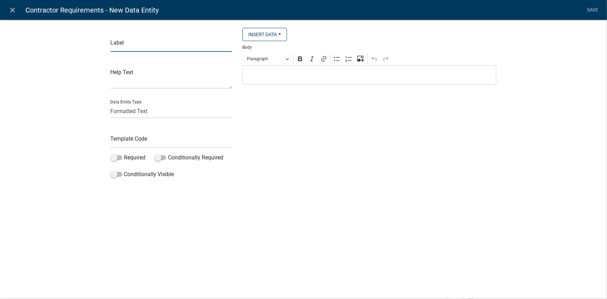
click at [152, 43] on input "text" at bounding box center [172, 45] width 122 height 14
paste input "Drivers License Header"
type input "Drivers License Header"
click at [133, 142] on input "text" at bounding box center [172, 140] width 122 height 14
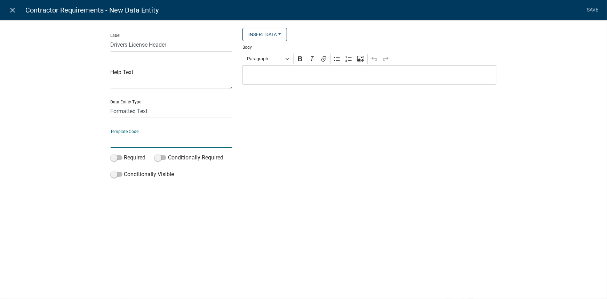
paste input "DriversLicHeader"
type input "DriversLicHeader"
click at [86, 142] on div "Label Drivers License Header Help Text Data Entity Type Free Form Text Display …" at bounding box center [303, 101] width 607 height 187
click at [269, 75] on p "Editor editing area: main. Press Alt+0 for help." at bounding box center [369, 75] width 246 height 8
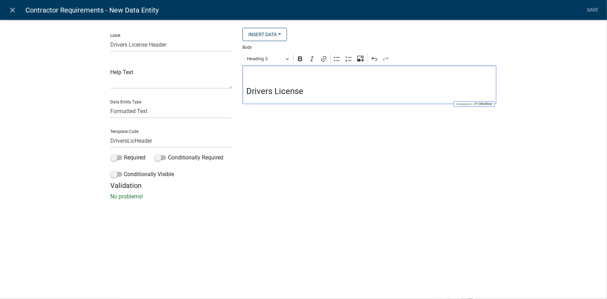
click at [277, 147] on div "Insert Data Prior Registration Expiration Date Fee Recipients City Email Addres…" at bounding box center [369, 104] width 264 height 153
click at [591, 12] on link "Save" at bounding box center [592, 9] width 17 height 13
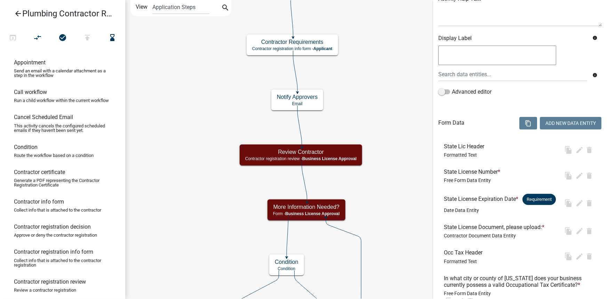
scroll to position [0, 0]
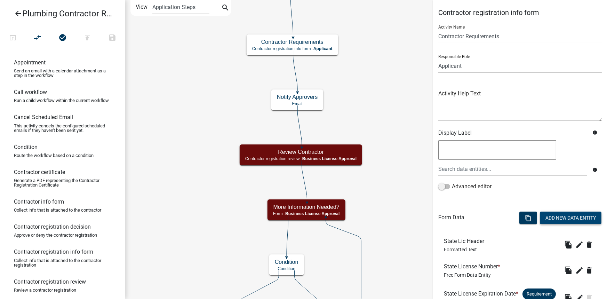
click at [555, 218] on button "Add New Data Entity" at bounding box center [570, 217] width 62 height 13
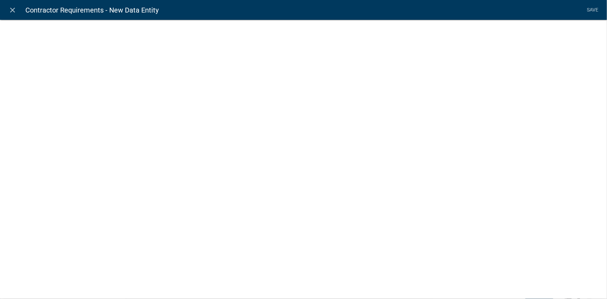
select select
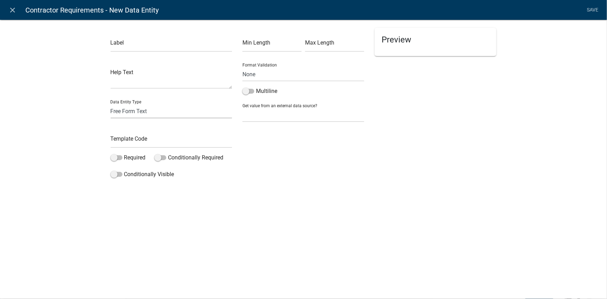
click at [122, 113] on select "Free Form Text Display Entity Value Fee Numeric Data Date Map Sketch Data List …" at bounding box center [172, 111] width 122 height 14
select select "contractor-document"
click at [111, 104] on select "Free Form Text Display Entity Value Fee Numeric Data Date Map Sketch Data List …" at bounding box center [172, 111] width 122 height 14
select select "contractor-document"
select select
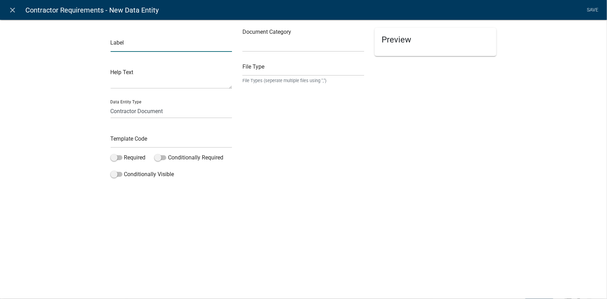
click at [144, 47] on input "text" at bounding box center [172, 45] width 122 height 14
paste input "Drivers License, please upload:"
type input "Drivers License, please upload:"
click at [143, 141] on input "text" at bounding box center [172, 140] width 122 height 14
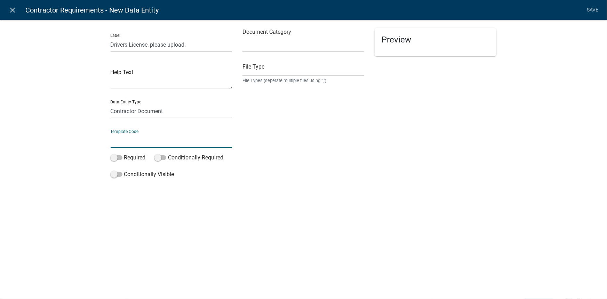
paste input "DriversLicDoc"
type input "DriversLicDoc"
click at [120, 158] on span at bounding box center [117, 157] width 12 height 5
click at [124, 153] on input "Required" at bounding box center [124, 153] width 0 height 0
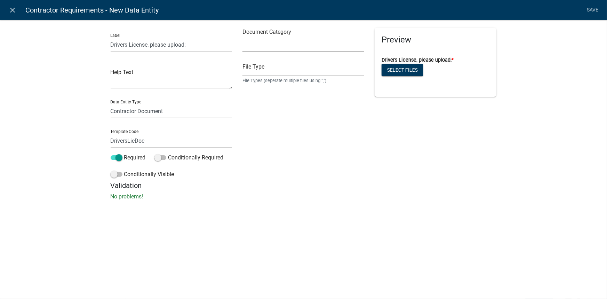
click at [274, 47] on select "Select Item... Other Affidavit Liability Insurance Bond Professional License Wo…" at bounding box center [303, 45] width 122 height 14
select select "d15c5efd-cfee-4d8f-bd3b-2c2524fbd9f4"
click at [242, 38] on select "Select Item... Other Affidavit Liability Insurance Bond Professional License Wo…" at bounding box center [303, 45] width 122 height 14
click at [273, 130] on div "Document Category Select Item... Other Affidavit Liability Insurance Bond Profe…" at bounding box center [303, 104] width 132 height 153
click at [266, 68] on input "text" at bounding box center [303, 69] width 122 height 14
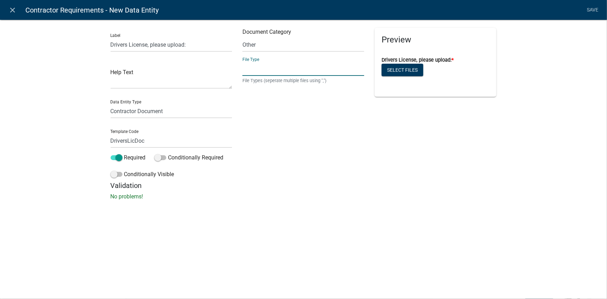
paste input "pdf,jpg,jpeg,png"
type input "pdf,jpg,jpeg,png"
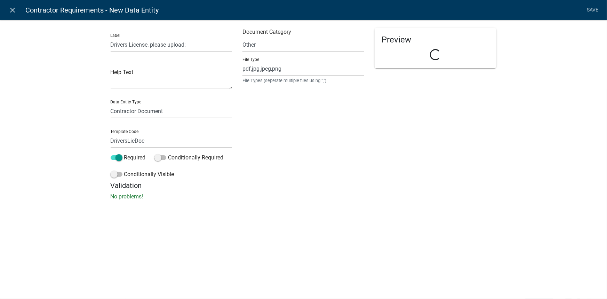
click at [268, 154] on div "Document Category Select Item... Other Affidavit Liability Insurance Bond Profe…" at bounding box center [303, 104] width 132 height 153
click at [592, 13] on link "Save" at bounding box center [592, 9] width 17 height 13
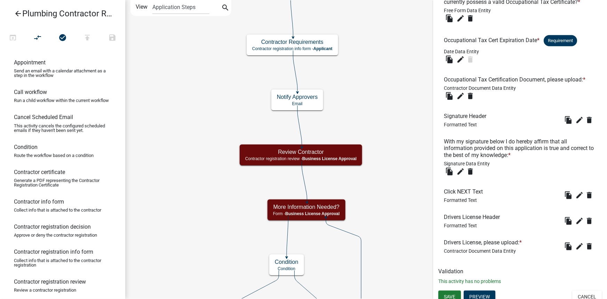
scroll to position [382, 0]
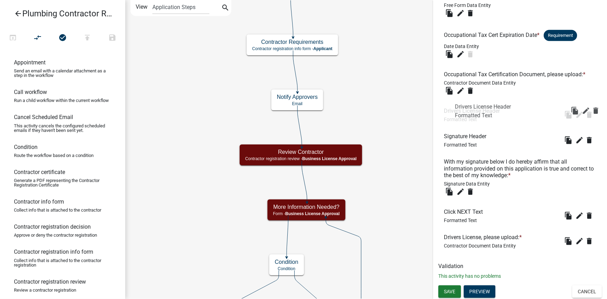
drag, startPoint x: 483, startPoint y: 217, endPoint x: 493, endPoint y: 110, distance: 107.9
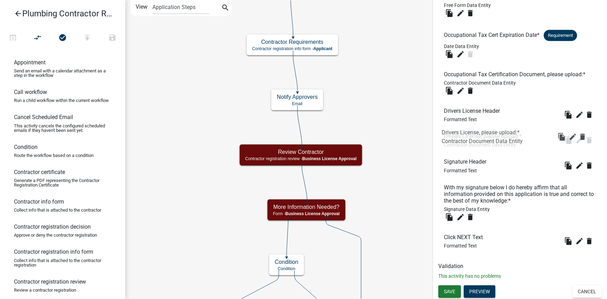
drag, startPoint x: 475, startPoint y: 240, endPoint x: 473, endPoint y: 135, distance: 105.0
click at [454, 292] on span "Save" at bounding box center [449, 291] width 11 height 6
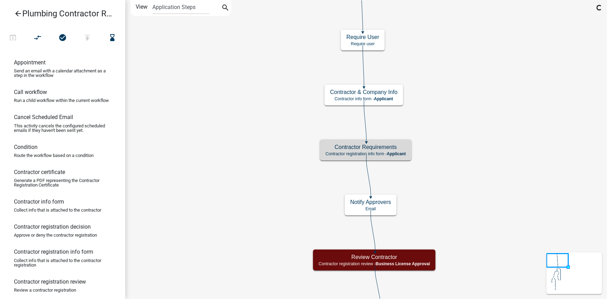
scroll to position [0, 0]
click at [399, 147] on h5 "Contractor Requirements" at bounding box center [365, 147] width 80 height 7
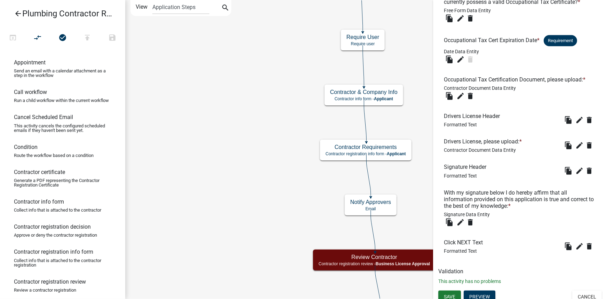
scroll to position [382, 0]
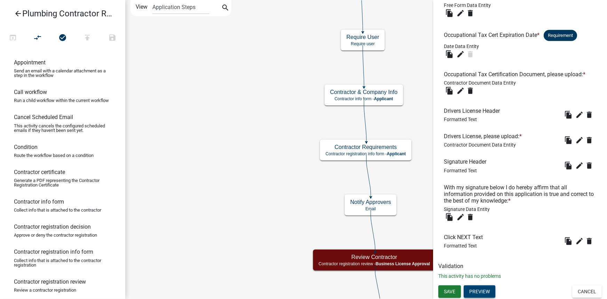
click at [484, 289] on button "Preview" at bounding box center [479, 291] width 32 height 13
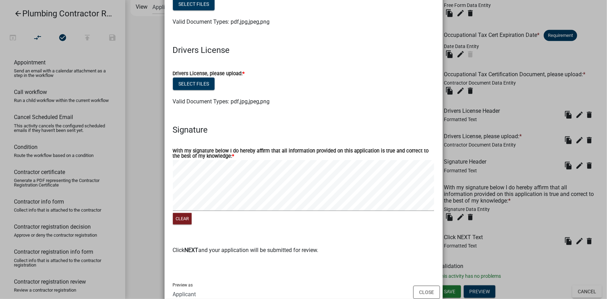
scroll to position [368, 0]
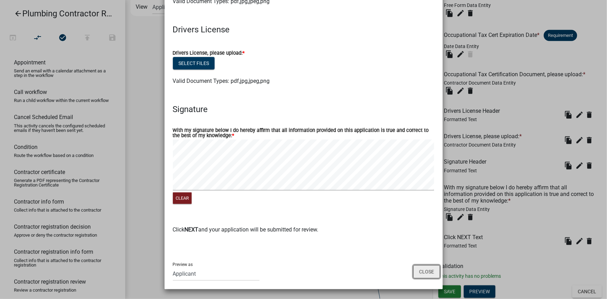
click at [422, 270] on button "Close" at bounding box center [426, 271] width 27 height 13
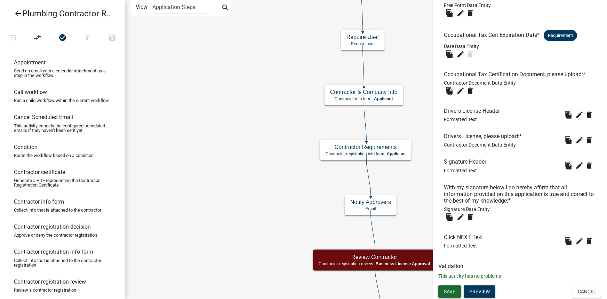
click at [449, 289] on span "Save" at bounding box center [449, 291] width 11 height 6
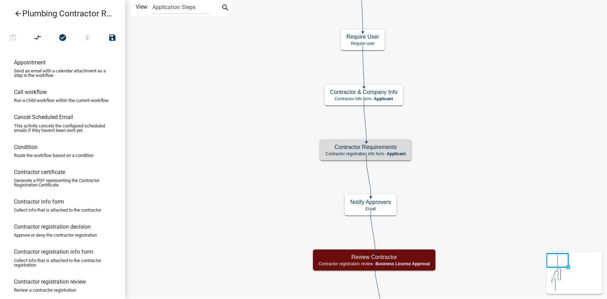
scroll to position [0, 0]
click at [19, 15] on icon "arrow_back" at bounding box center [18, 14] width 8 height 10
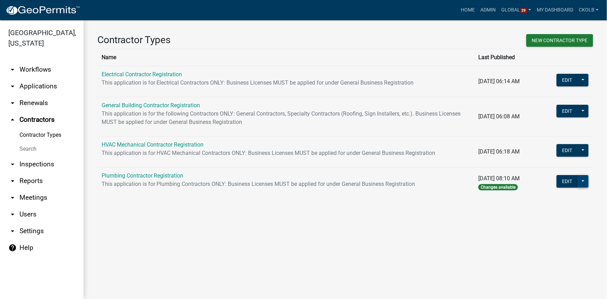
click at [579, 179] on button at bounding box center [582, 181] width 11 height 13
click at [565, 195] on button "Publish" at bounding box center [556, 199] width 64 height 17
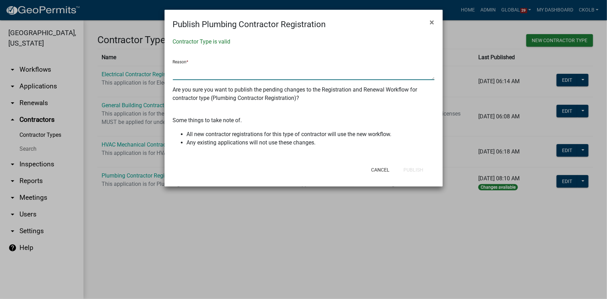
click at [212, 73] on textarea at bounding box center [303, 72] width 261 height 16
type textarea "added Drivers License upload to reg and renewal"
click at [415, 171] on button "Publish" at bounding box center [413, 169] width 31 height 13
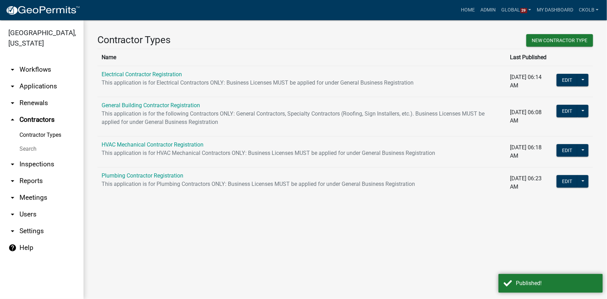
click at [255, 219] on main "Contractor Types New Contractor Type Name Last Published Electrical Contractor …" at bounding box center [344, 159] width 523 height 278
click at [583, 180] on button at bounding box center [582, 181] width 11 height 13
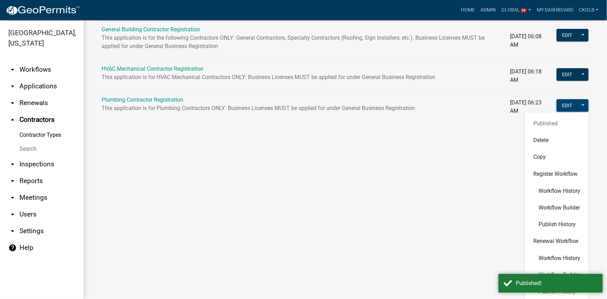
scroll to position [79, 0]
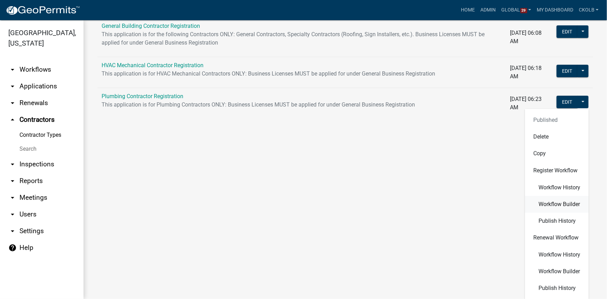
click at [544, 206] on span "Workflow Builder" at bounding box center [558, 204] width 41 height 6
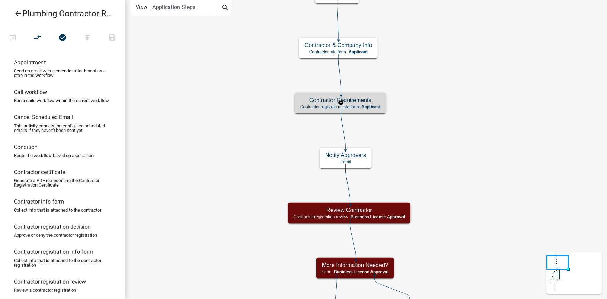
click at [360, 106] on p "Contractor registration info form - Applicant" at bounding box center [340, 106] width 80 height 5
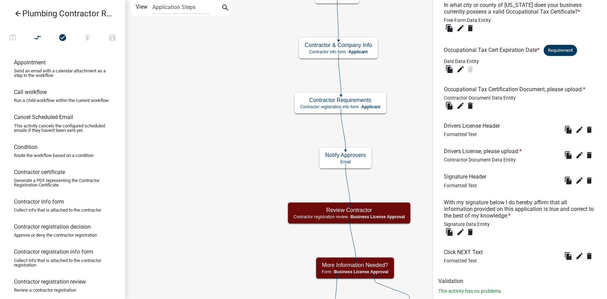
scroll to position [382, 0]
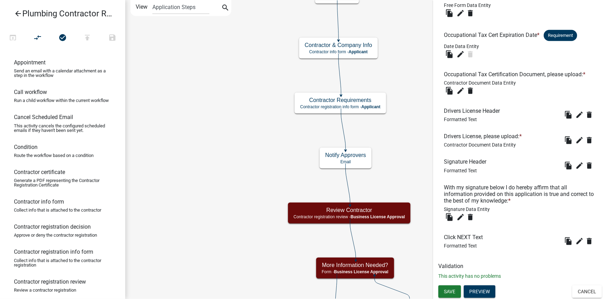
click at [18, 14] on icon "arrow_back" at bounding box center [18, 14] width 8 height 10
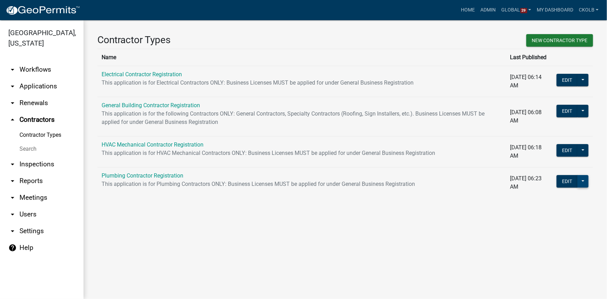
click at [583, 180] on button at bounding box center [582, 181] width 11 height 13
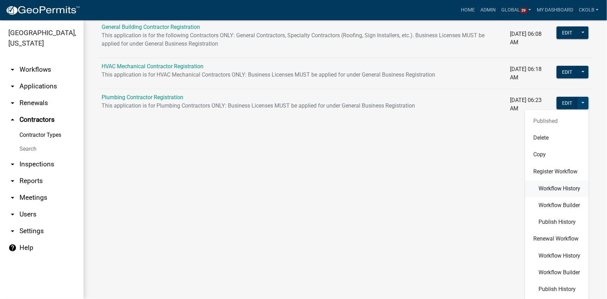
scroll to position [79, 0]
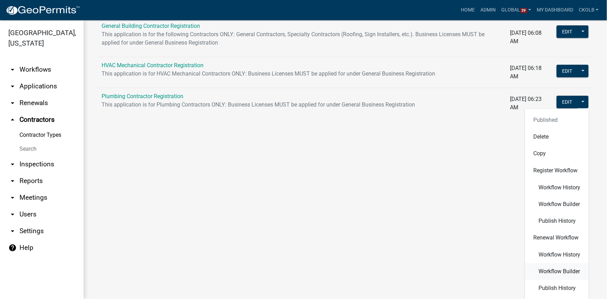
click at [561, 269] on span "Workflow Builder" at bounding box center [558, 271] width 41 height 6
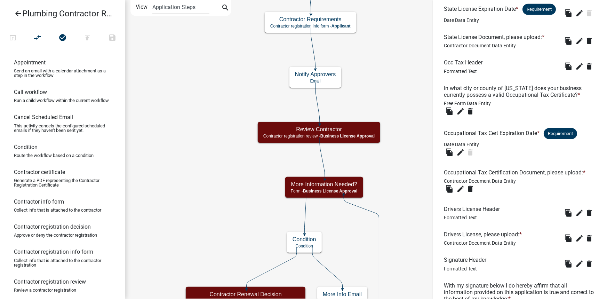
scroll to position [379, 0]
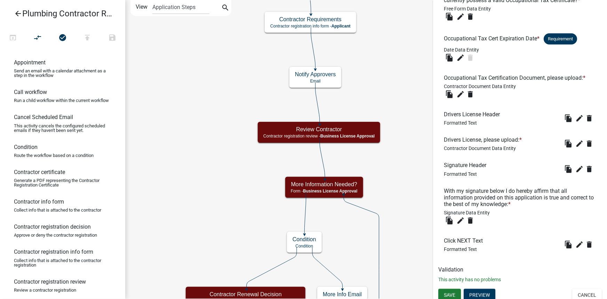
click at [16, 12] on icon "arrow_back" at bounding box center [18, 14] width 8 height 10
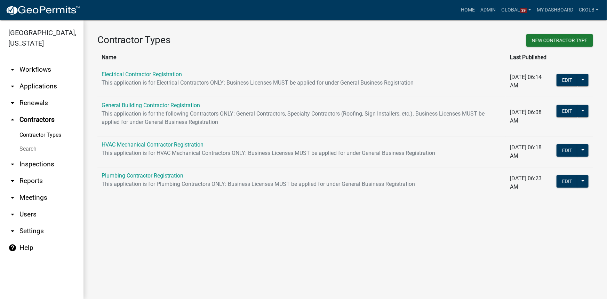
drag, startPoint x: 509, startPoint y: 222, endPoint x: 500, endPoint y: 226, distance: 9.6
click at [509, 222] on main "Contractor Types New Contractor Type Name Last Published Electrical Contractor …" at bounding box center [344, 159] width 523 height 278
click at [179, 229] on main "Contractor Types New Contractor Type Name Last Published Electrical Contractor …" at bounding box center [344, 159] width 523 height 278
click at [195, 232] on main "Contractor Types New Contractor Type Name Last Published Electrical Contractor …" at bounding box center [344, 159] width 523 height 278
click at [34, 70] on link "arrow_drop_down Workflows" at bounding box center [41, 69] width 83 height 17
